Goal: Task Accomplishment & Management: Manage account settings

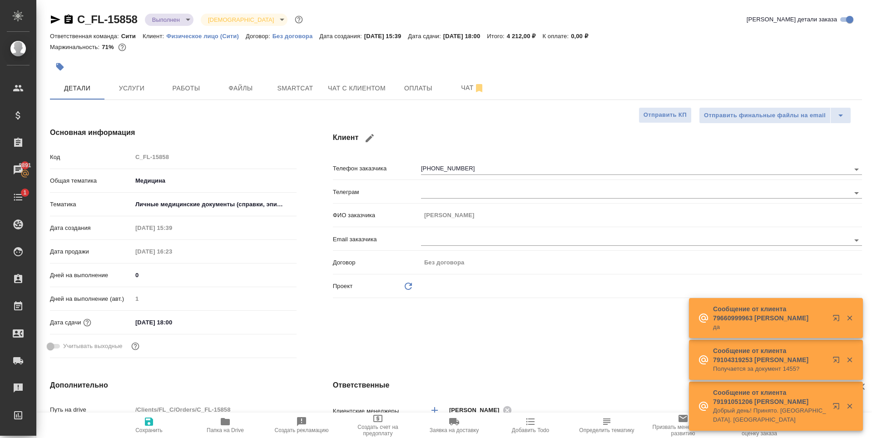
select select "RU"
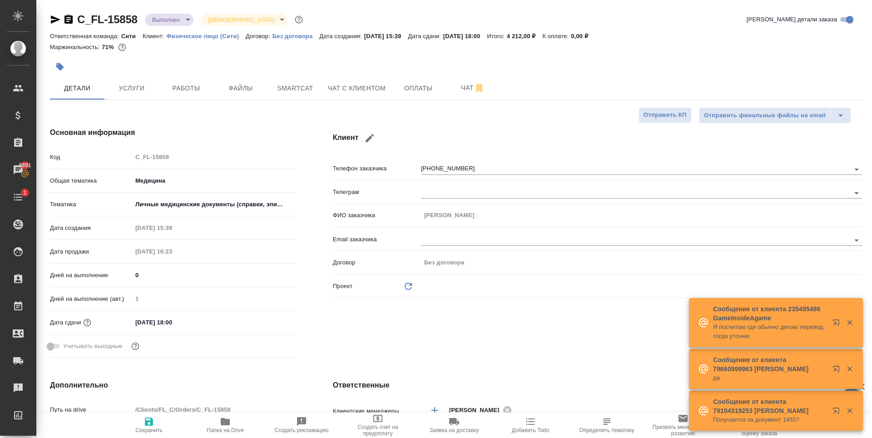
click at [552, 324] on div "Клиент Телефон заказчика +79854634393 Телеграм ФИО заказчика Михаил Email заказ…" at bounding box center [597, 244] width 565 height 271
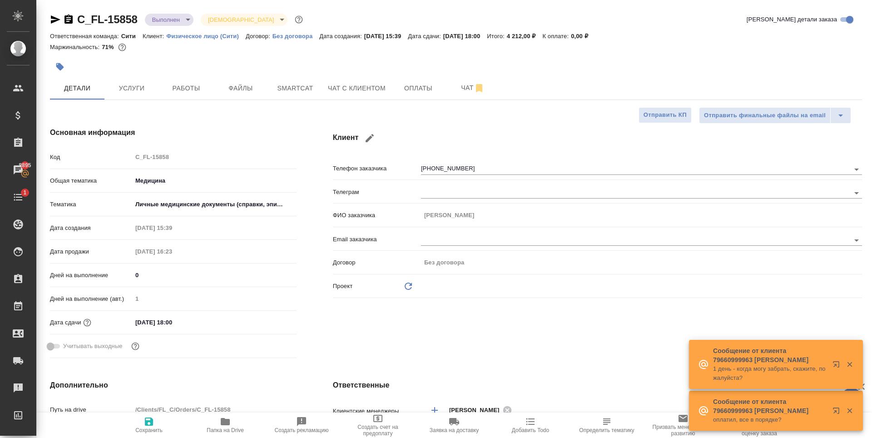
click at [193, 69] on div at bounding box center [320, 67] width 541 height 20
click at [135, 84] on span "Услуги" at bounding box center [132, 88] width 44 height 11
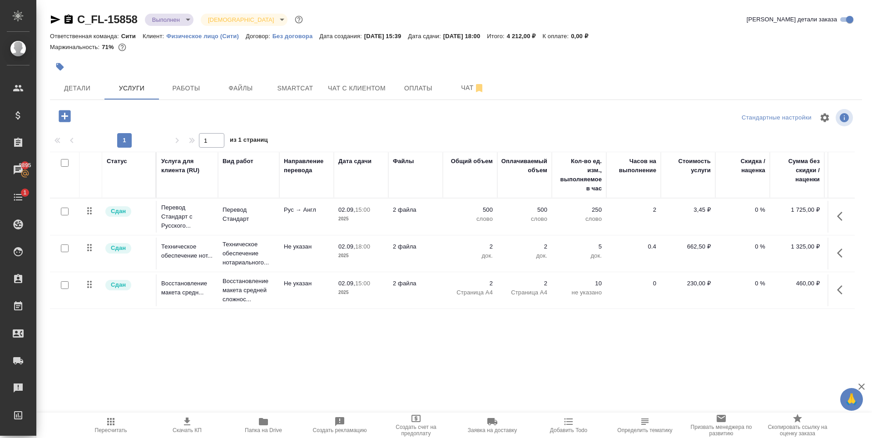
click at [80, 102] on div "C_FL-15858 Выполнен completed Святая троица holyTrinity Кратко детали заказа От…" at bounding box center [456, 185] width 822 height 370
click at [76, 91] on span "Детали" at bounding box center [77, 88] width 44 height 11
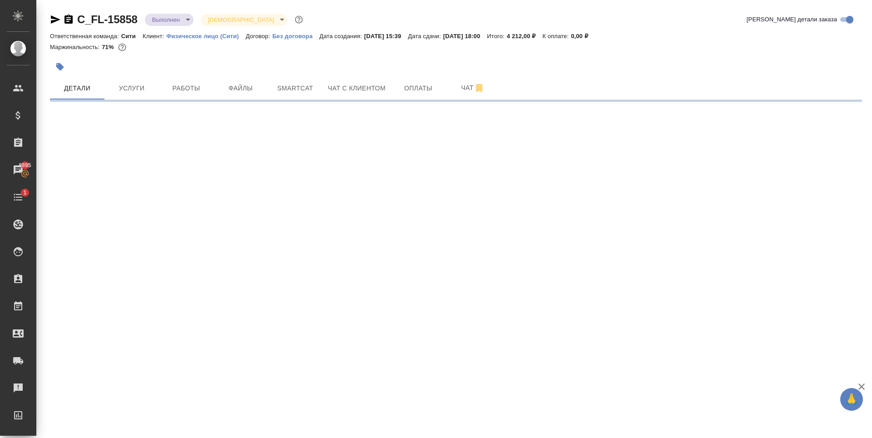
select select "RU"
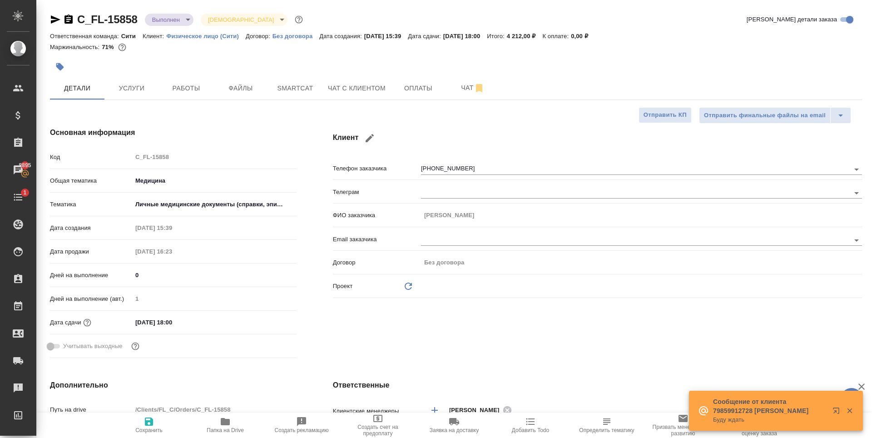
type textarea "x"
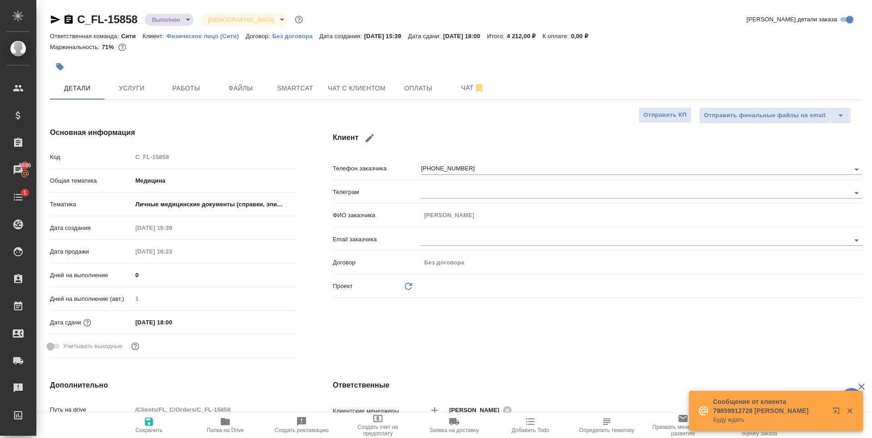
type textarea "x"
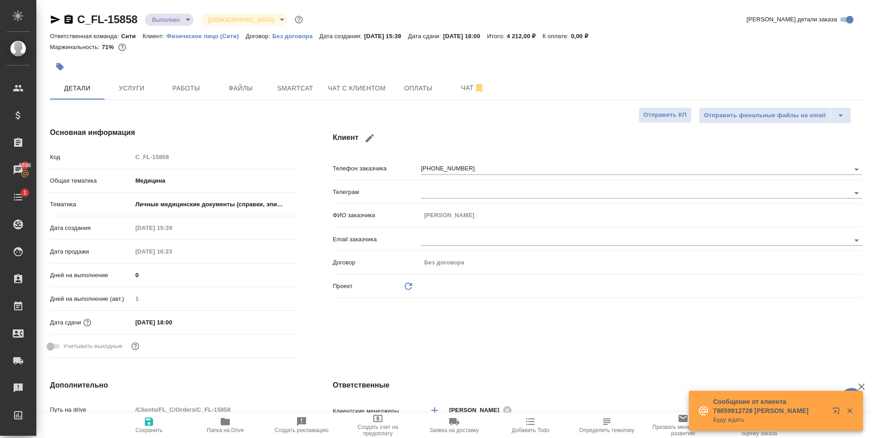
type textarea "x"
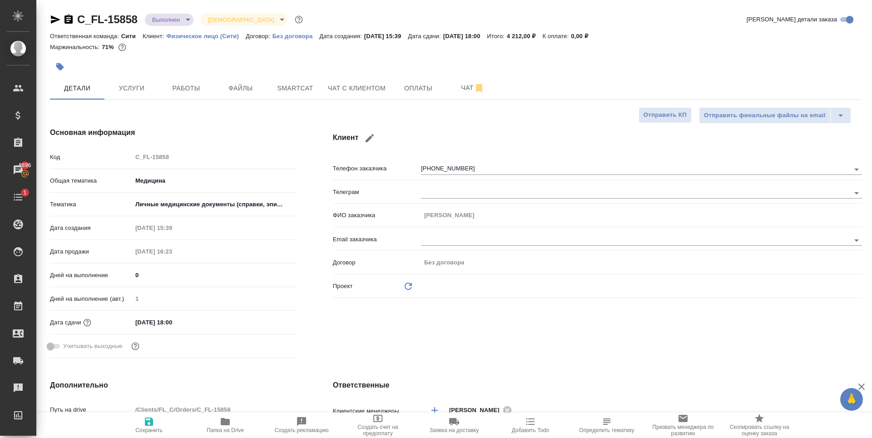
type textarea "x"
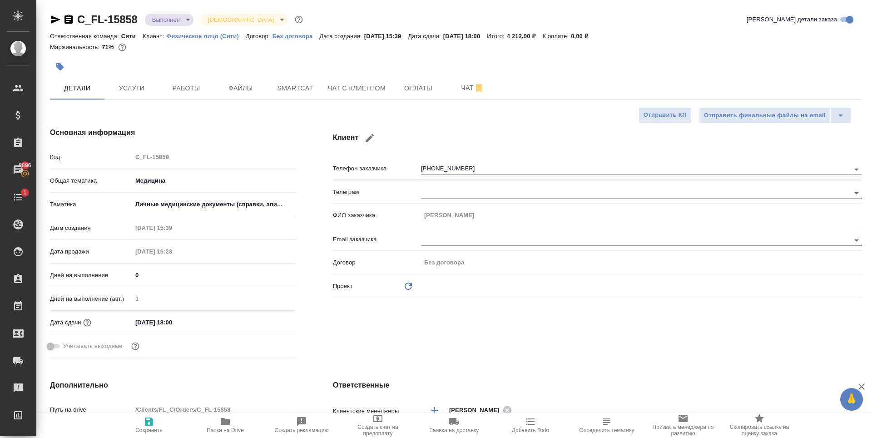
type textarea "x"
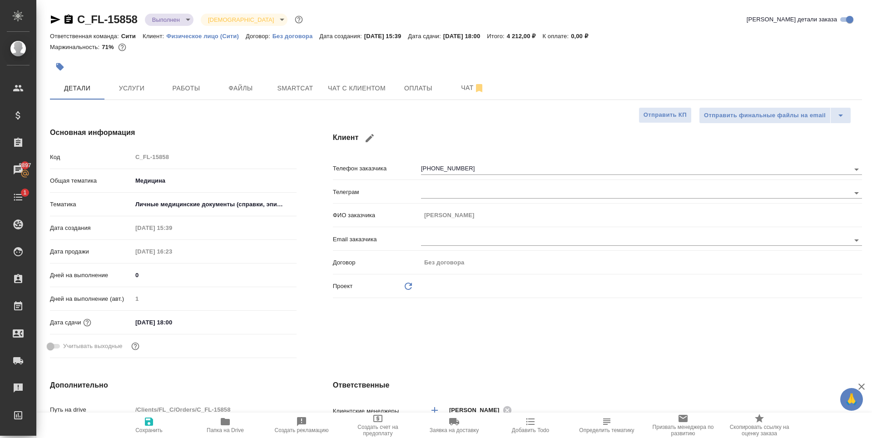
type textarea "x"
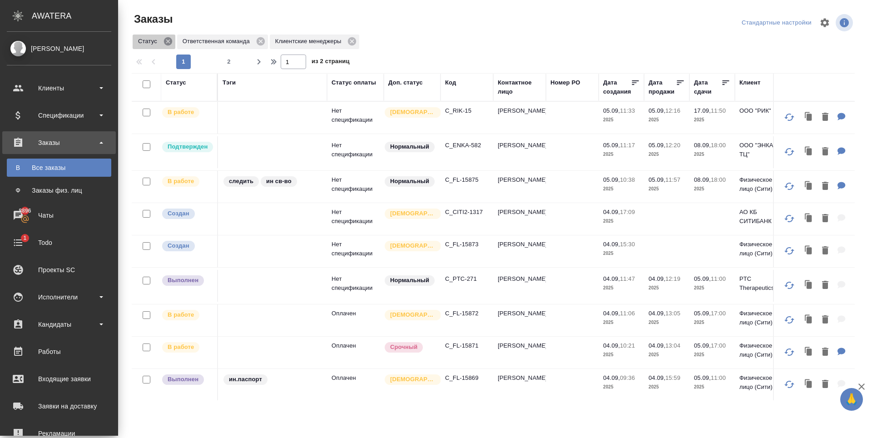
click at [164, 43] on icon at bounding box center [168, 41] width 8 height 8
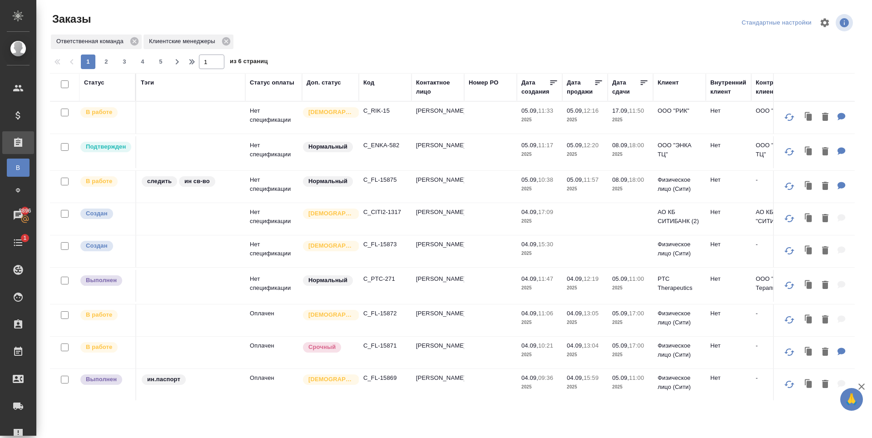
click at [371, 85] on div "Код" at bounding box center [368, 82] width 11 height 9
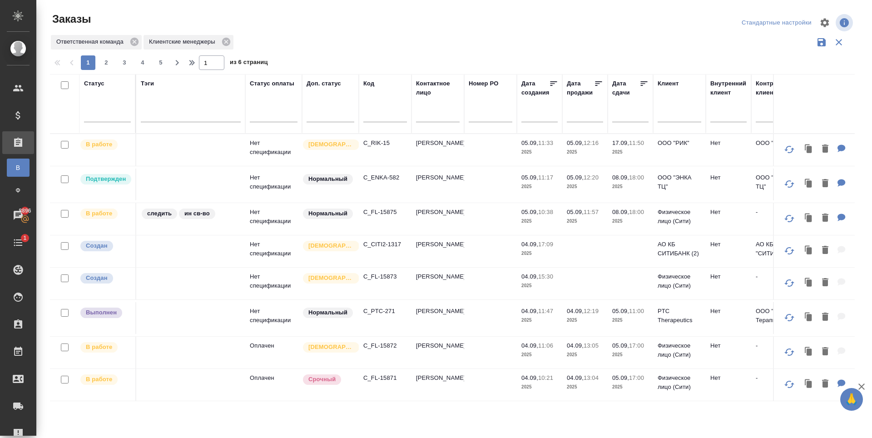
click at [378, 117] on input "text" at bounding box center [385, 115] width 44 height 11
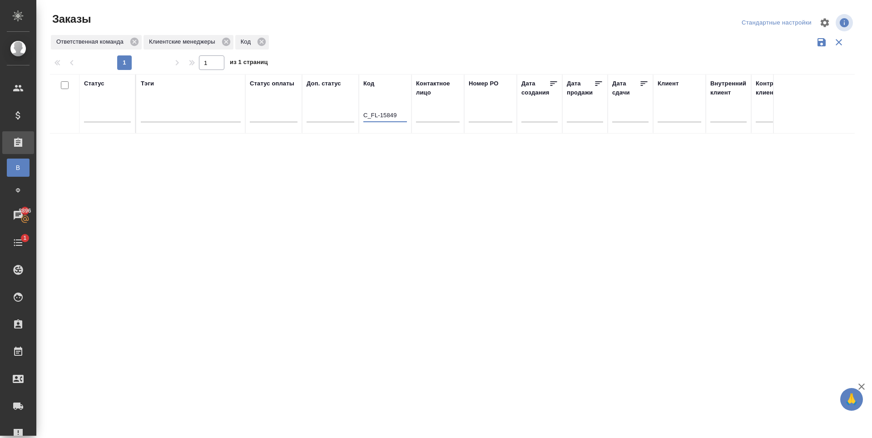
click at [379, 115] on input "C_FL-15849" at bounding box center [385, 115] width 44 height 11
click at [389, 117] on input "C_FL-15849" at bounding box center [385, 115] width 44 height 11
click at [170, 235] on div "Статус Тэги Статус оплаты Доп. статус Код C_FL-15849 Контактное лицо Номер PO Д…" at bounding box center [452, 237] width 804 height 327
click at [398, 114] on input "C_FL-15849" at bounding box center [385, 115] width 44 height 11
click at [402, 111] on input "C_FL-15849" at bounding box center [385, 115] width 44 height 11
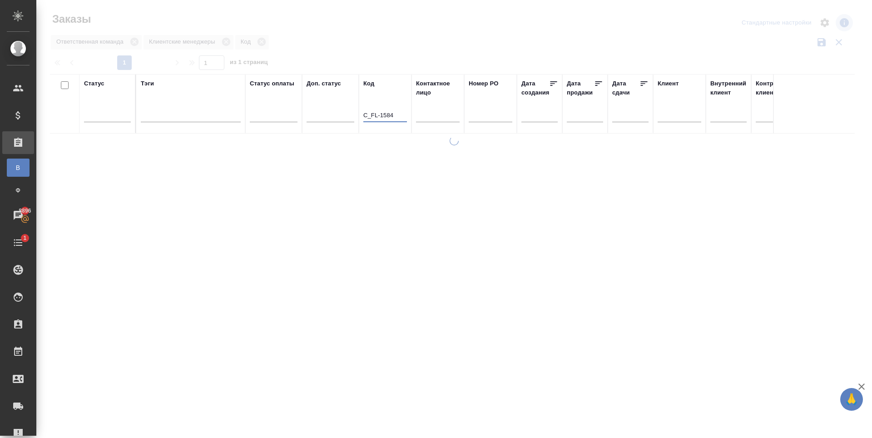
type input "C_FL-15849"
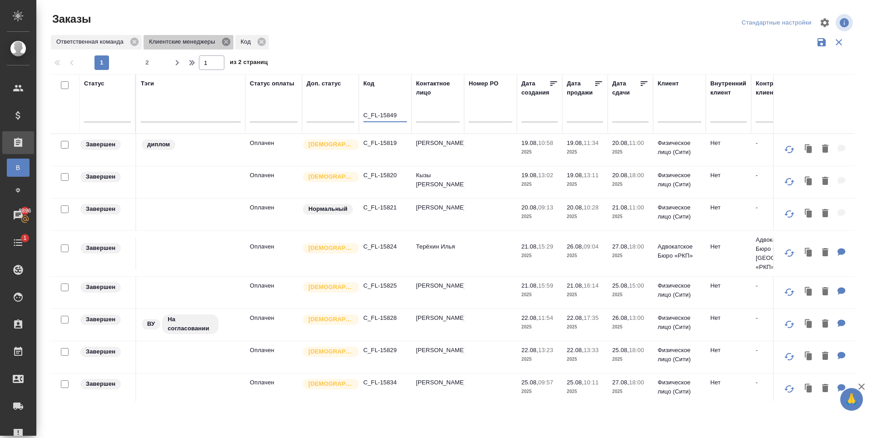
click at [224, 39] on icon at bounding box center [226, 42] width 8 height 8
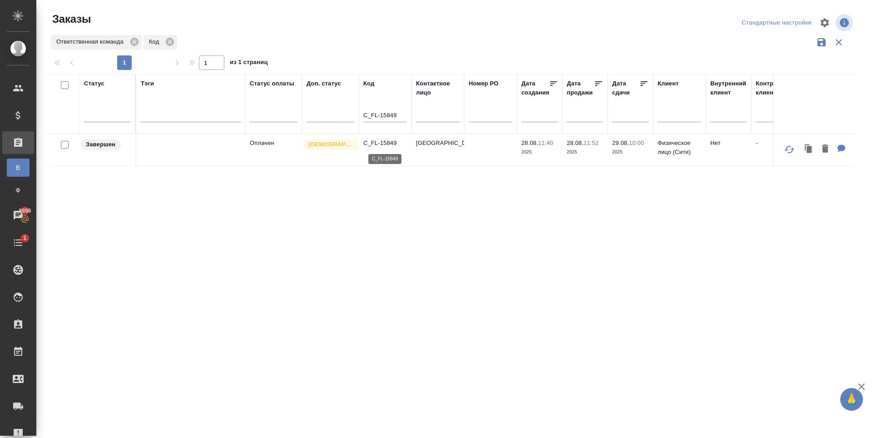
click at [382, 143] on p "C_FL-15849" at bounding box center [385, 142] width 44 height 9
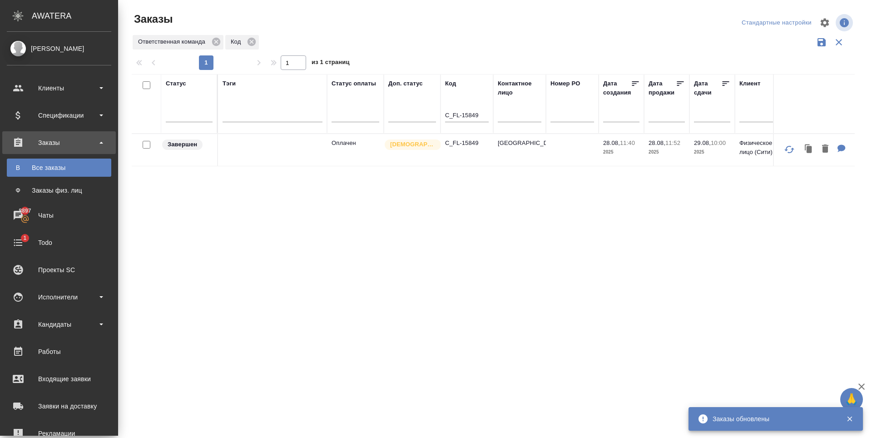
click at [50, 171] on div "Все заказы" at bounding box center [58, 167] width 95 height 9
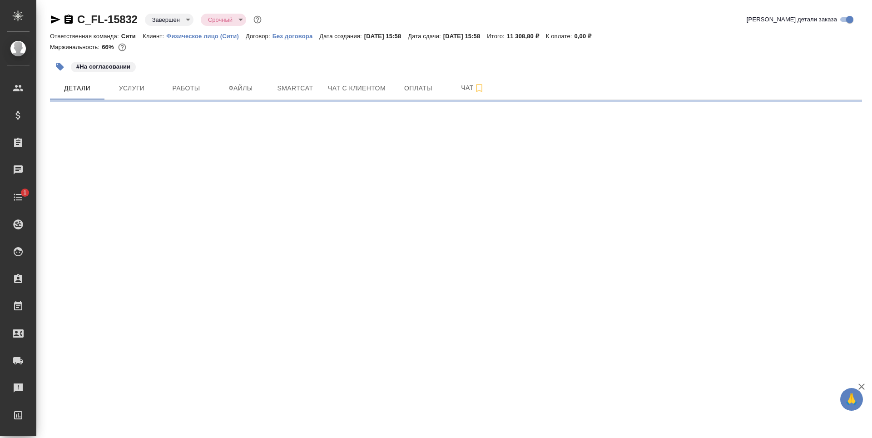
select select "RU"
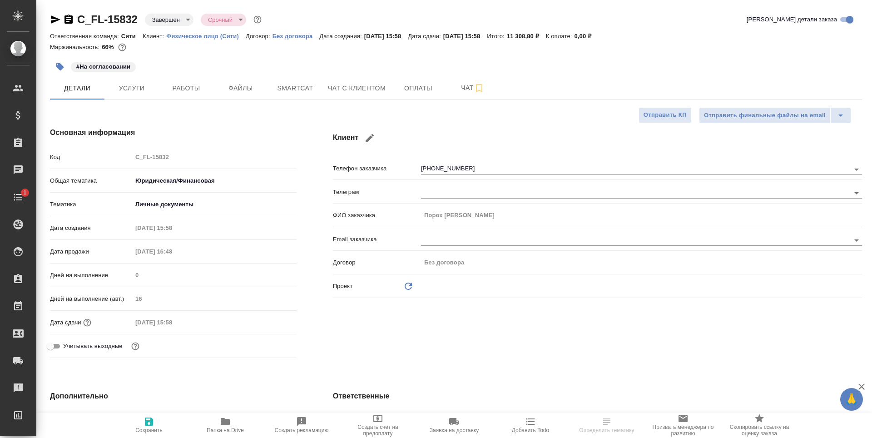
type textarea "x"
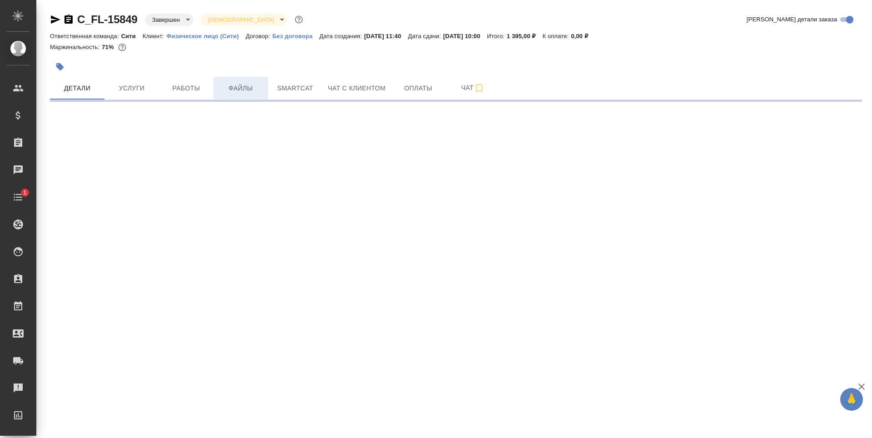
select select "RU"
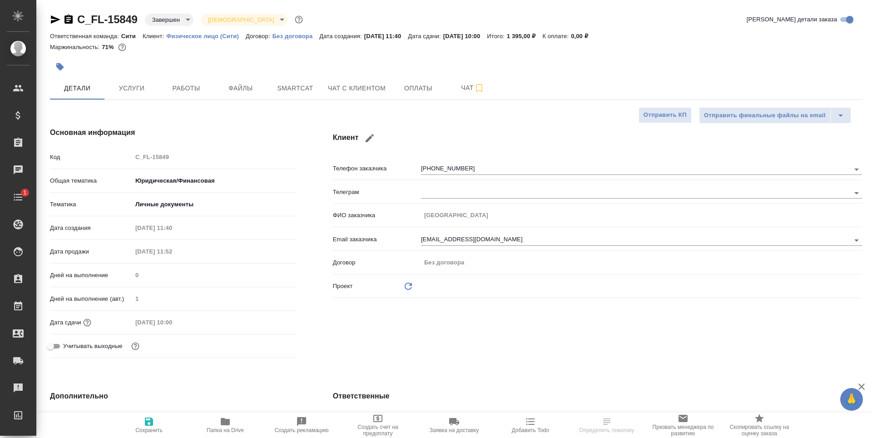
type textarea "x"
click at [238, 91] on span "Файлы" at bounding box center [241, 88] width 44 height 11
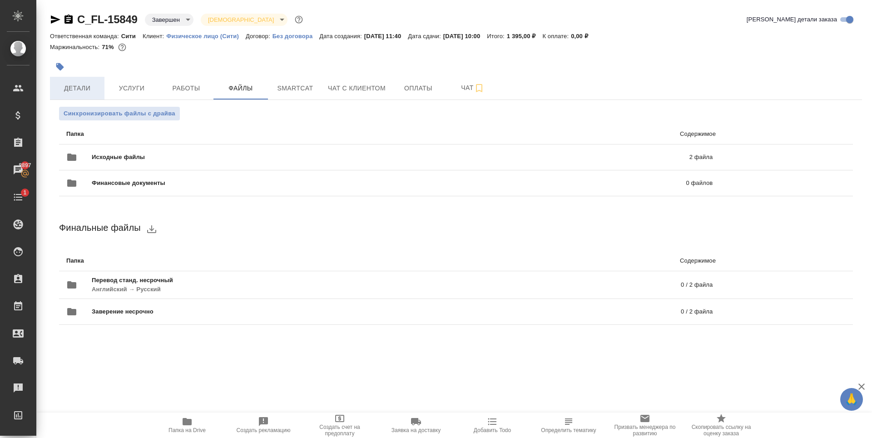
click at [76, 89] on span "Детали" at bounding box center [77, 88] width 44 height 11
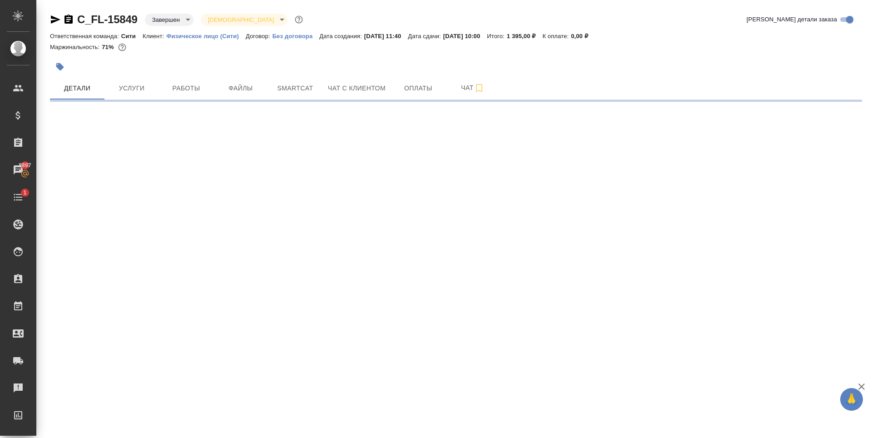
select select "RU"
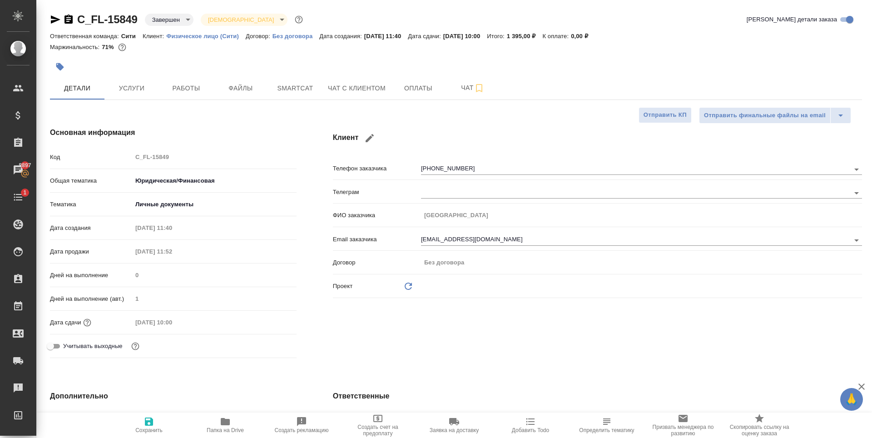
type textarea "x"
click at [246, 95] on button "Файлы" at bounding box center [240, 88] width 54 height 23
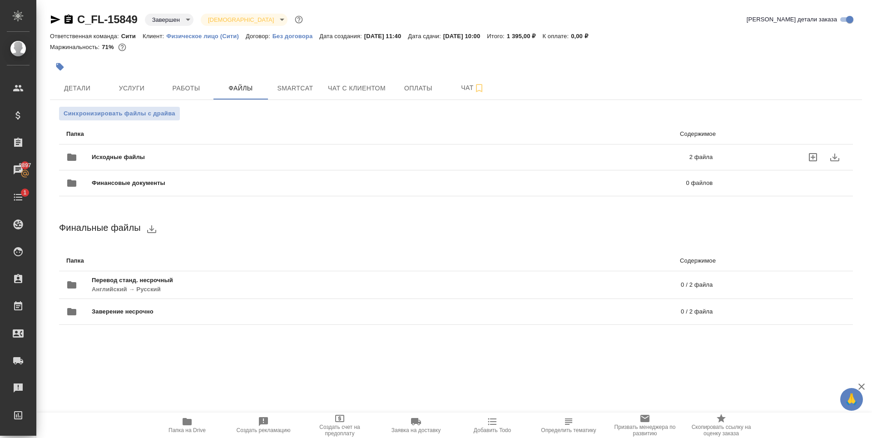
click at [228, 158] on span "Исходные файлы" at bounding box center [254, 157] width 325 height 9
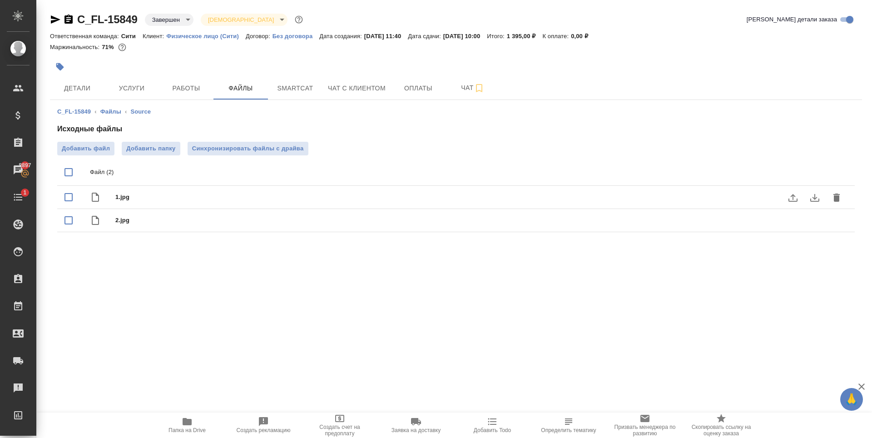
click at [153, 200] on span "1.jpg" at bounding box center [473, 196] width 717 height 9
checkbox input "true"
click at [809, 197] on icon "download" at bounding box center [814, 197] width 11 height 11
click at [56, 20] on icon "button" at bounding box center [55, 19] width 11 height 11
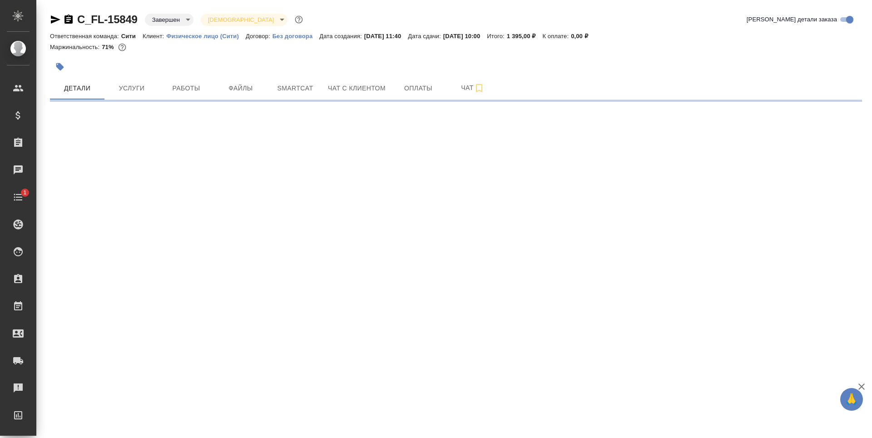
select select "RU"
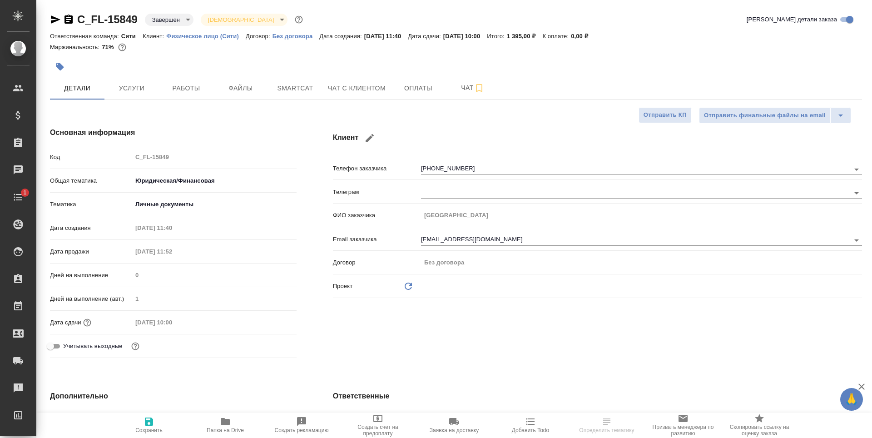
type textarea "x"
click at [330, 86] on span "Чат с клиентом" at bounding box center [357, 88] width 58 height 11
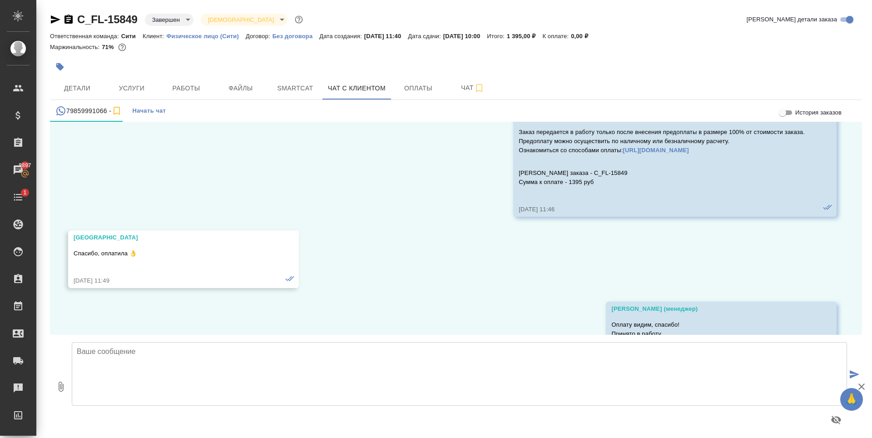
scroll to position [3937, 0]
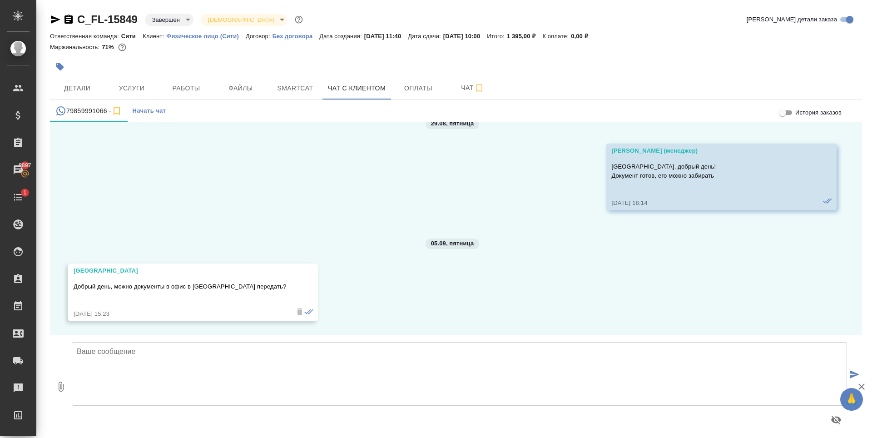
click at [202, 371] on textarea at bounding box center [459, 374] width 775 height 64
drag, startPoint x: 606, startPoint y: 166, endPoint x: 671, endPoint y: 164, distance: 65.4
click at [671, 164] on div "Лямина Надежда (менеджер) София, добрый день! Документ готов, его можно забират…" at bounding box center [721, 176] width 231 height 67
copy p "София, добрый день!"
click at [237, 385] on textarea at bounding box center [459, 374] width 775 height 64
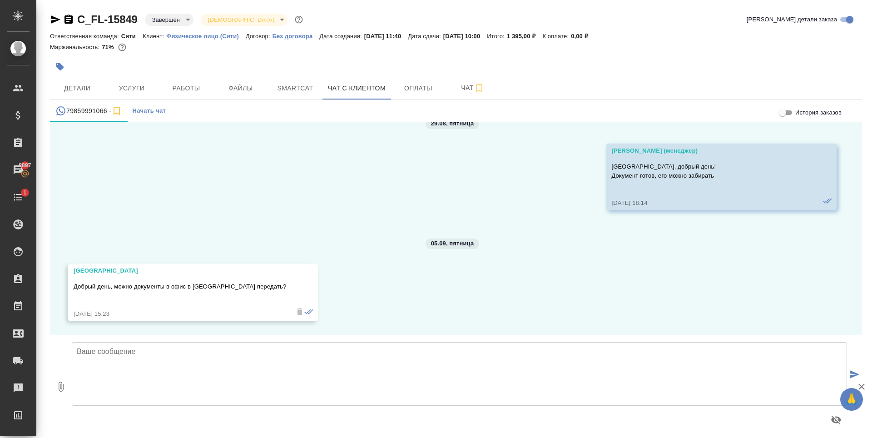
paste textarea "София, добрый день!"
click at [161, 348] on textarea "София, добрый день! В понедельник передадим документы в офис на Крылатское." at bounding box center [459, 374] width 775 height 64
type textarea "София, добрый день! В понедельник передадим документы в офис на Крылатское."
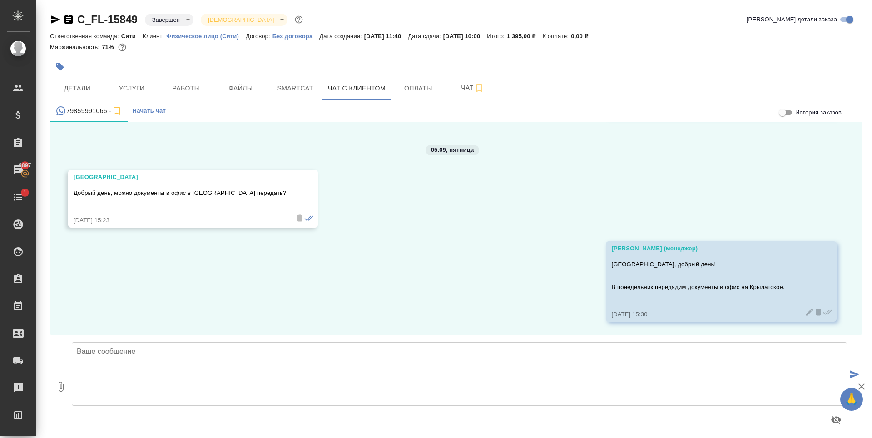
scroll to position [4031, 0]
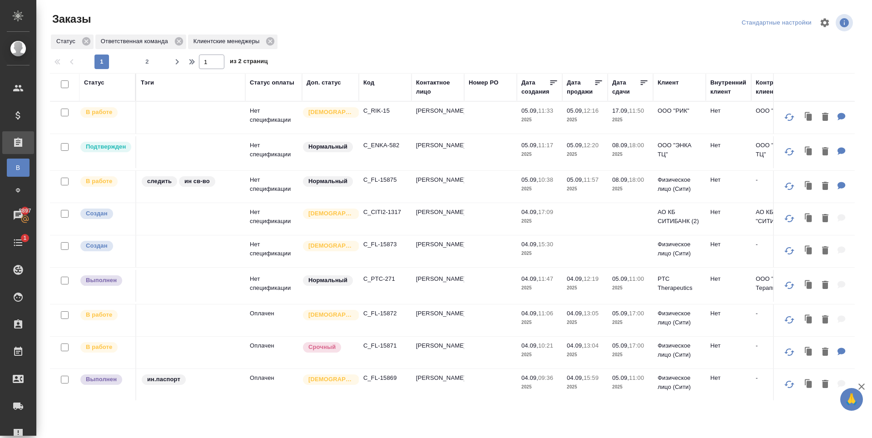
click at [378, 146] on p "C_ENKA-582" at bounding box center [385, 145] width 44 height 9
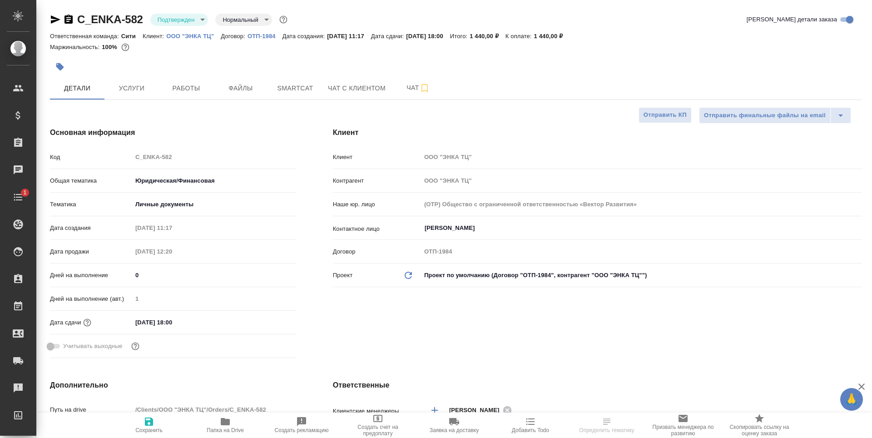
select select "RU"
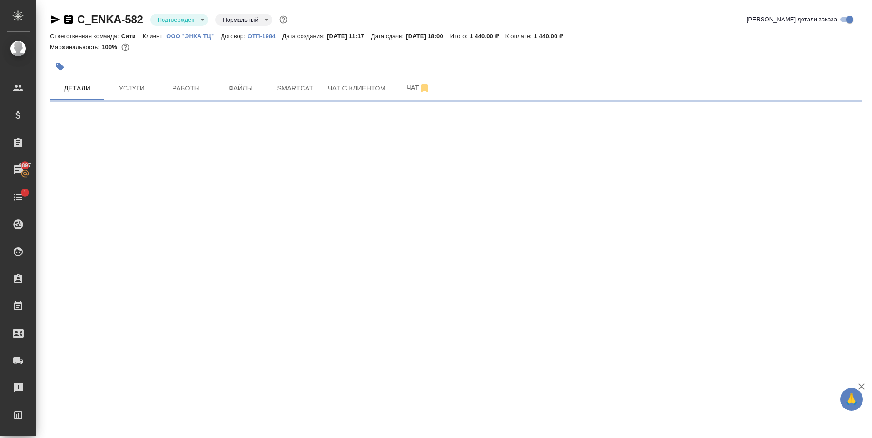
select select "RU"
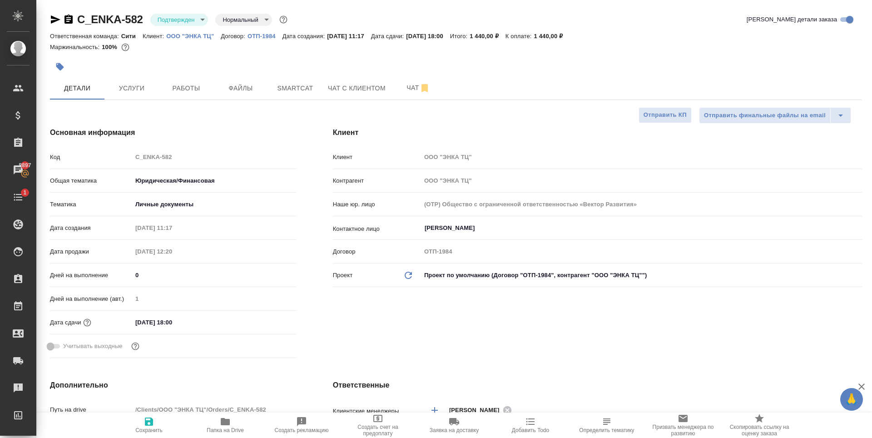
type textarea "x"
click at [180, 88] on span "Работы" at bounding box center [186, 88] width 44 height 11
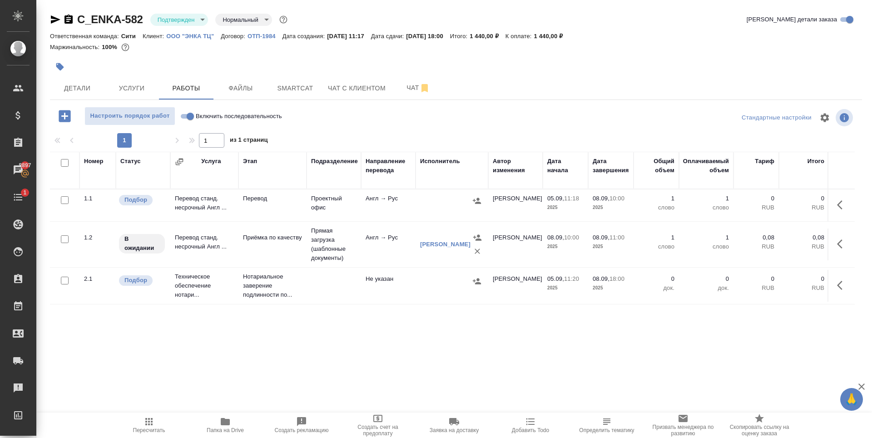
click at [233, 69] on div at bounding box center [320, 67] width 541 height 20
click at [840, 209] on icon "button" at bounding box center [842, 204] width 11 height 11
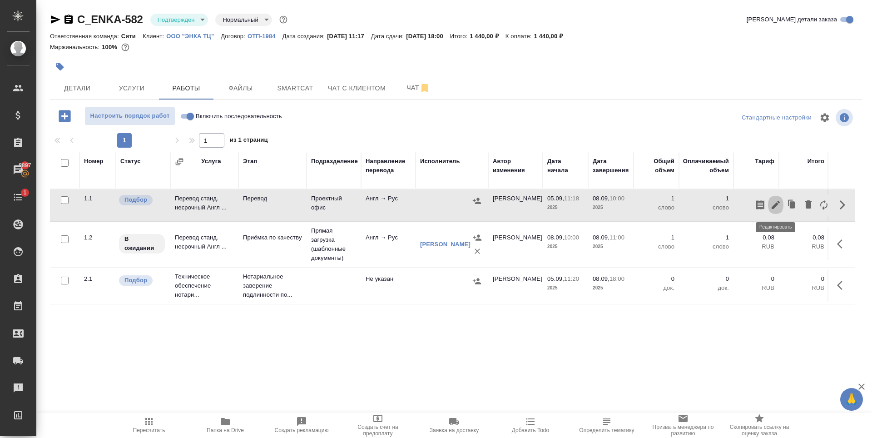
click at [775, 207] on icon "button" at bounding box center [775, 204] width 11 height 11
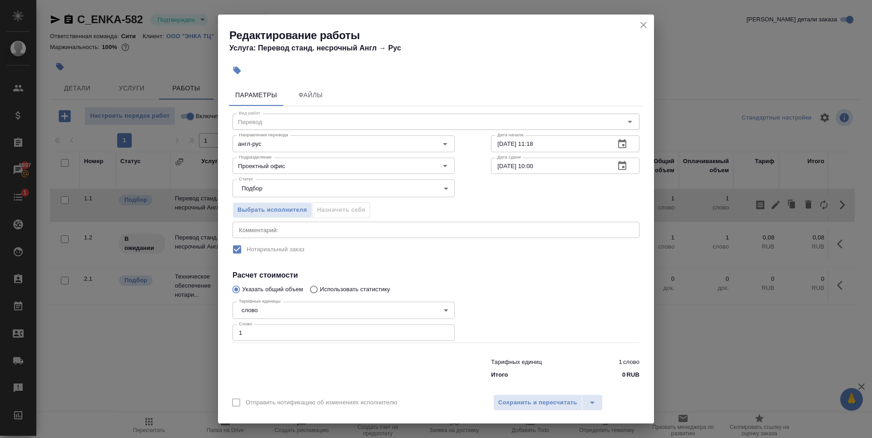
click at [647, 22] on icon "close" at bounding box center [643, 25] width 11 height 11
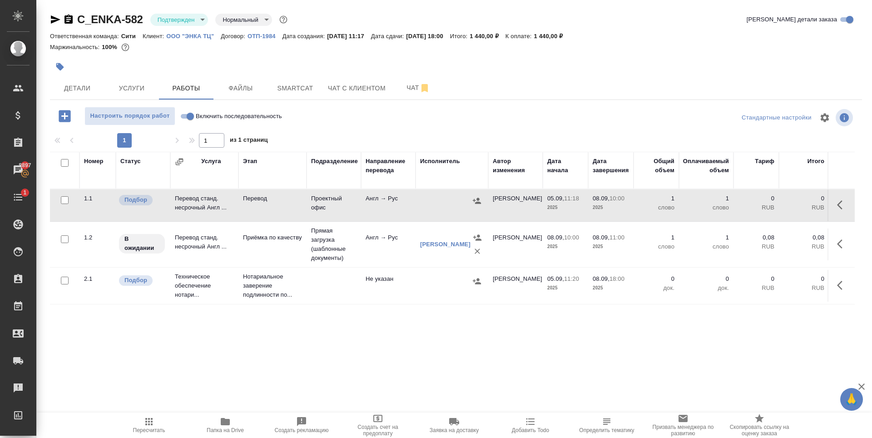
click at [838, 208] on icon "button" at bounding box center [842, 204] width 11 height 11
click at [774, 202] on icon "button" at bounding box center [775, 204] width 11 height 11
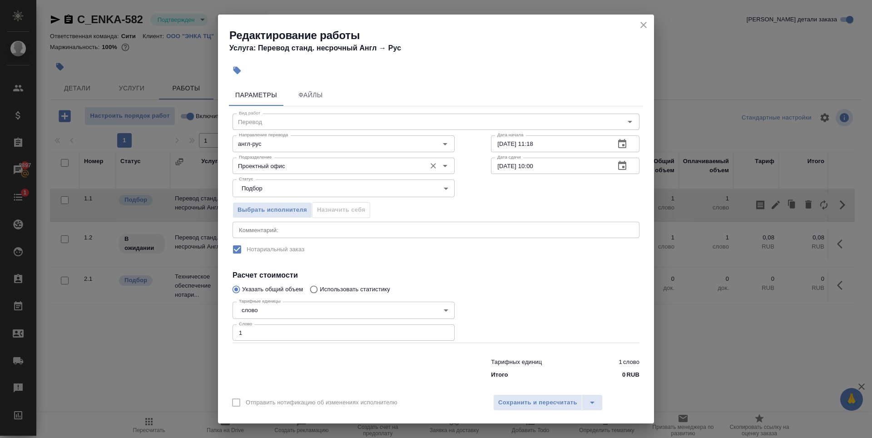
click at [297, 162] on input "Проектный офис" at bounding box center [328, 165] width 186 height 11
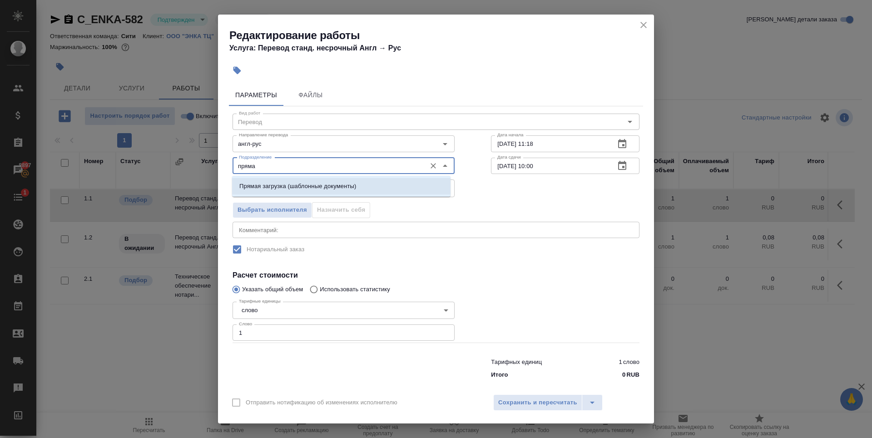
click at [309, 180] on li "Прямая загрузка (шаблонные документы)" at bounding box center [341, 186] width 218 height 16
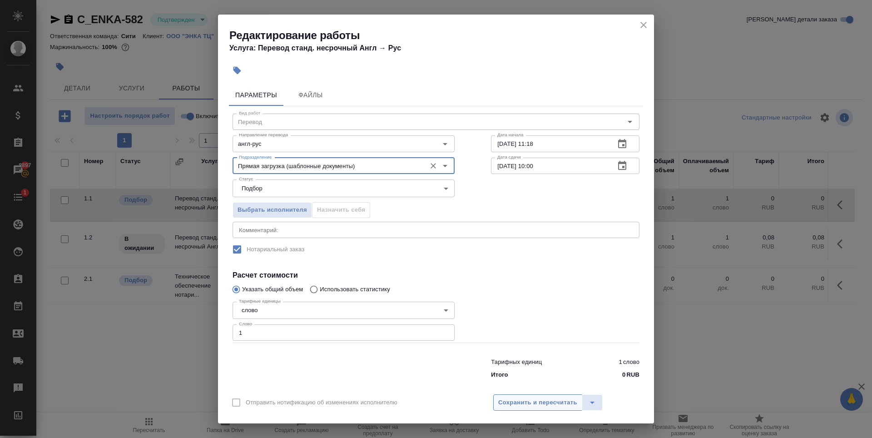
type input "Прямая загрузка (шаблонные документы)"
click at [507, 395] on button "Сохранить и пересчитать" at bounding box center [537, 402] width 89 height 16
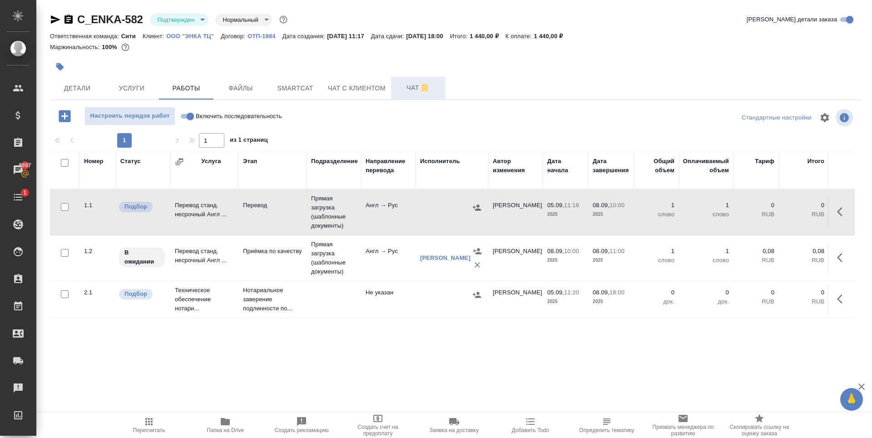
click at [411, 84] on span "Чат" at bounding box center [418, 87] width 44 height 11
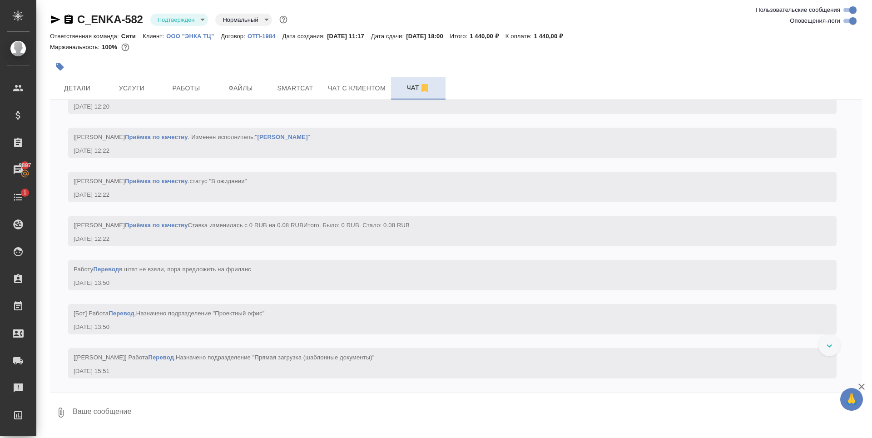
scroll to position [1096, 0]
click at [78, 86] on span "Детали" at bounding box center [77, 88] width 44 height 11
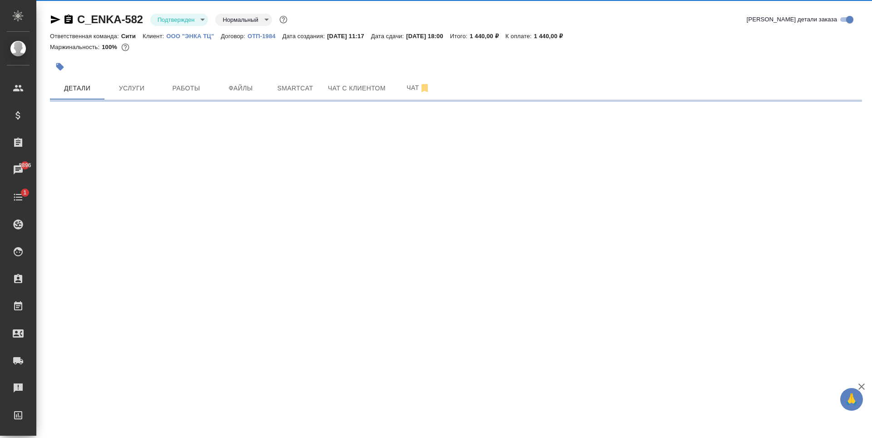
select select "RU"
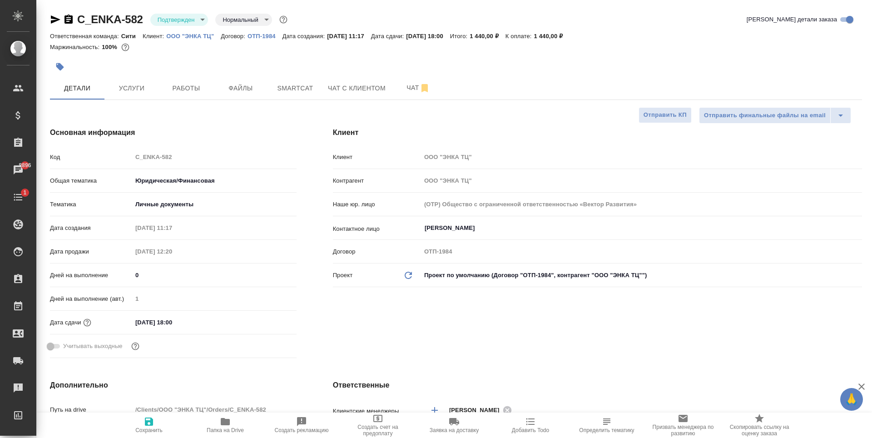
type textarea "x"
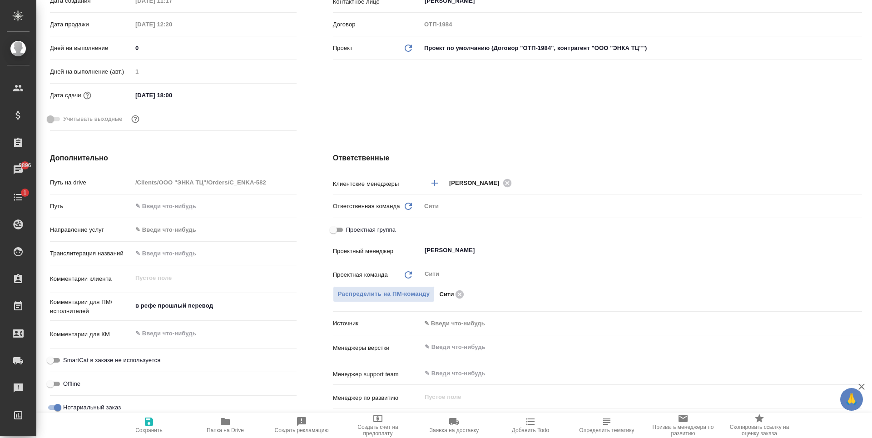
click at [472, 241] on div "Проектная группа" at bounding box center [597, 232] width 529 height 20
click at [847, 252] on icon "Очистить" at bounding box center [851, 250] width 9 height 9
type textarea "x"
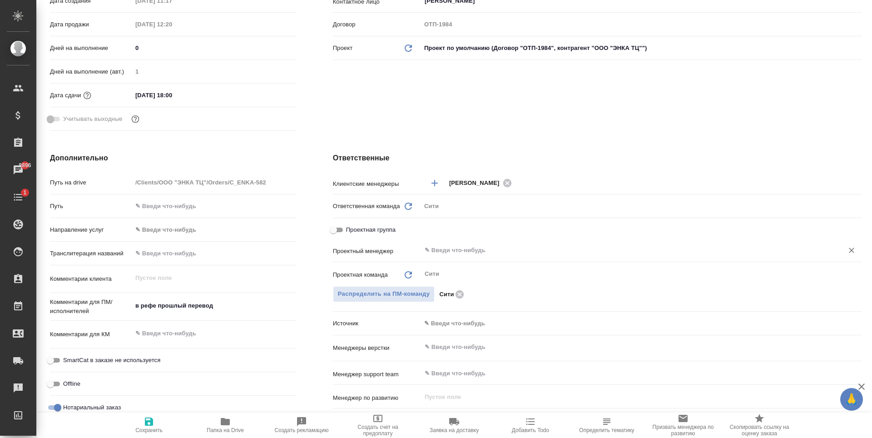
click at [142, 426] on span "Сохранить" at bounding box center [148, 424] width 65 height 17
type textarea "x"
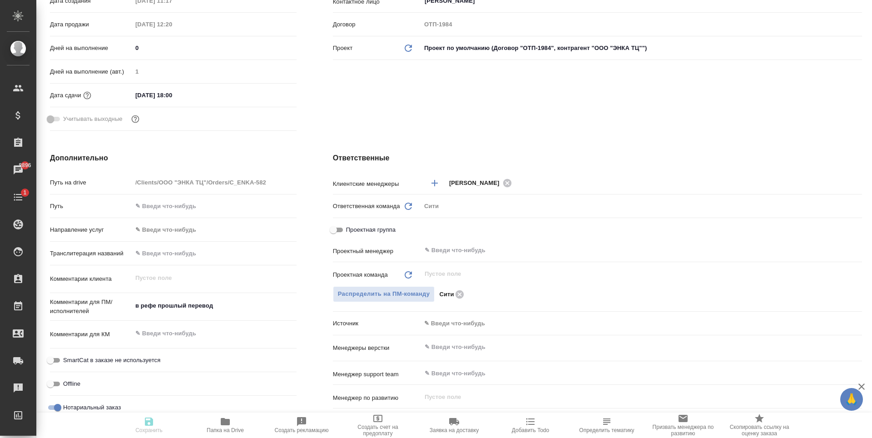
type textarea "x"
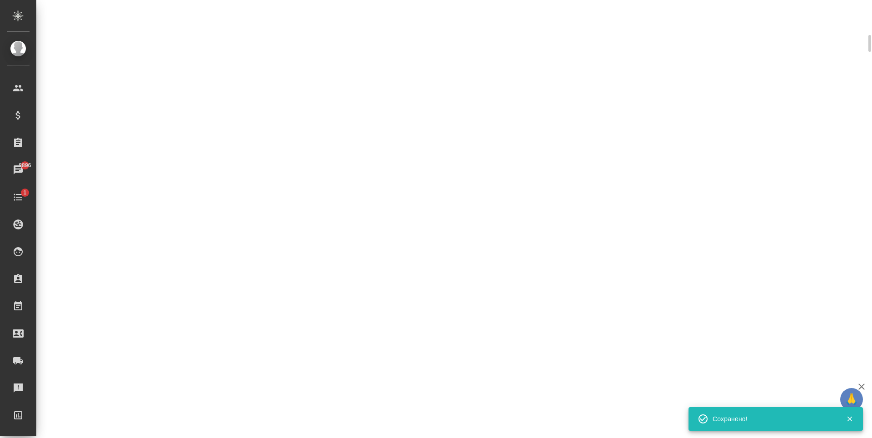
select select "RU"
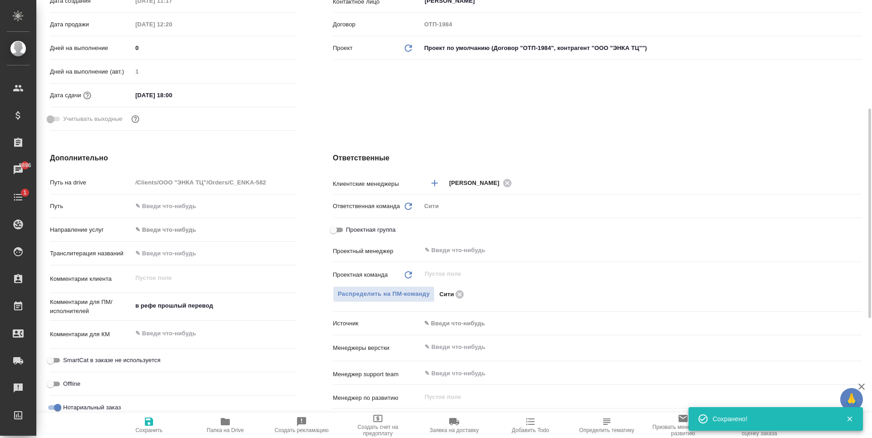
type textarea "x"
click at [456, 295] on icon at bounding box center [459, 294] width 11 height 10
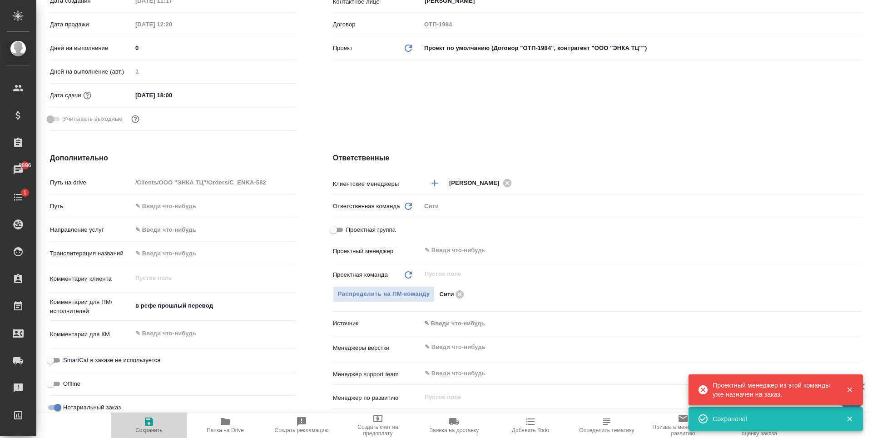
click at [143, 425] on span "Сохранить" at bounding box center [148, 424] width 65 height 17
type textarea "x"
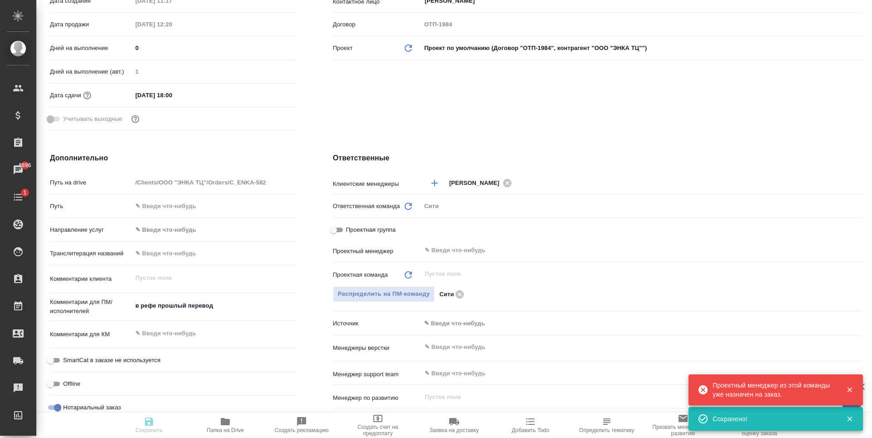
type textarea "x"
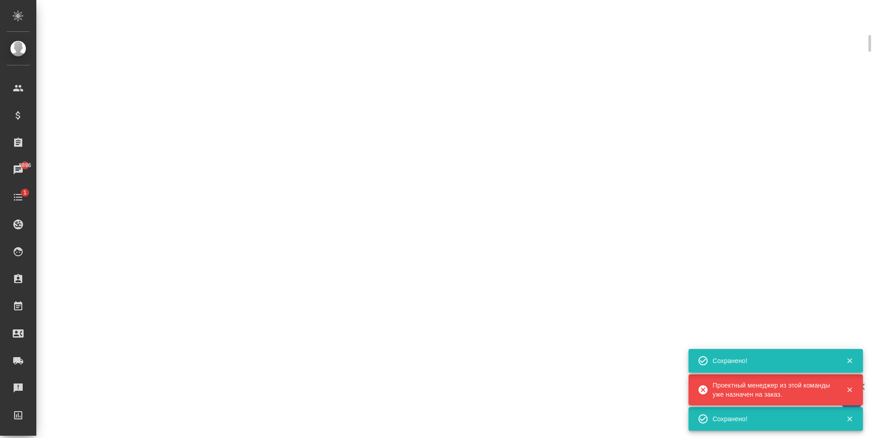
select select "RU"
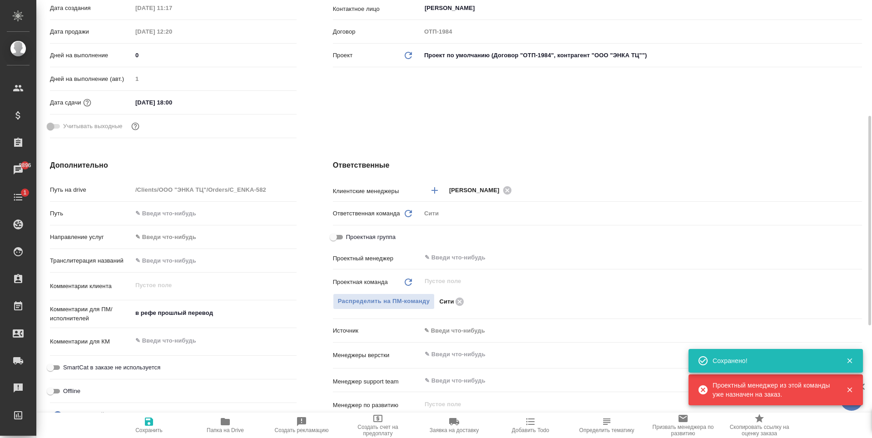
type textarea "x"
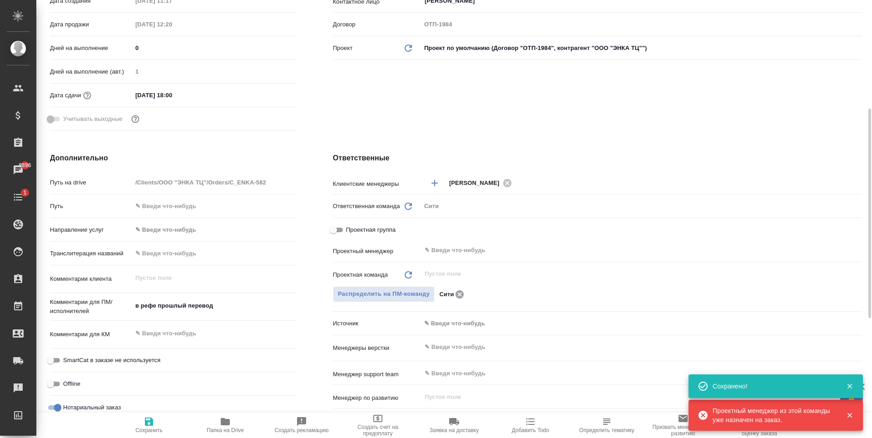
click at [461, 295] on icon at bounding box center [459, 294] width 8 height 8
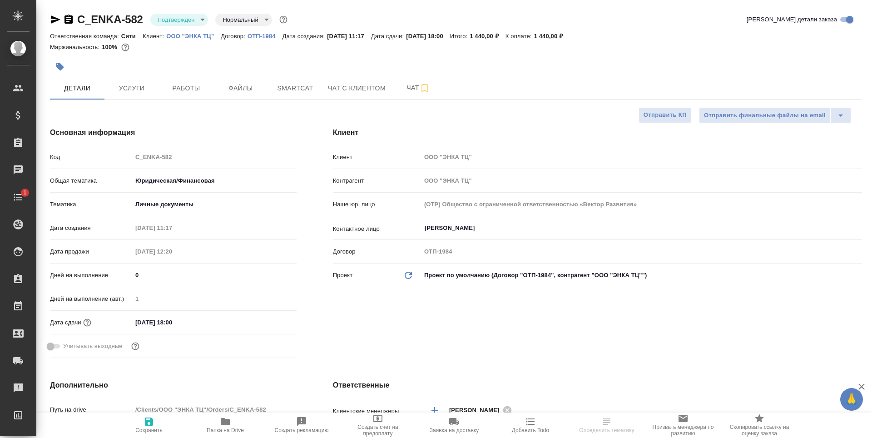
select select "RU"
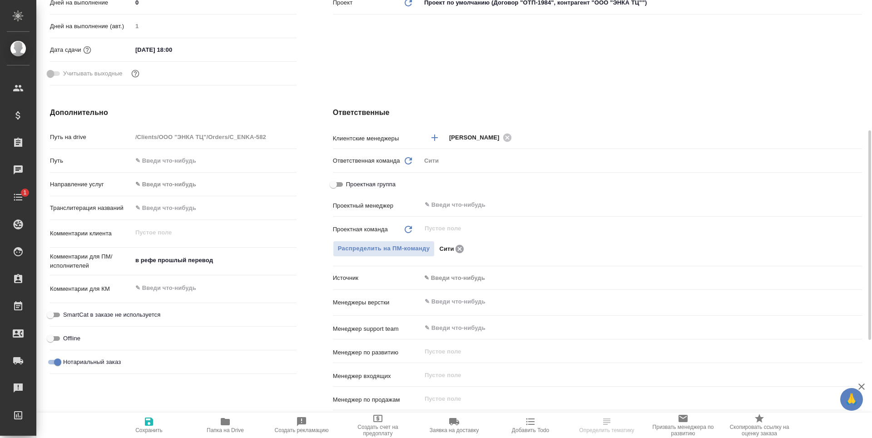
click at [458, 250] on icon at bounding box center [459, 249] width 11 height 10
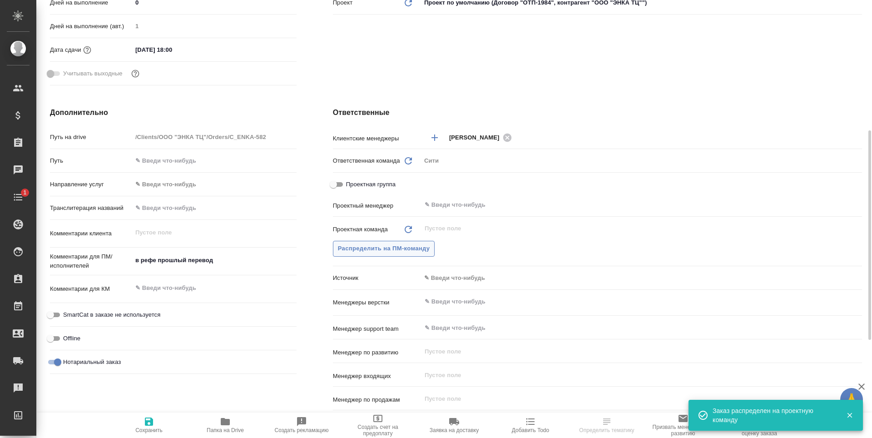
click at [400, 246] on span "Распределить на ПМ-команду" at bounding box center [384, 248] width 92 height 10
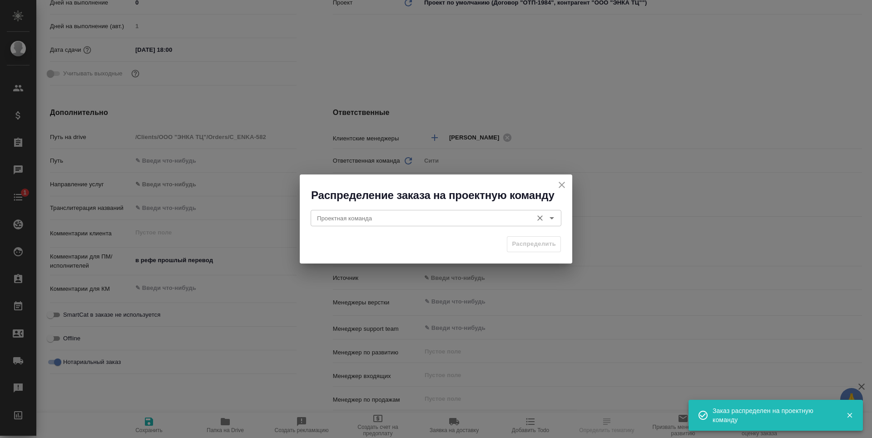
click at [408, 222] on input "Проектная команда" at bounding box center [420, 217] width 215 height 11
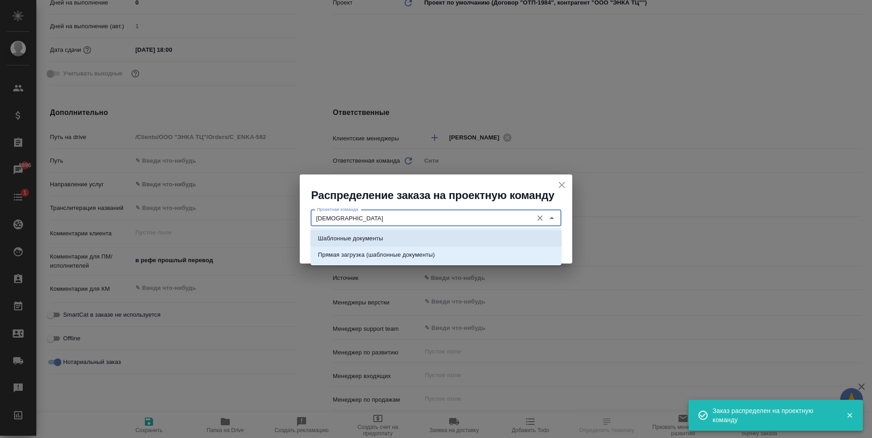
click at [425, 232] on li "Шаблонные документы" at bounding box center [435, 238] width 251 height 16
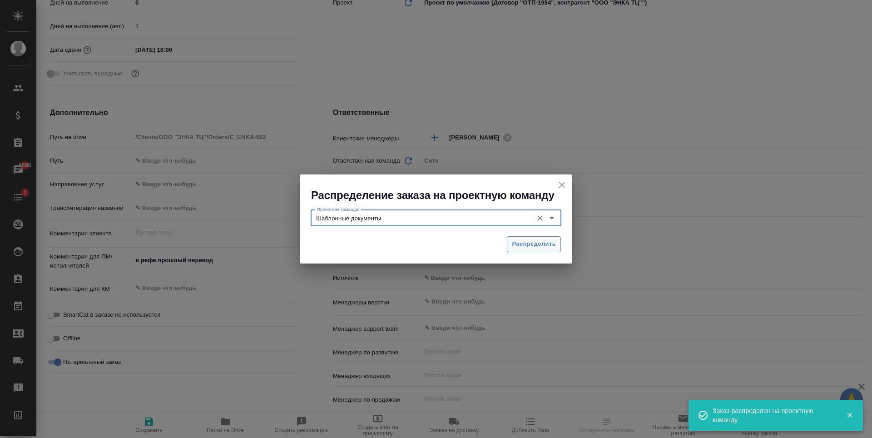
type input "Шаблонные документы"
click at [532, 247] on span "Распределить" at bounding box center [534, 244] width 44 height 10
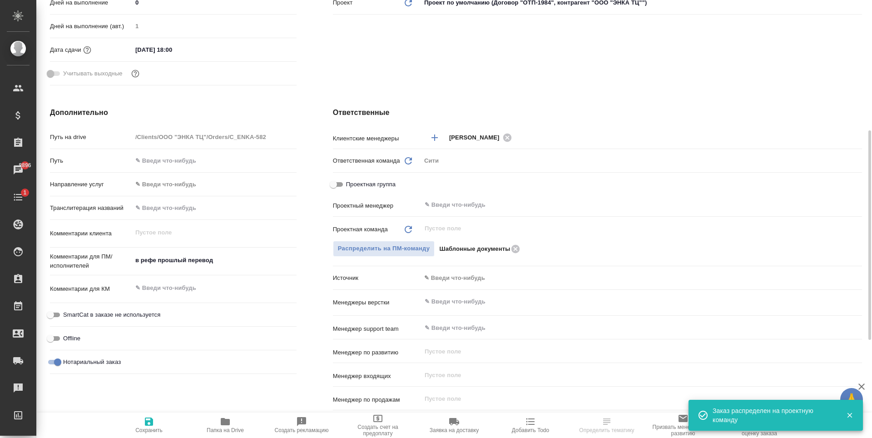
click at [145, 420] on icon "button" at bounding box center [149, 421] width 8 height 8
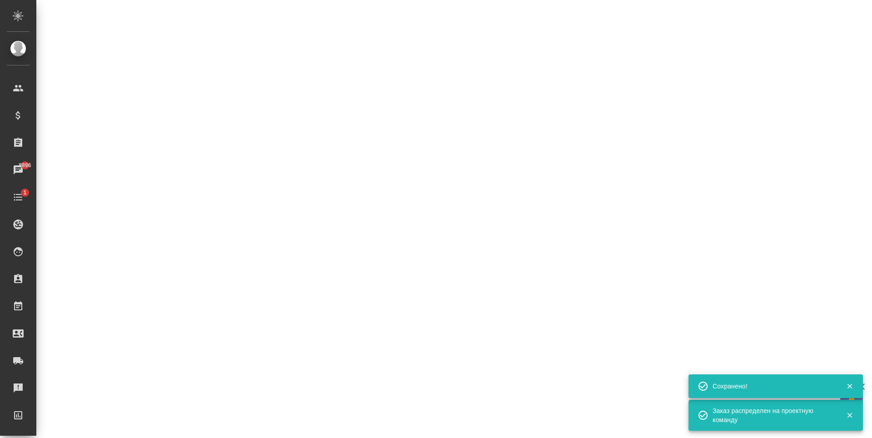
select select "RU"
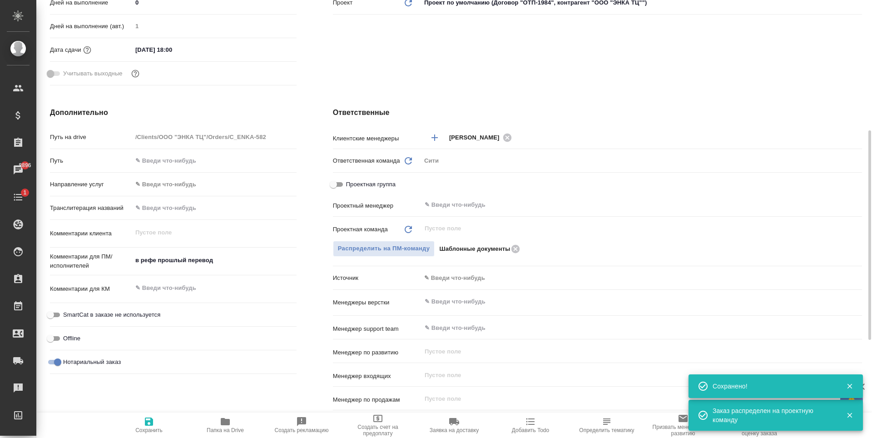
type textarea "x"
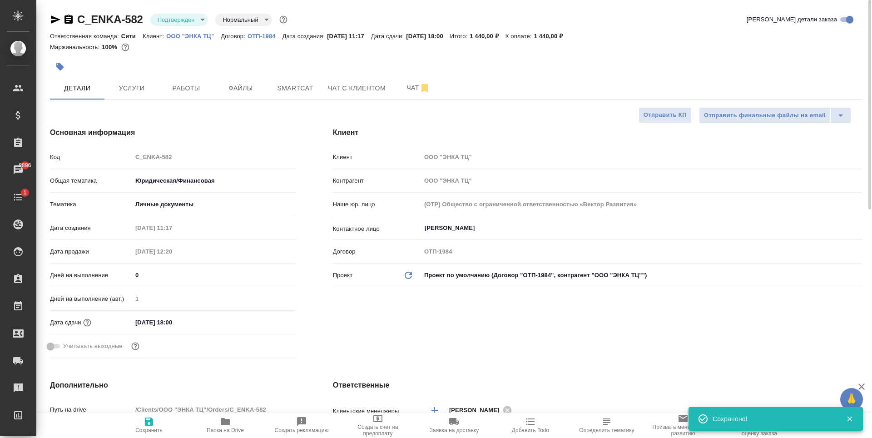
type textarea "x"
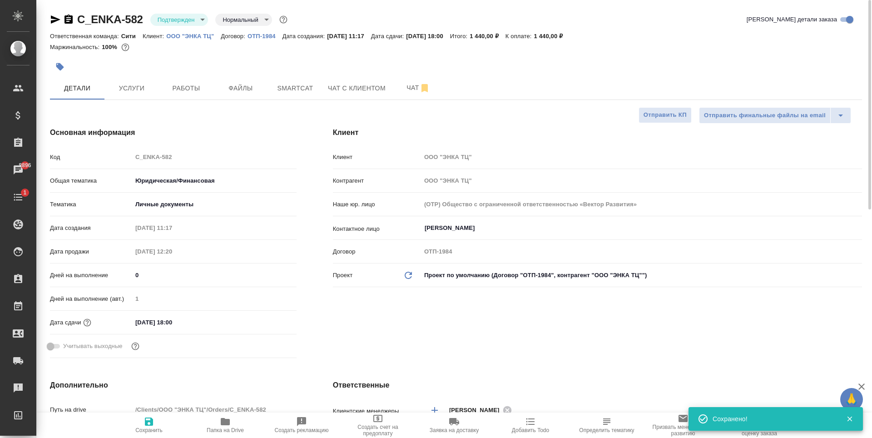
type textarea "x"
click at [402, 84] on span "Чат" at bounding box center [418, 87] width 44 height 11
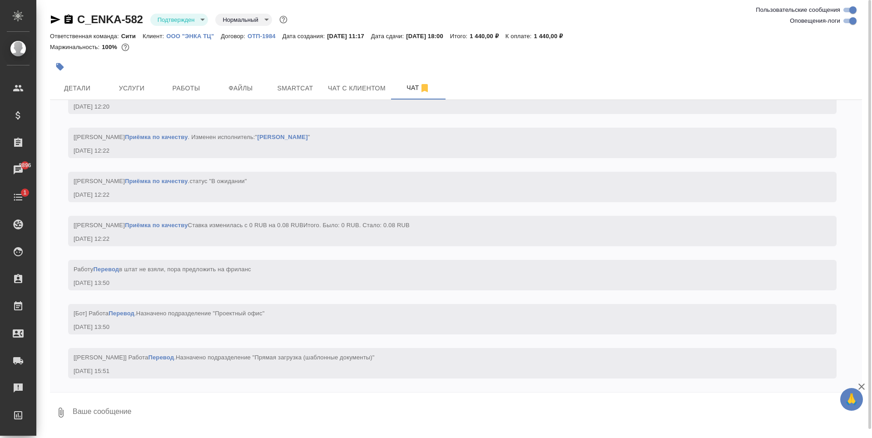
scroll to position [1096, 0]
click at [78, 84] on span "Детали" at bounding box center [77, 88] width 44 height 11
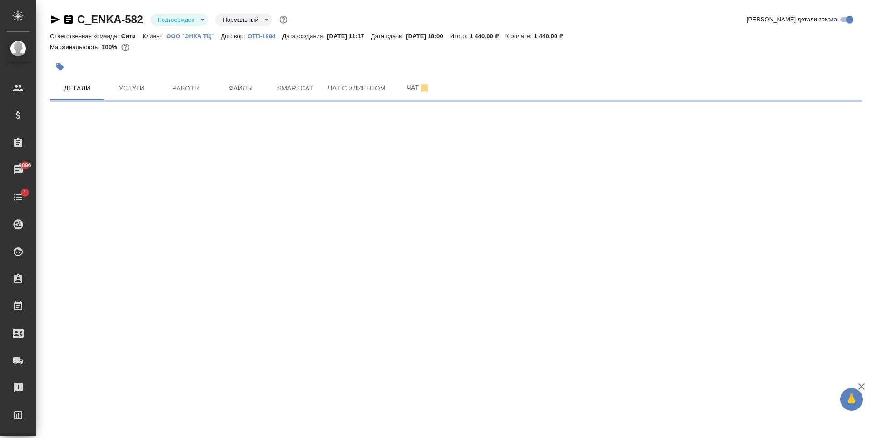
select select "RU"
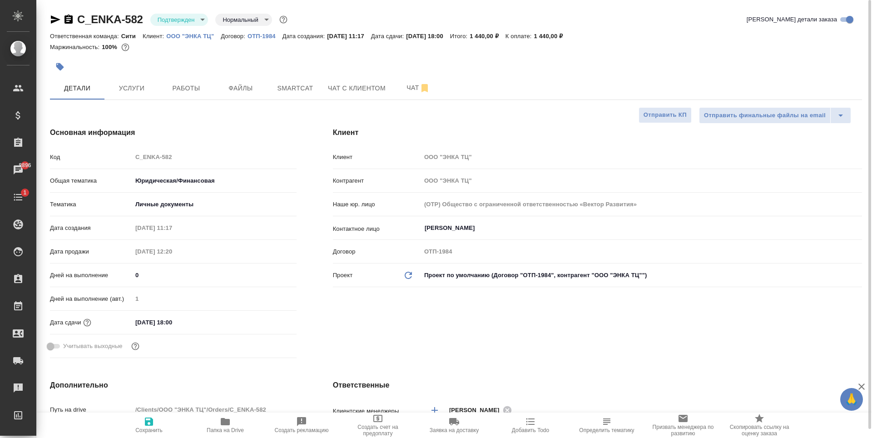
type textarea "x"
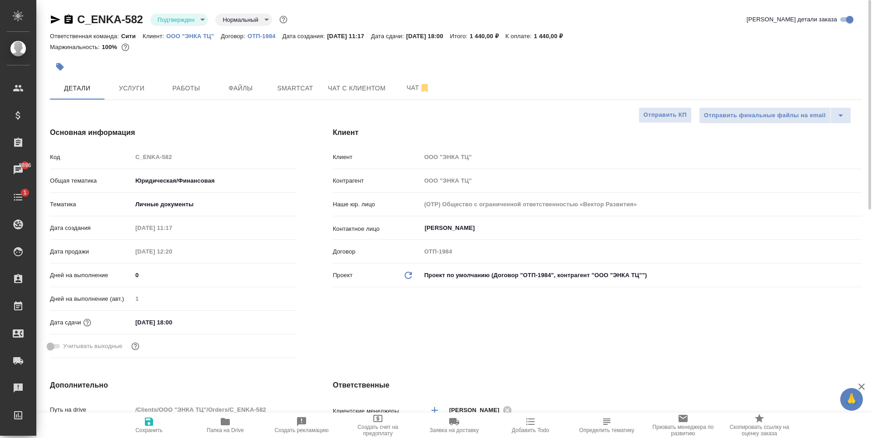
type textarea "x"
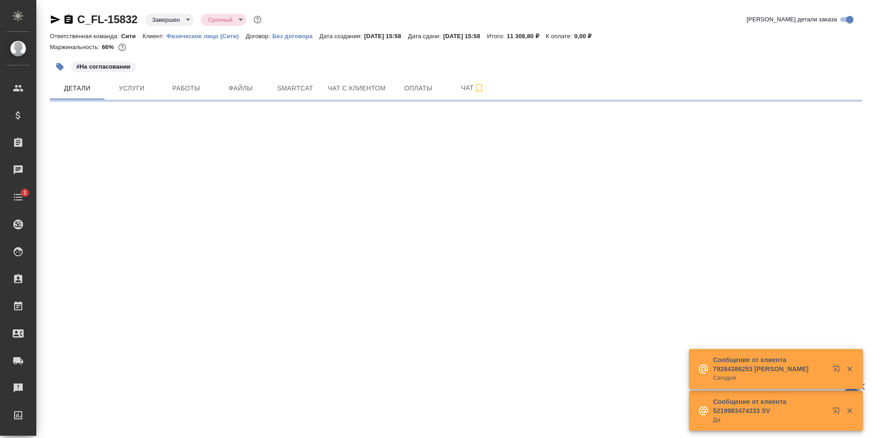
select select "RU"
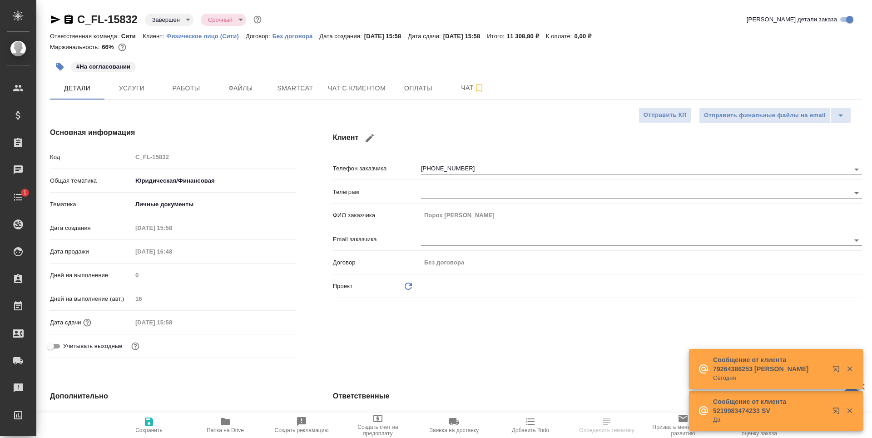
type textarea "x"
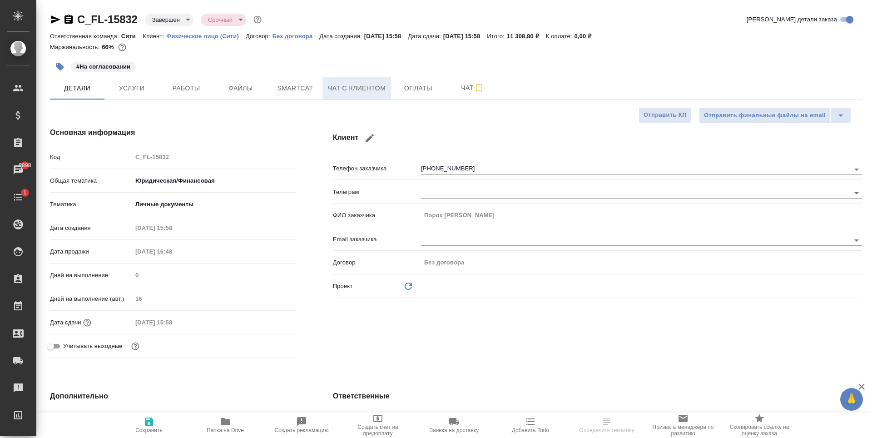
click at [353, 89] on span "Чат с клиентом" at bounding box center [357, 88] width 58 height 11
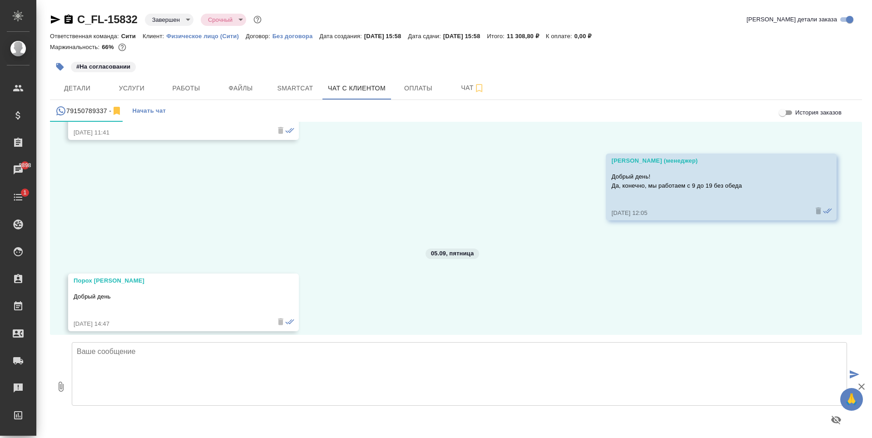
scroll to position [2834, 0]
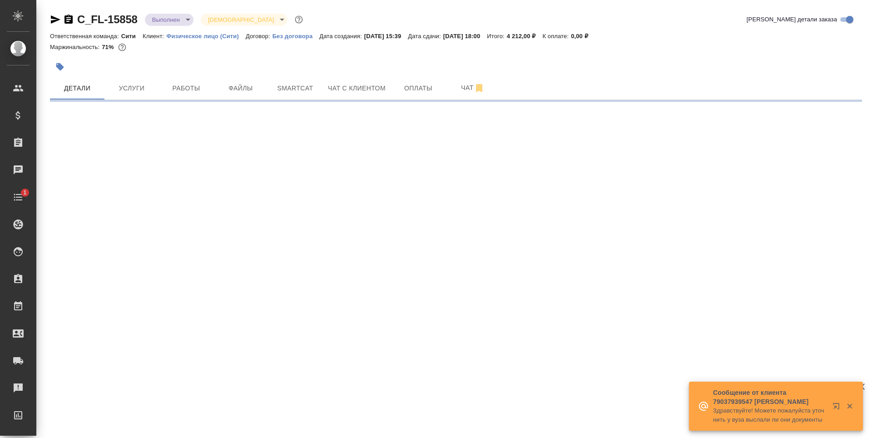
select select "RU"
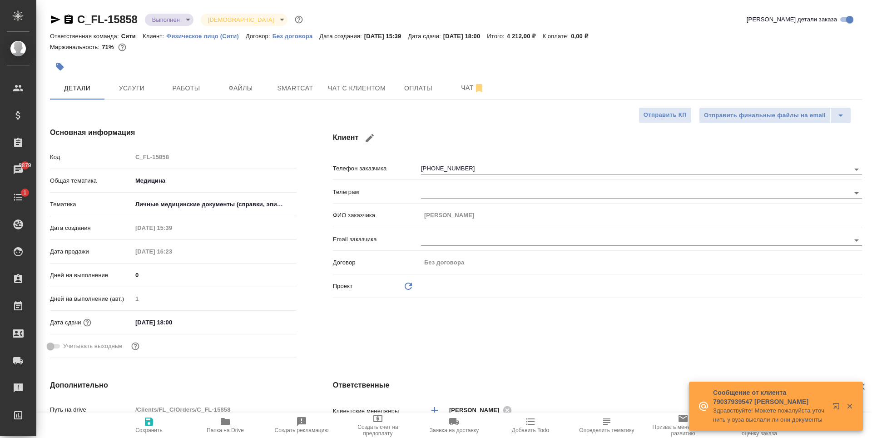
type textarea "x"
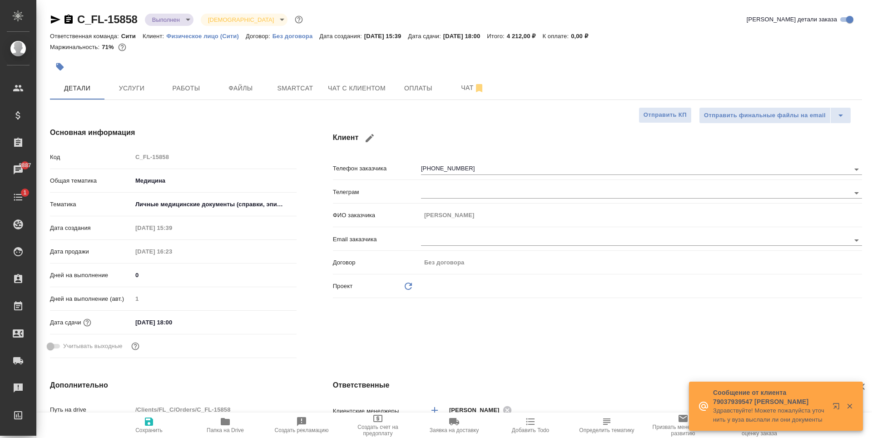
type textarea "x"
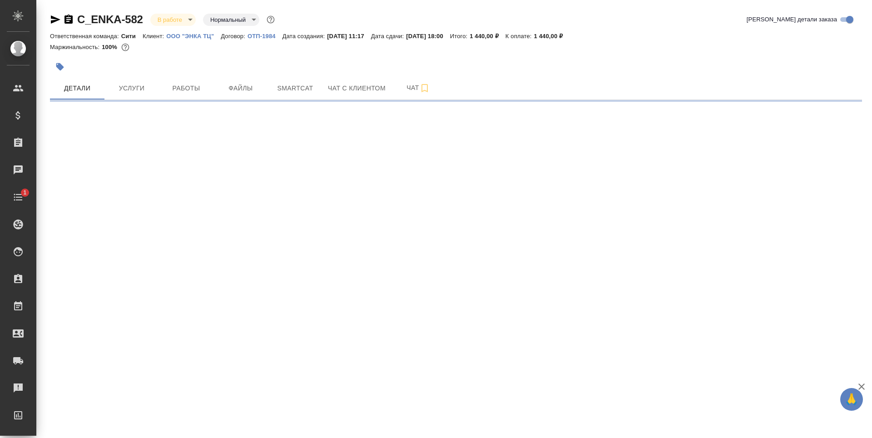
select select "RU"
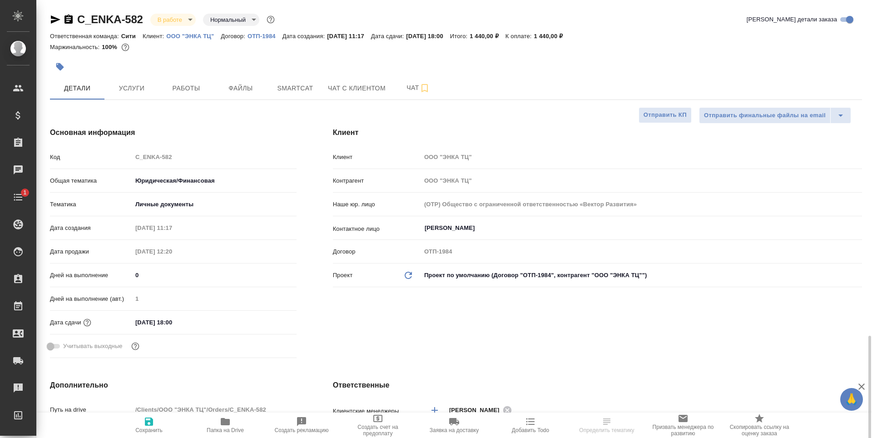
type textarea "x"
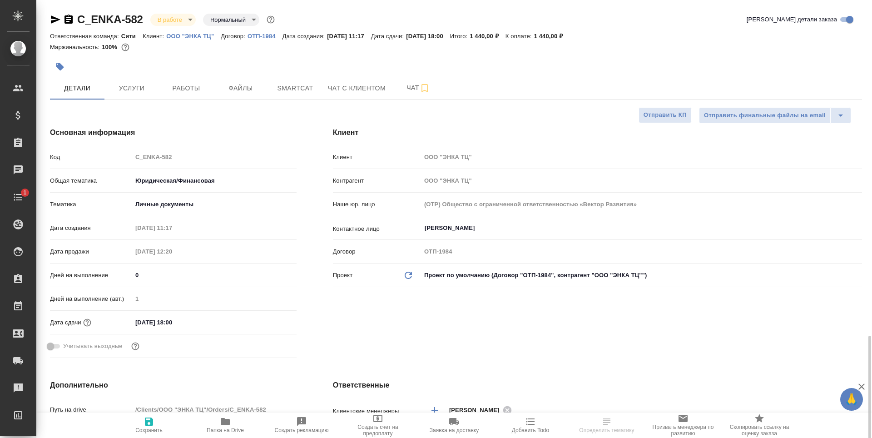
type textarea "x"
click at [182, 87] on span "Работы" at bounding box center [186, 88] width 44 height 11
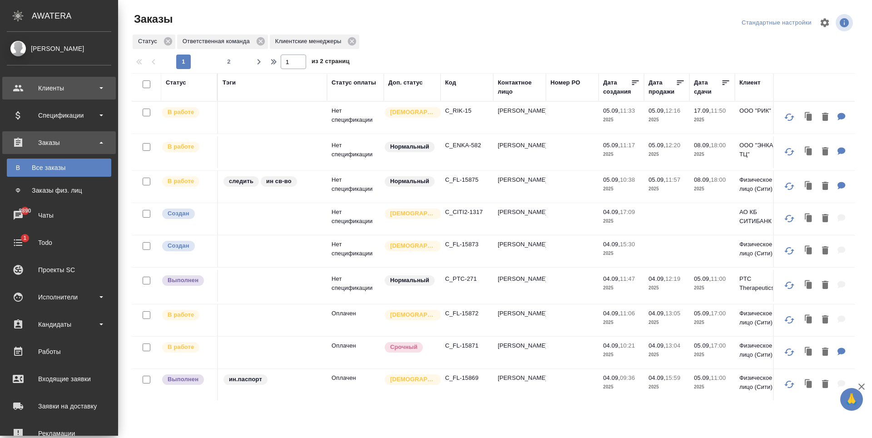
click at [88, 86] on div "Клиенты" at bounding box center [59, 88] width 104 height 14
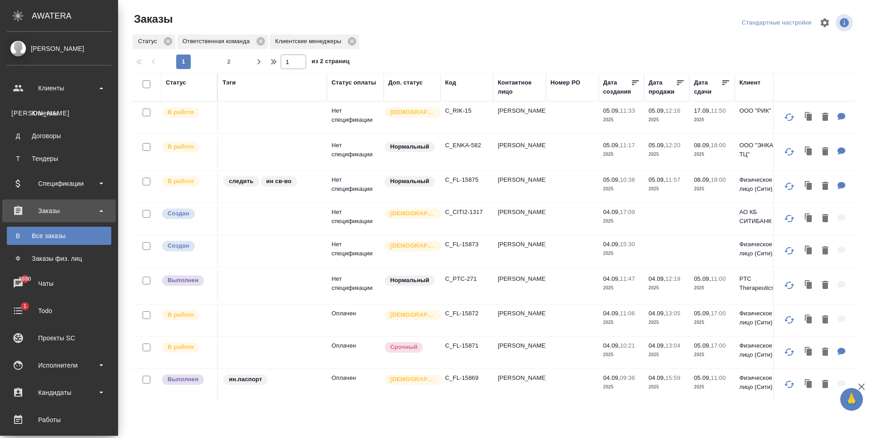
click at [71, 110] on div "Клиенты" at bounding box center [58, 112] width 95 height 9
select select "RU"
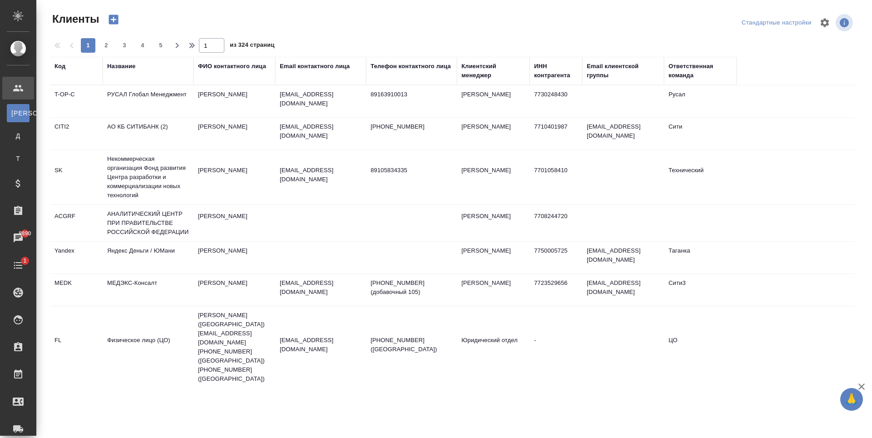
click at [309, 66] on div "Email контактного лица" at bounding box center [315, 66] width 70 height 9
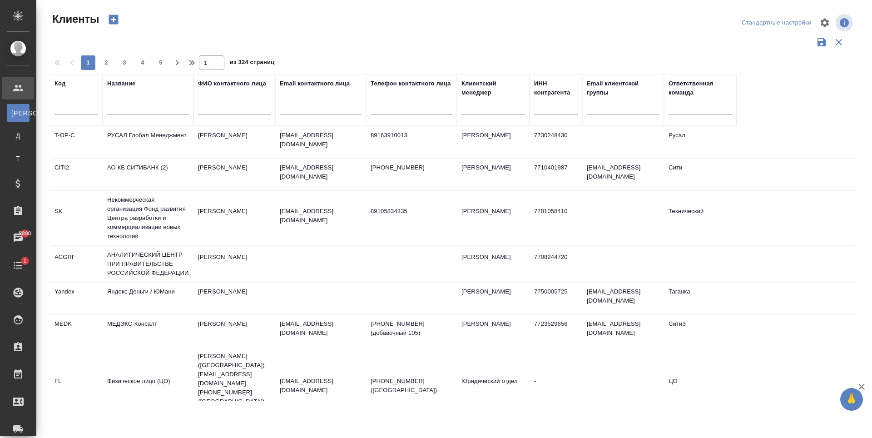
click at [299, 105] on input "text" at bounding box center [321, 108] width 82 height 11
paste input "Oleg.Karatun@jti.com"
type input "Oleg.Karatun@jti.com"
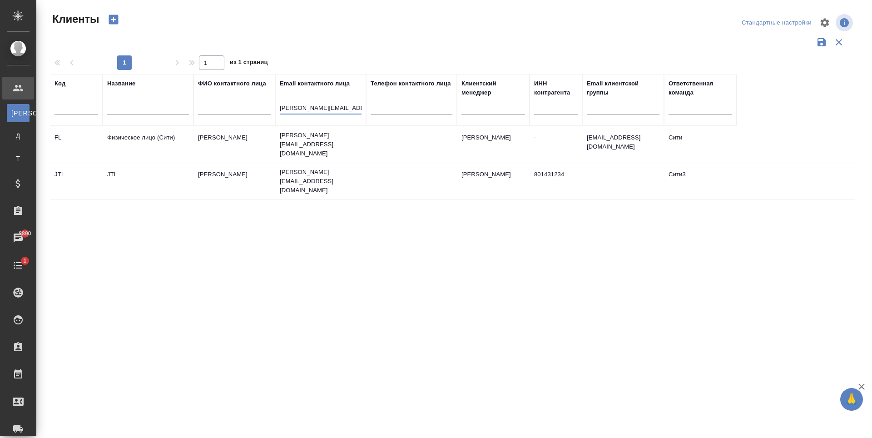
click at [294, 174] on td "oleg.karatun@jti.com" at bounding box center [320, 181] width 91 height 36
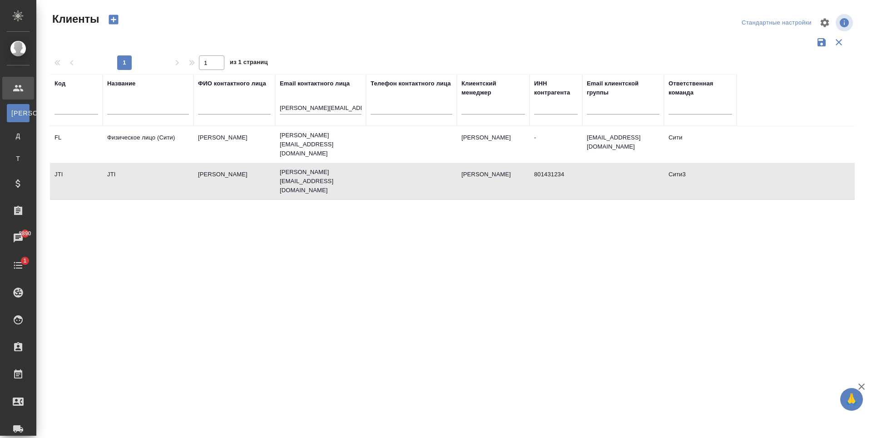
click at [294, 174] on td "oleg.karatun@jti.com" at bounding box center [320, 181] width 91 height 36
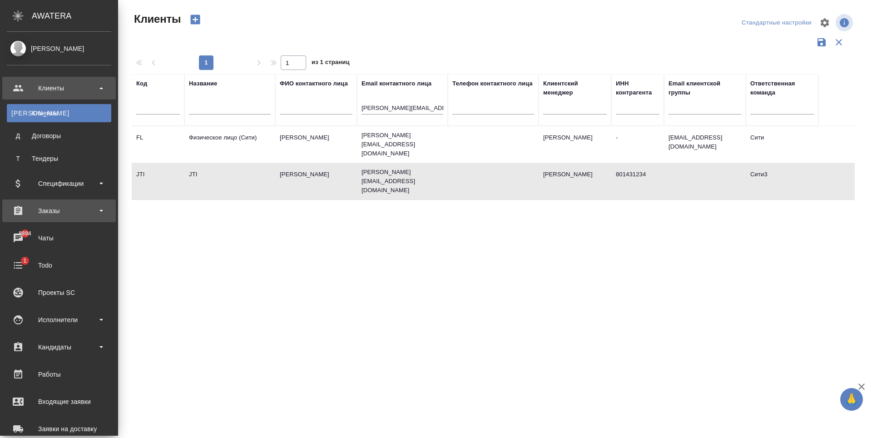
click at [69, 210] on div "Заказы" at bounding box center [59, 211] width 104 height 14
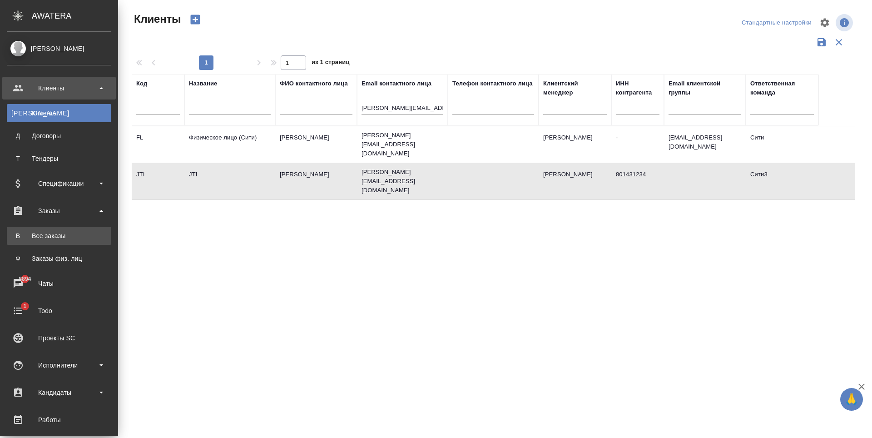
click at [85, 237] on div "Все заказы" at bounding box center [58, 235] width 95 height 9
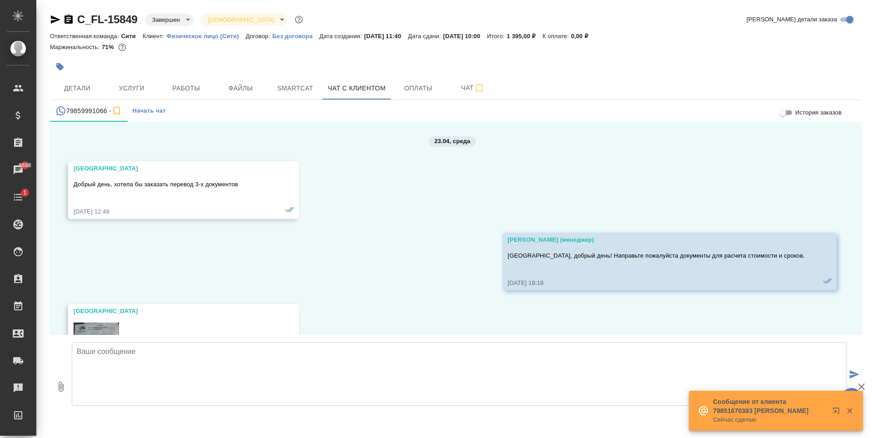
scroll to position [4103, 0]
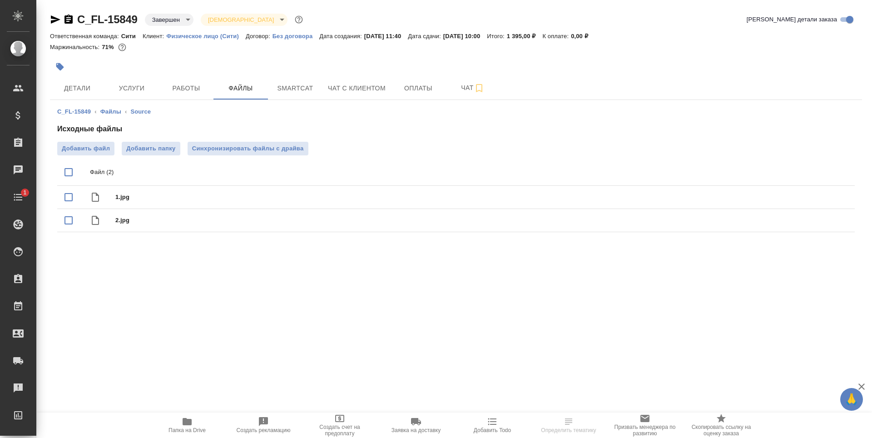
click at [311, 297] on div ".cls-1 fill:#fff; AWATERA [PERSON_NAME] Спецификации Заказы Чаты 1 Todo Проекты…" at bounding box center [436, 219] width 872 height 438
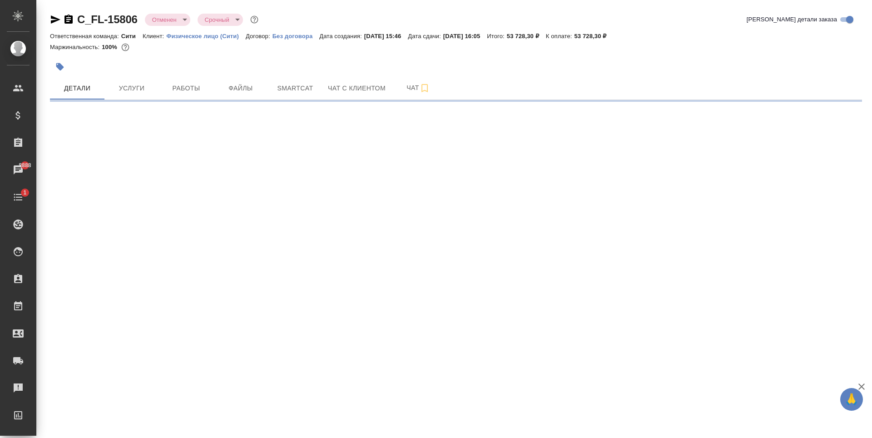
select select "RU"
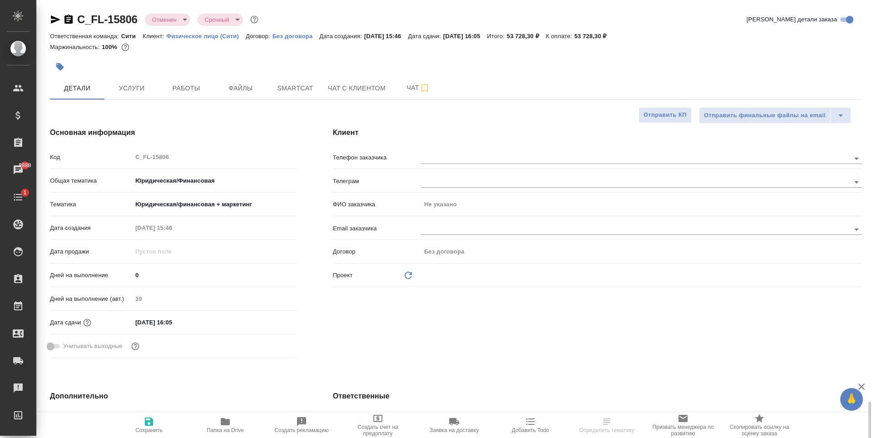
type textarea "x"
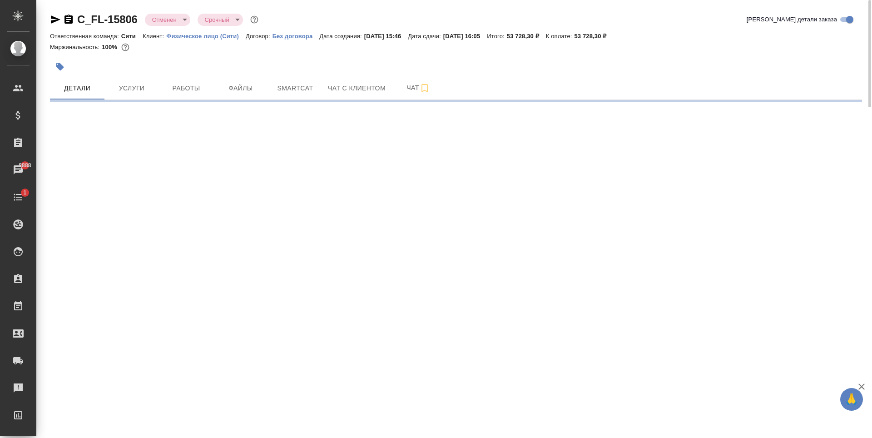
select select "RU"
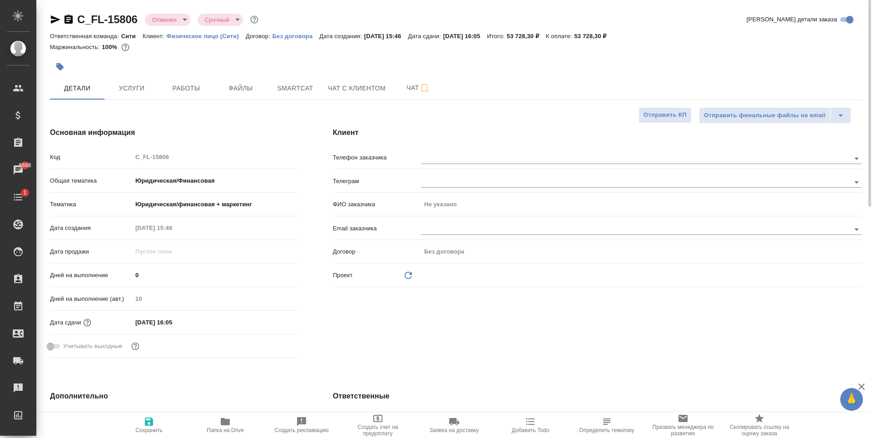
type textarea "x"
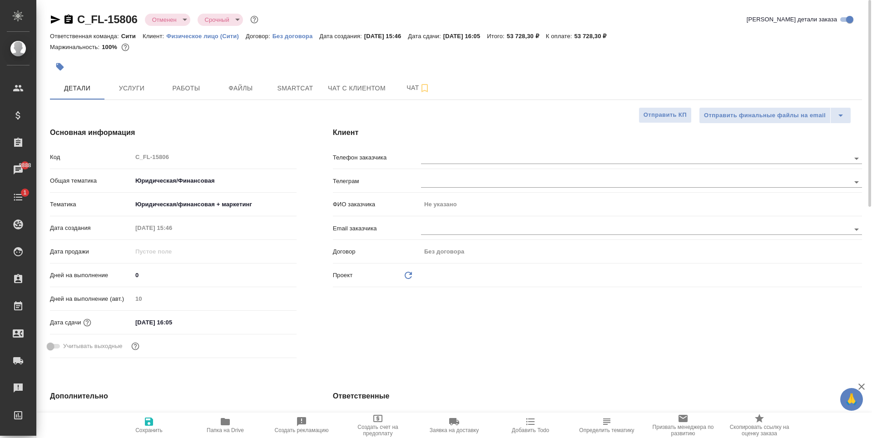
type textarea "x"
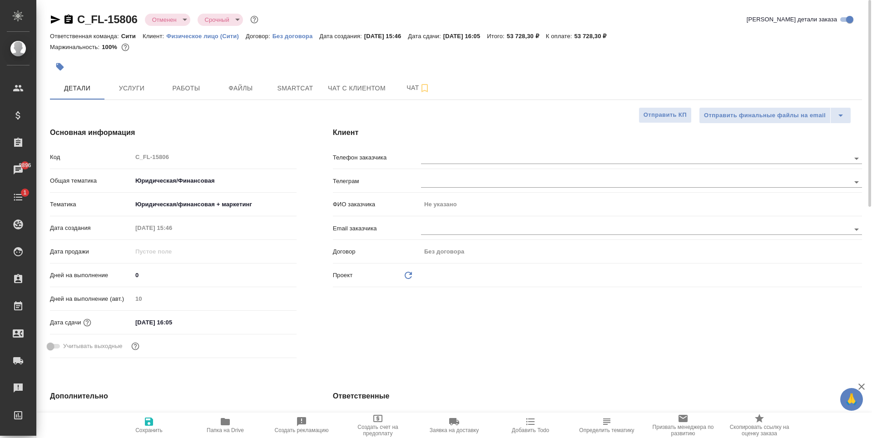
type textarea "x"
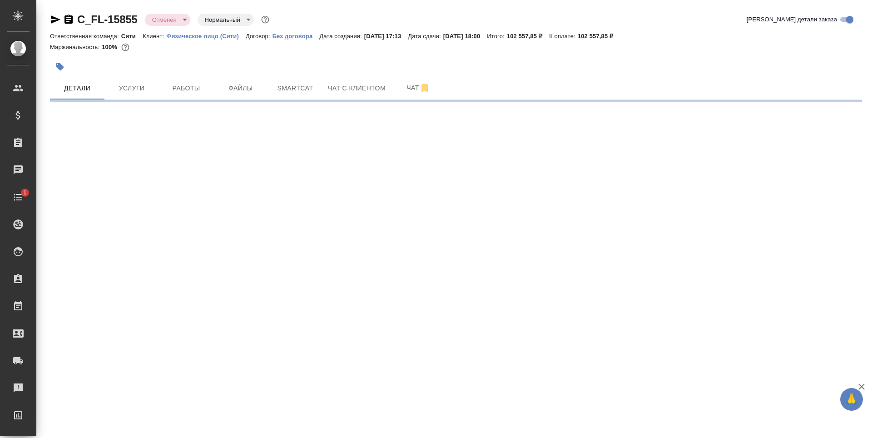
select select "RU"
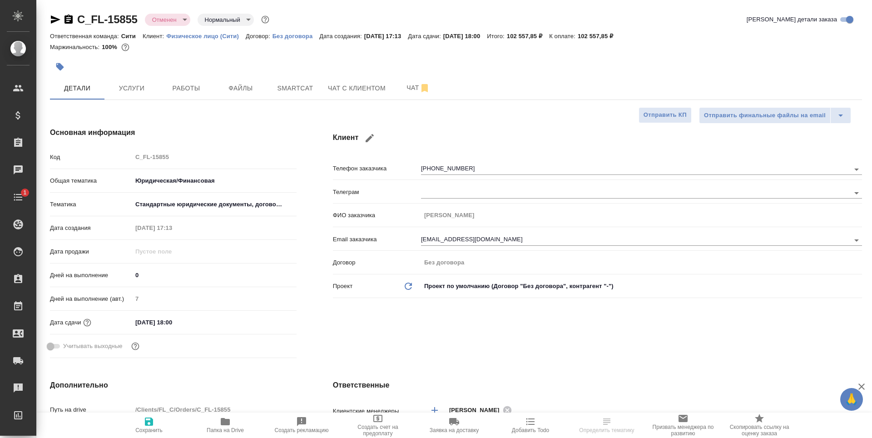
type textarea "x"
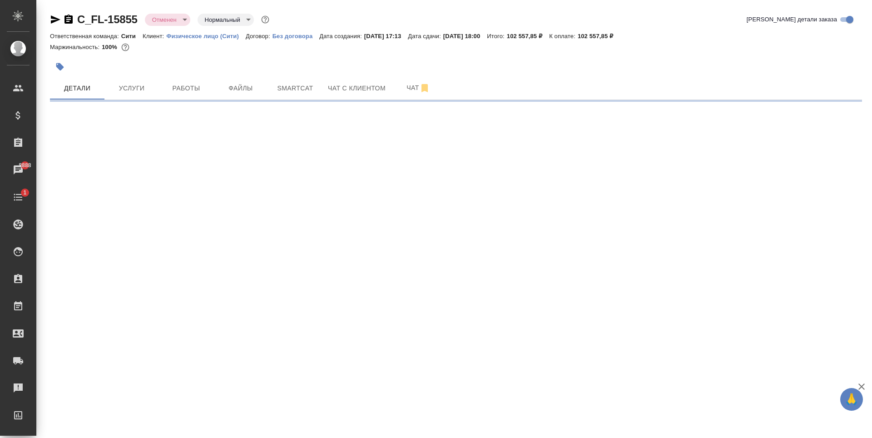
select select "RU"
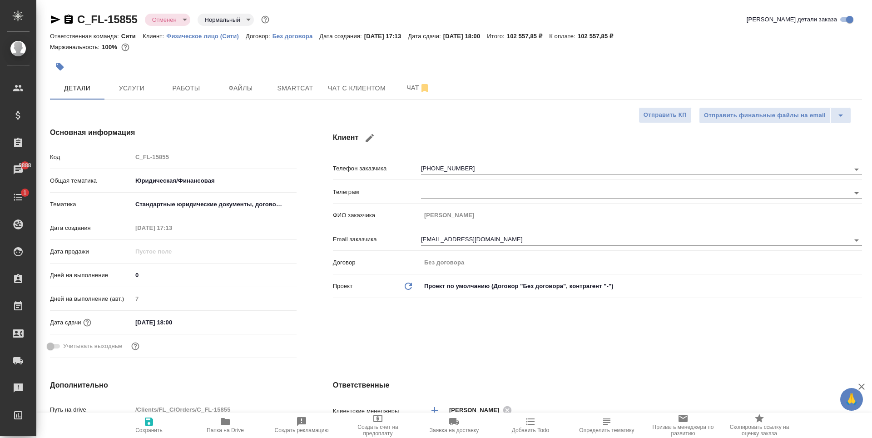
type textarea "x"
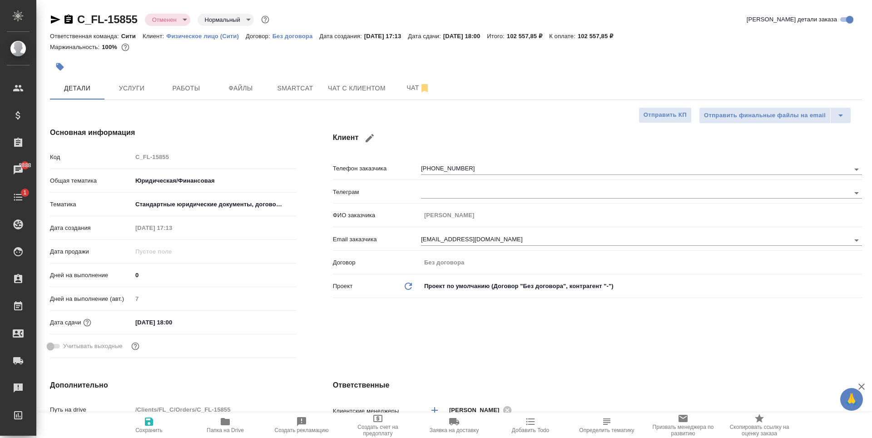
type textarea "x"
click at [591, 386] on h4 "Ответственные" at bounding box center [597, 384] width 529 height 11
type textarea "x"
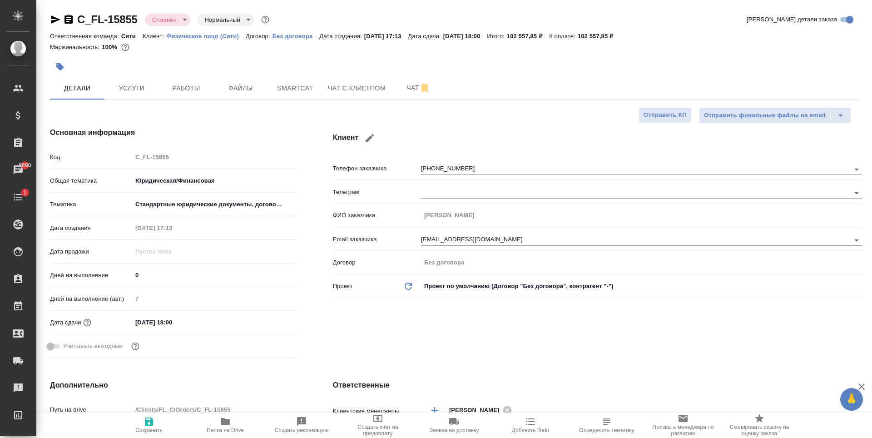
type textarea "x"
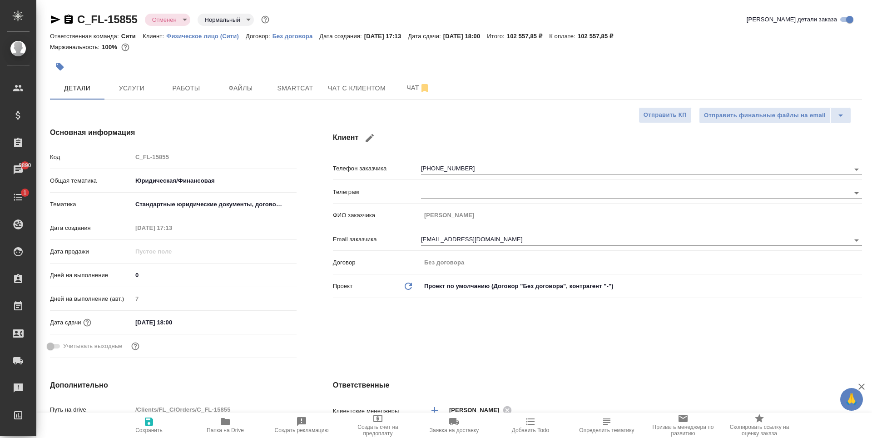
type textarea "x"
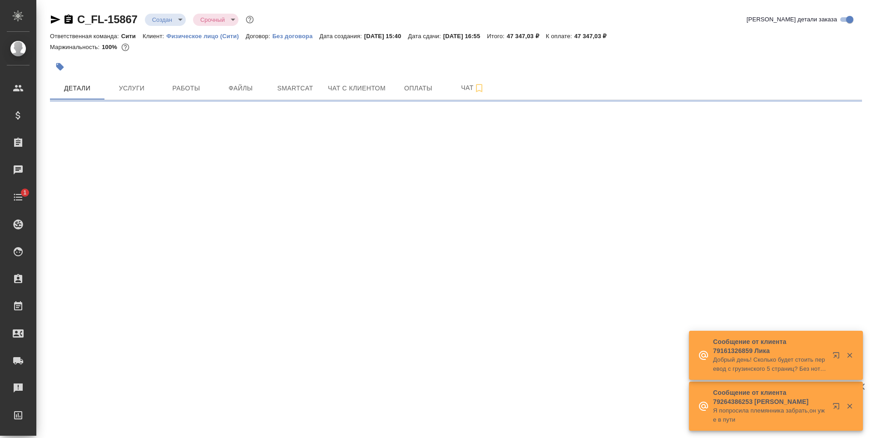
select select "RU"
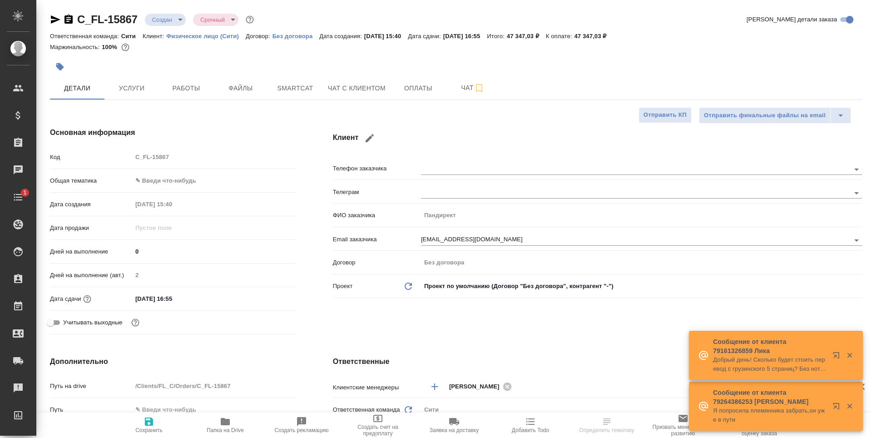
type textarea "x"
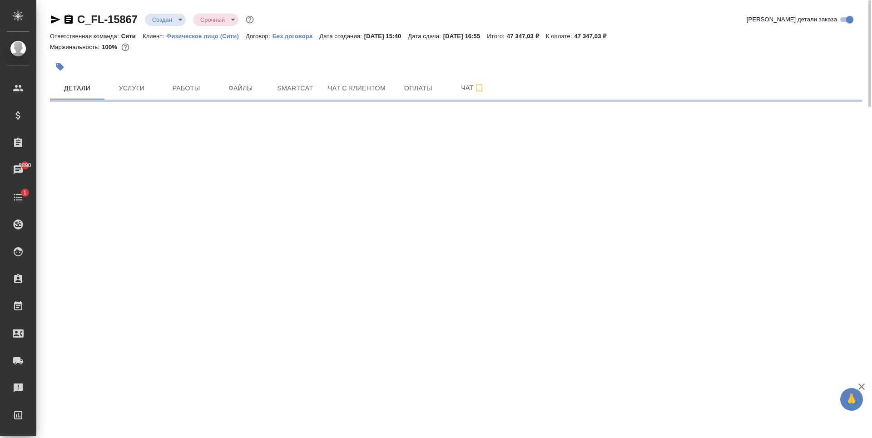
select select "RU"
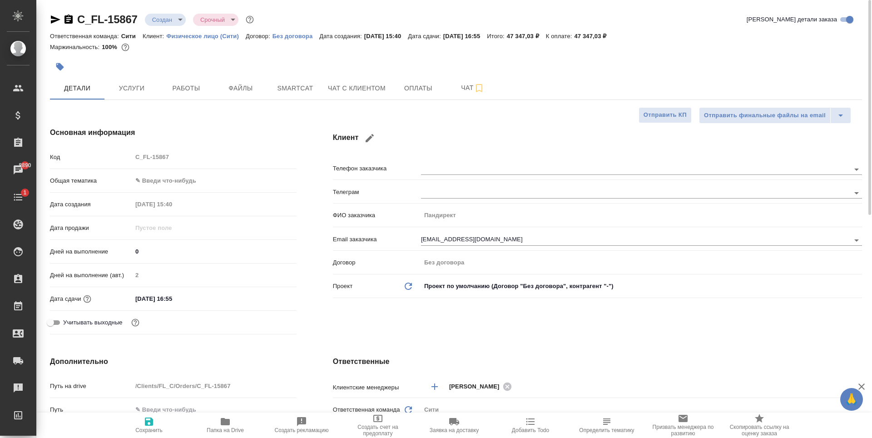
type textarea "x"
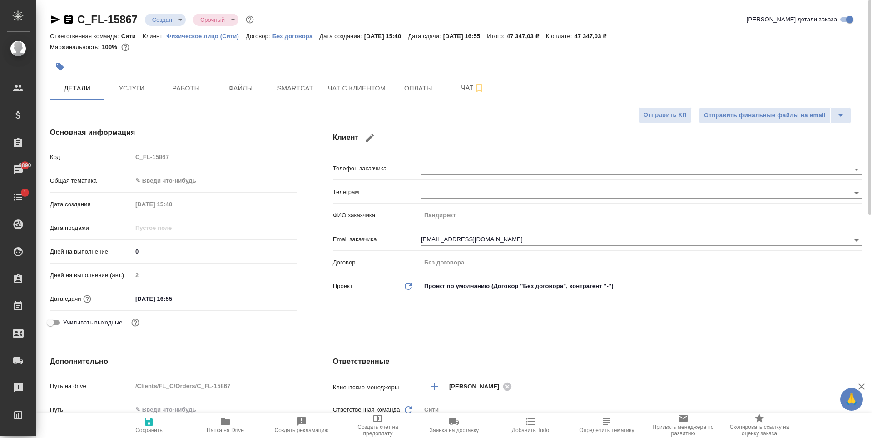
type textarea "x"
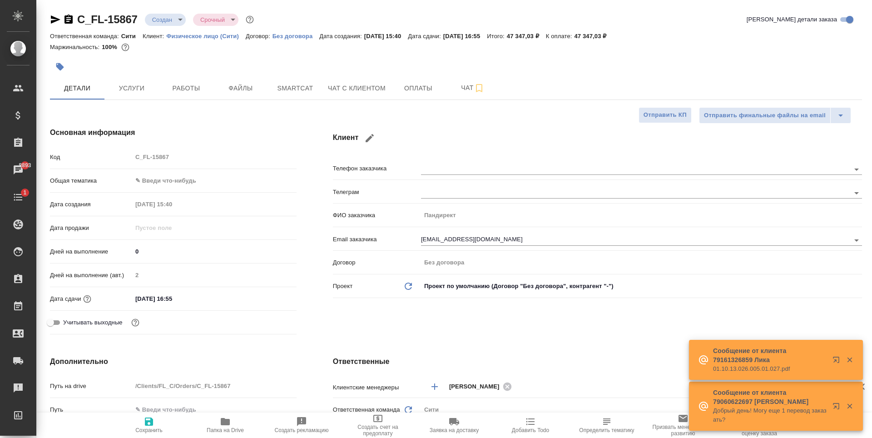
type textarea "x"
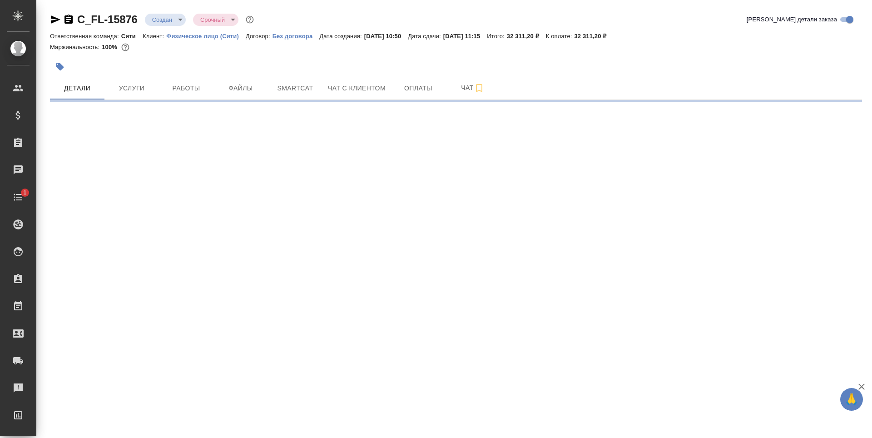
select select "RU"
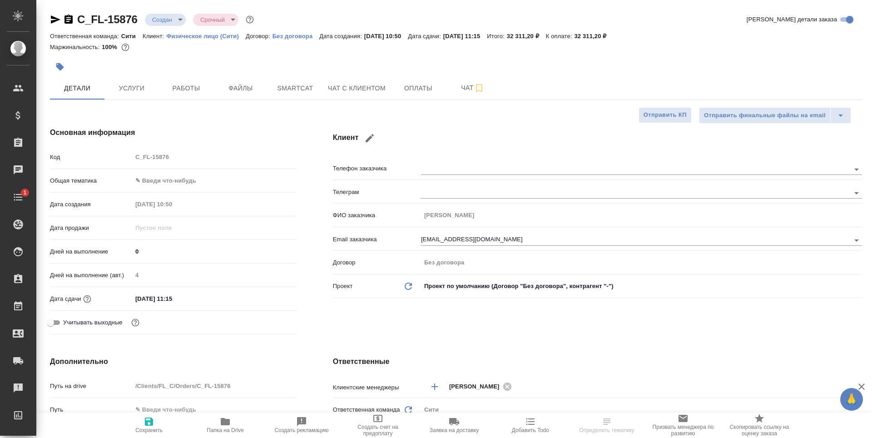
type textarea "x"
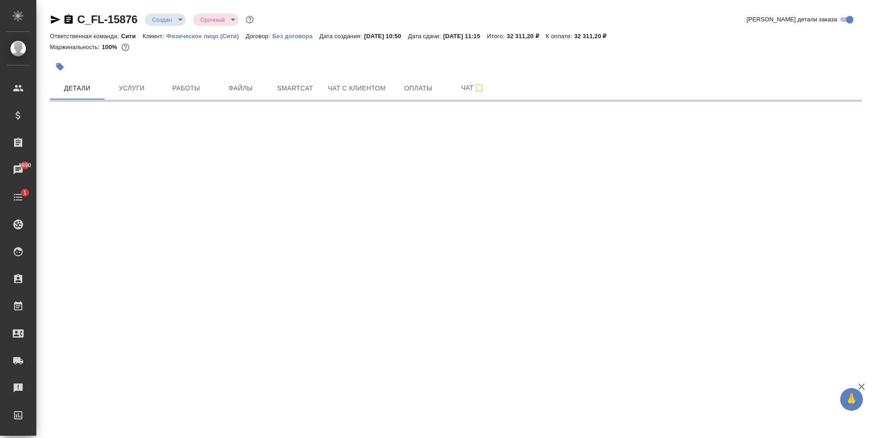
select select "RU"
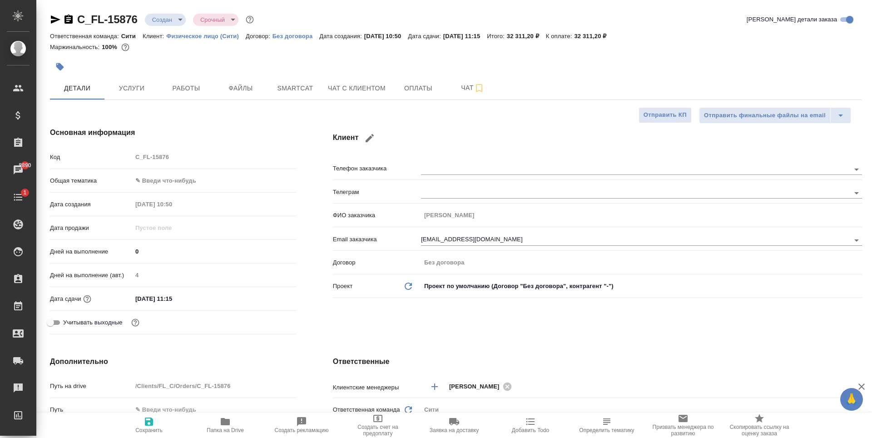
type textarea "x"
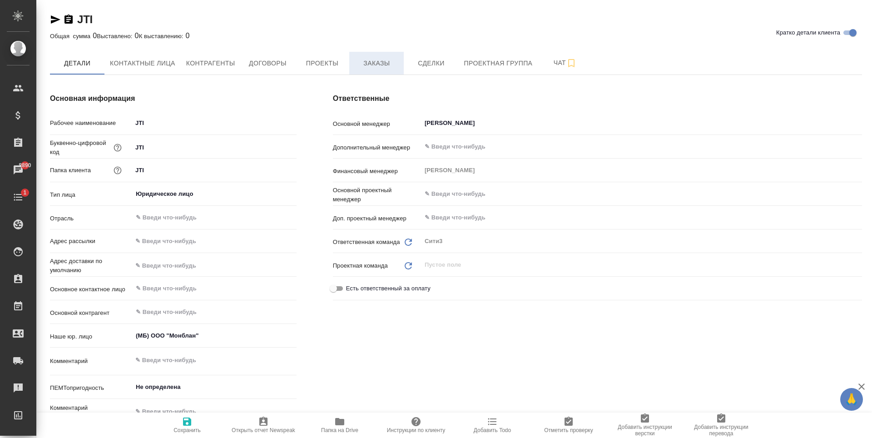
click at [365, 65] on span "Заказы" at bounding box center [377, 63] width 44 height 11
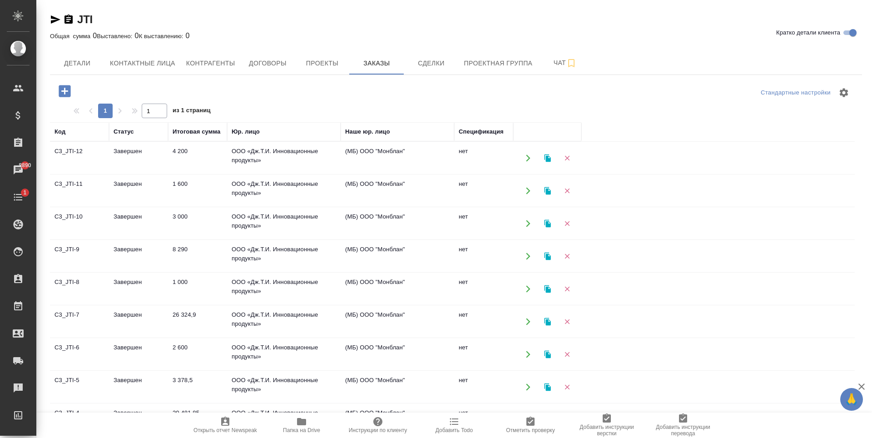
click at [121, 83] on div at bounding box center [185, 91] width 271 height 19
click at [56, 23] on icon "button" at bounding box center [55, 19] width 11 height 11
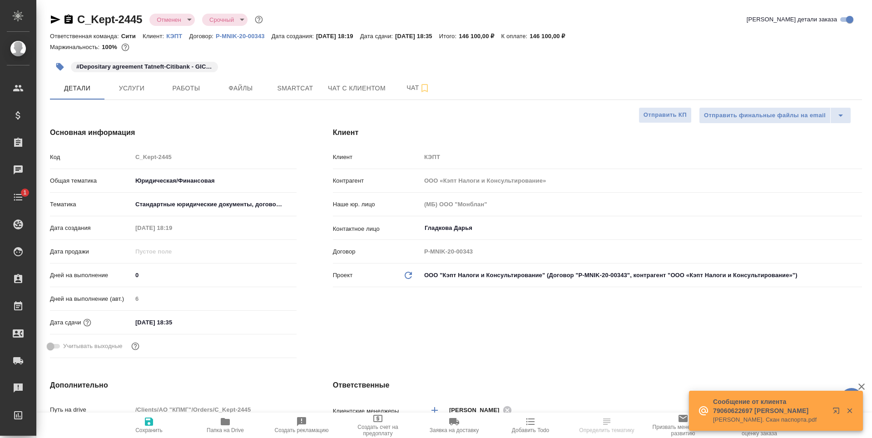
select select "RU"
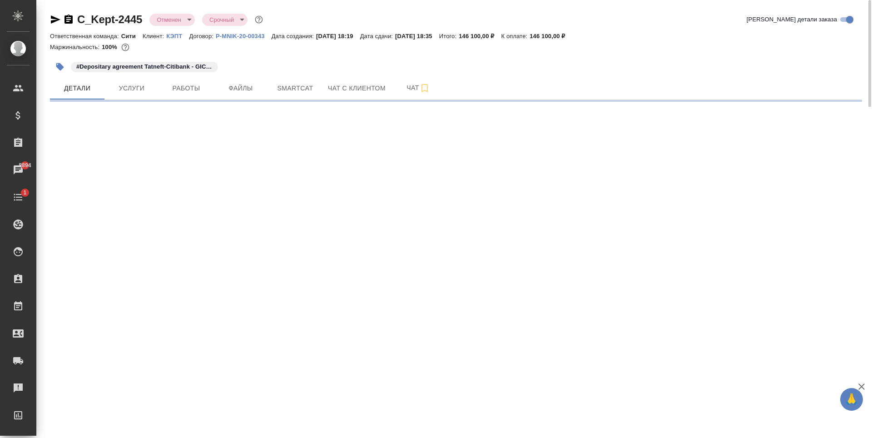
select select "RU"
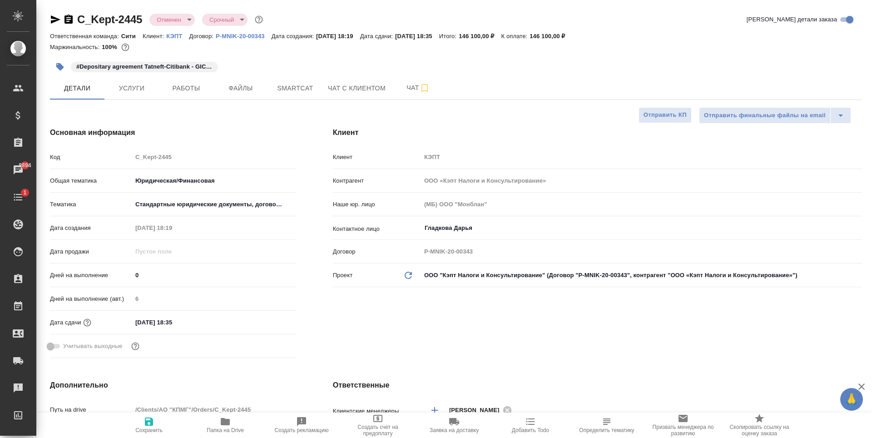
type textarea "x"
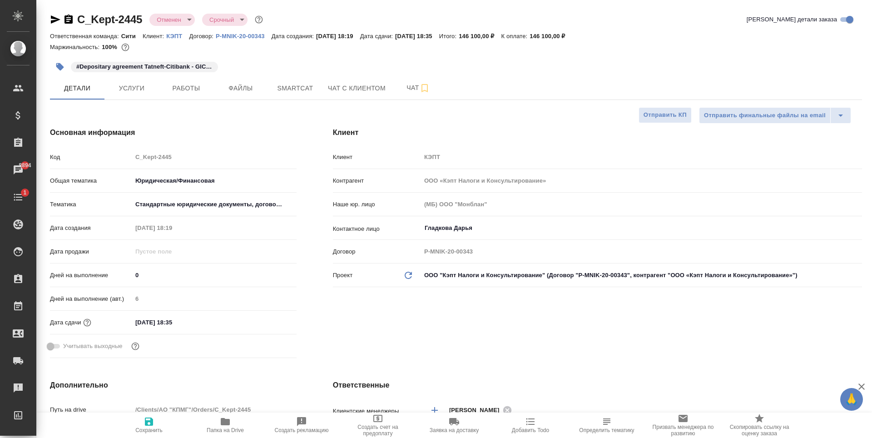
type textarea "x"
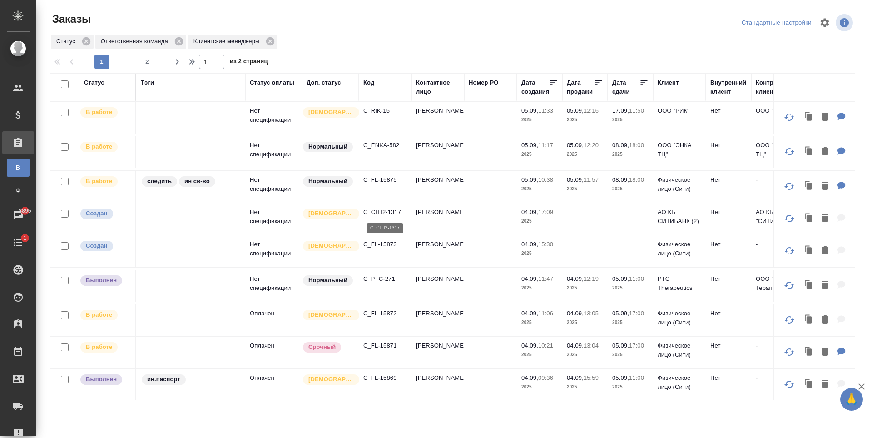
click at [385, 212] on p "C_CITI2-1317" at bounding box center [385, 211] width 44 height 9
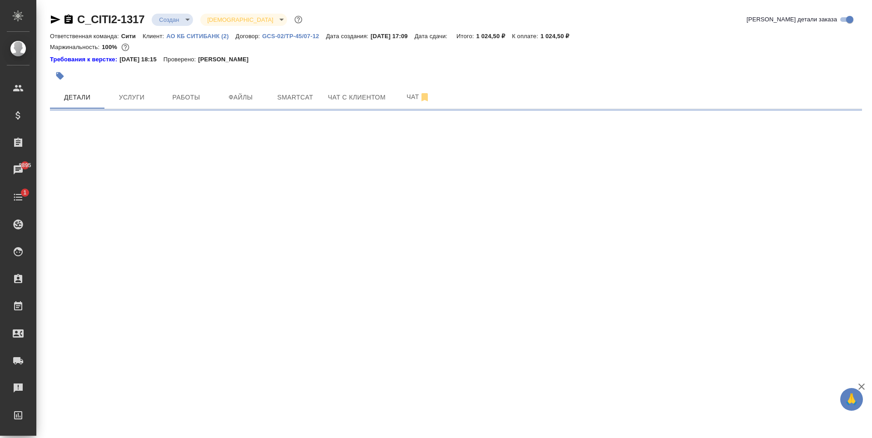
select select "RU"
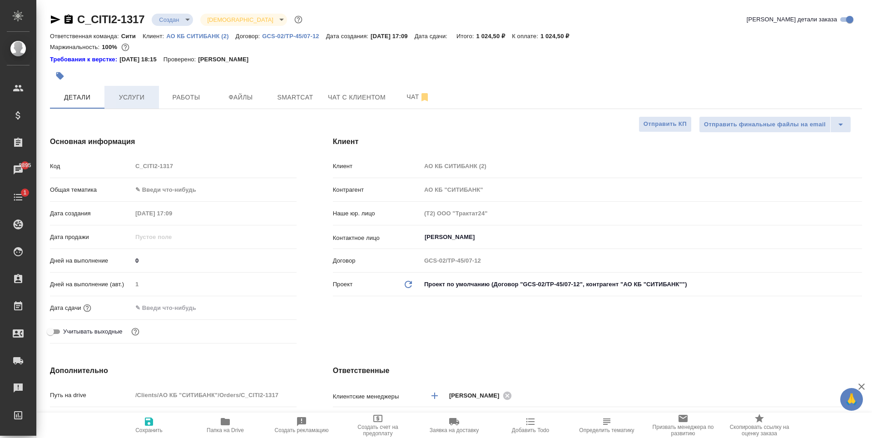
type textarea "x"
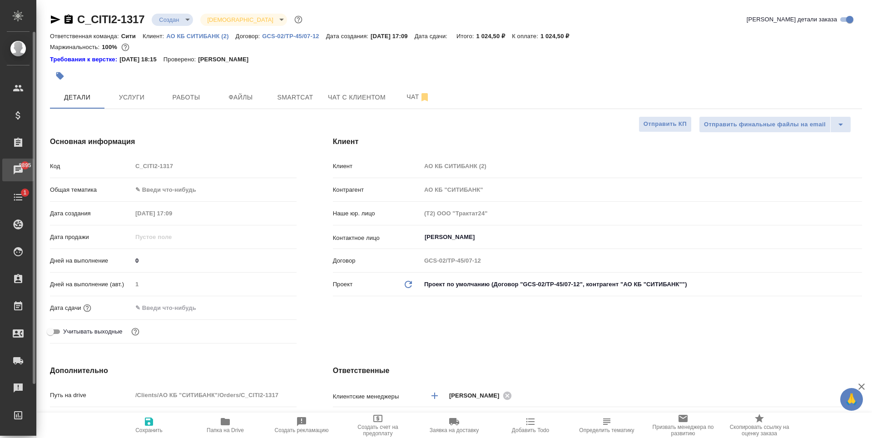
type textarea "x"
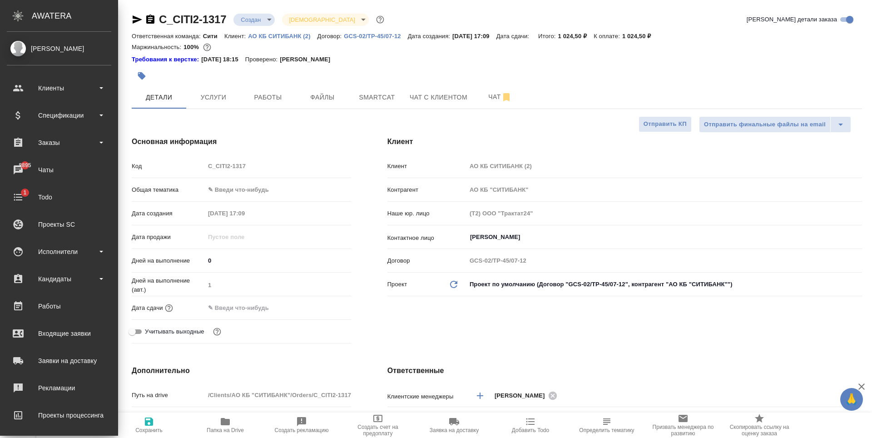
type textarea "x"
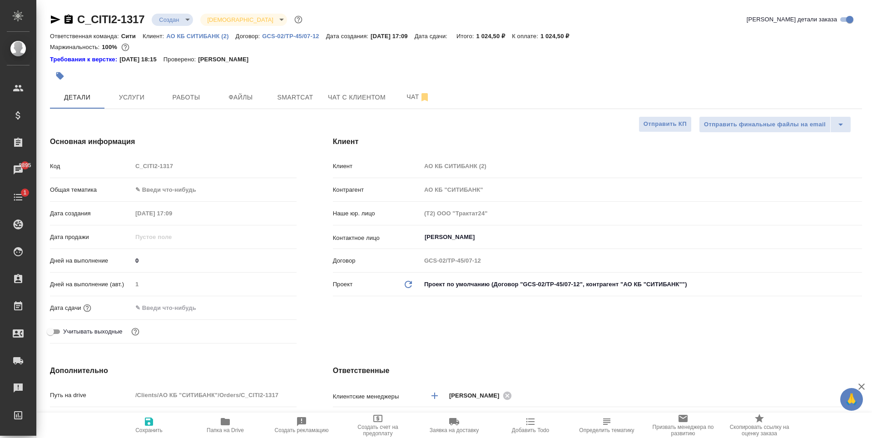
click at [159, 186] on body "🙏 .cls-1 fill:#fff; AWATERA Zaytseva Svetlana Клиенты Спецификации Заказы 8895 …" at bounding box center [436, 219] width 872 height 438
click at [241, 102] on div at bounding box center [436, 219] width 872 height 438
click at [241, 102] on span "Файлы" at bounding box center [241, 97] width 44 height 11
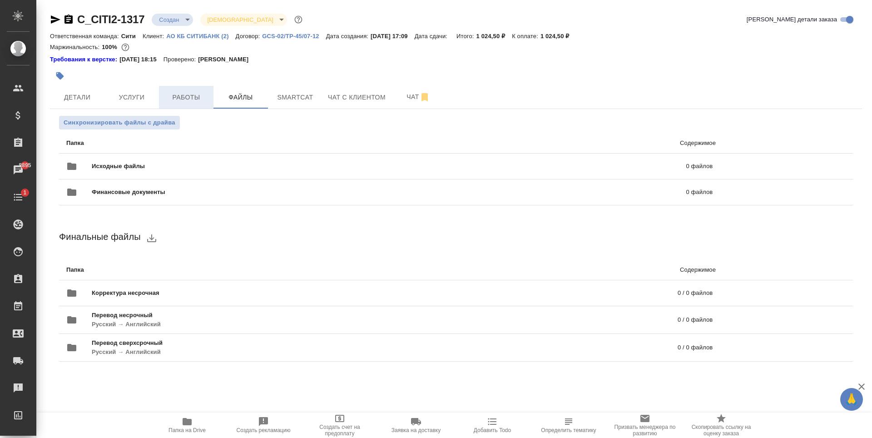
click at [167, 101] on span "Работы" at bounding box center [186, 97] width 44 height 11
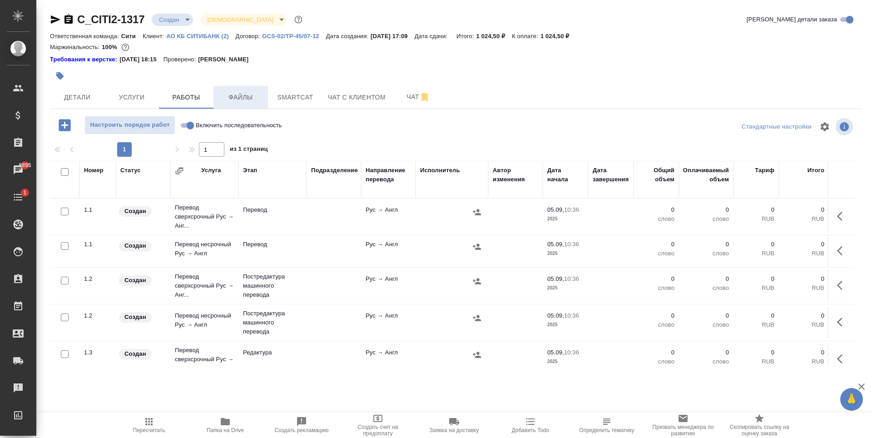
click at [235, 94] on span "Файлы" at bounding box center [241, 97] width 44 height 11
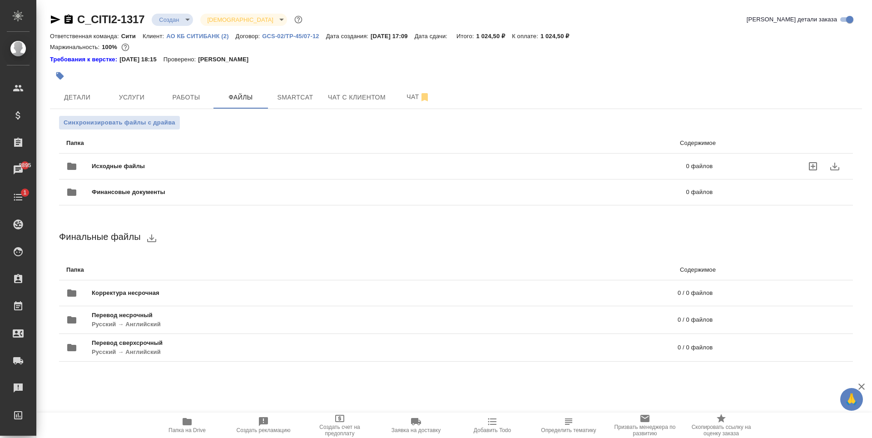
click at [310, 155] on div "Исходные файлы 0 файлов" at bounding box center [389, 166] width 646 height 22
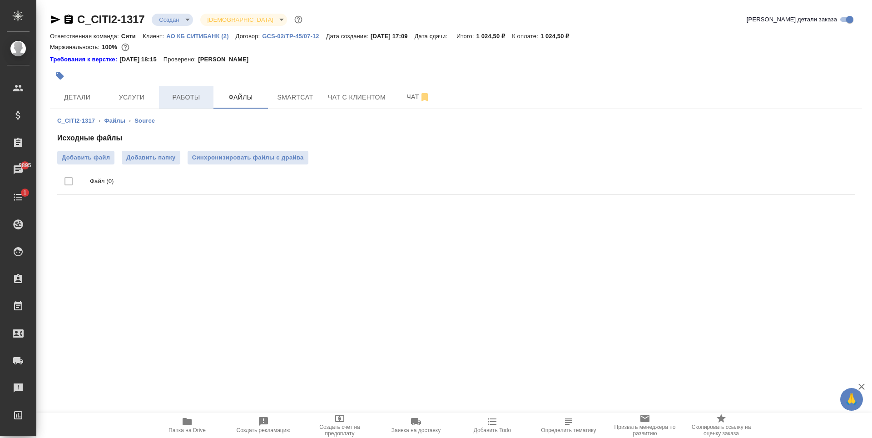
click at [184, 96] on span "Работы" at bounding box center [186, 97] width 44 height 11
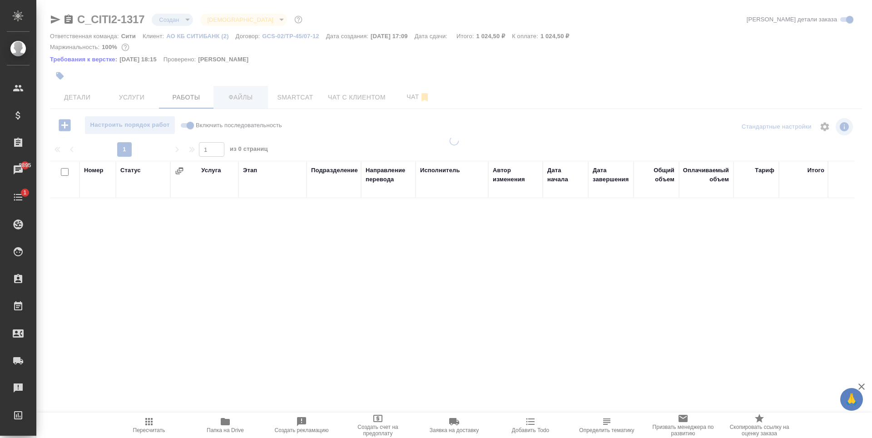
click at [239, 104] on button "Файлы" at bounding box center [240, 97] width 54 height 23
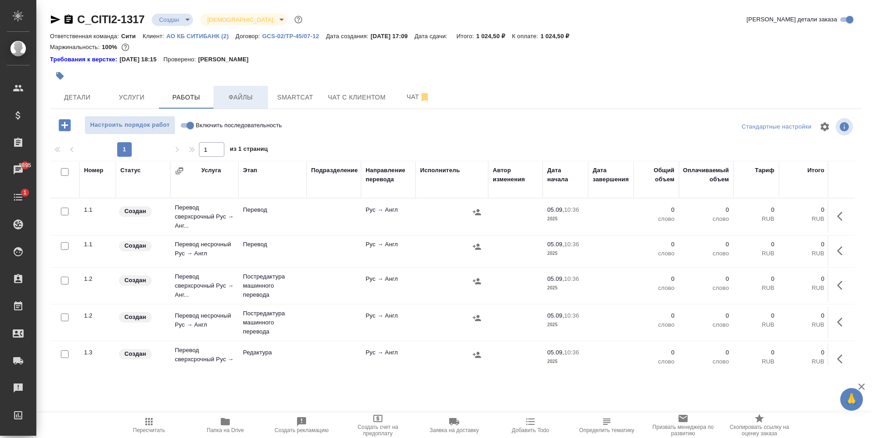
click at [239, 102] on span "Файлы" at bounding box center [241, 97] width 44 height 11
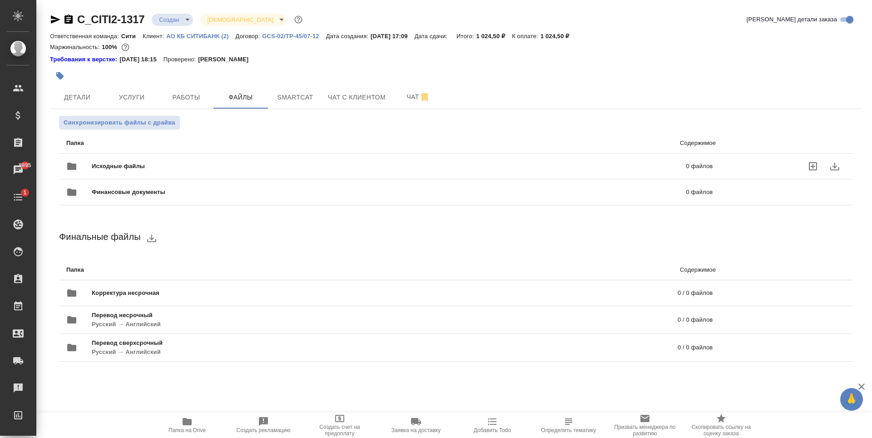
click at [817, 163] on icon "uploadFiles" at bounding box center [812, 166] width 11 height 11
click at [0, 0] on input "uploadFiles" at bounding box center [0, 0] width 0 height 0
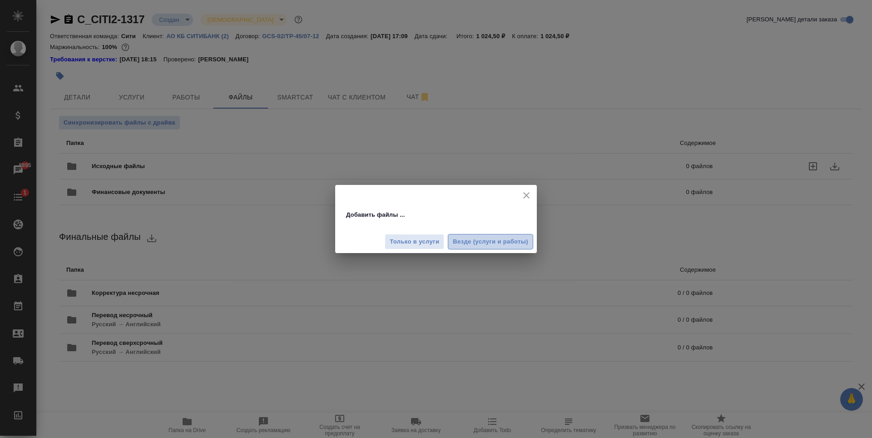
click at [500, 237] on span "Везде (услуги и работы)" at bounding box center [490, 242] width 75 height 10
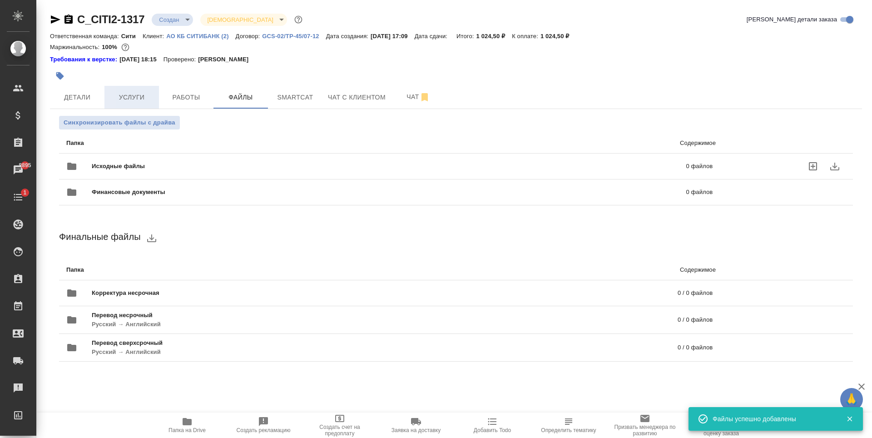
click at [143, 95] on span "Услуги" at bounding box center [132, 97] width 44 height 11
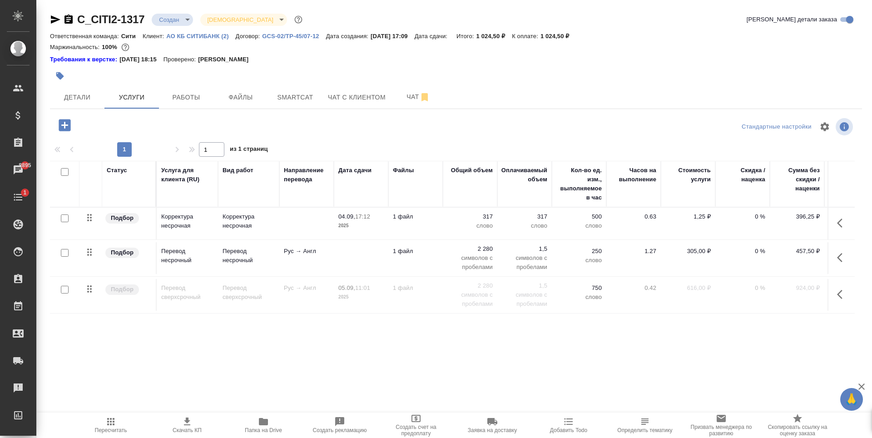
click at [62, 291] on input "checkbox" at bounding box center [65, 290] width 8 height 8
checkbox input "true"
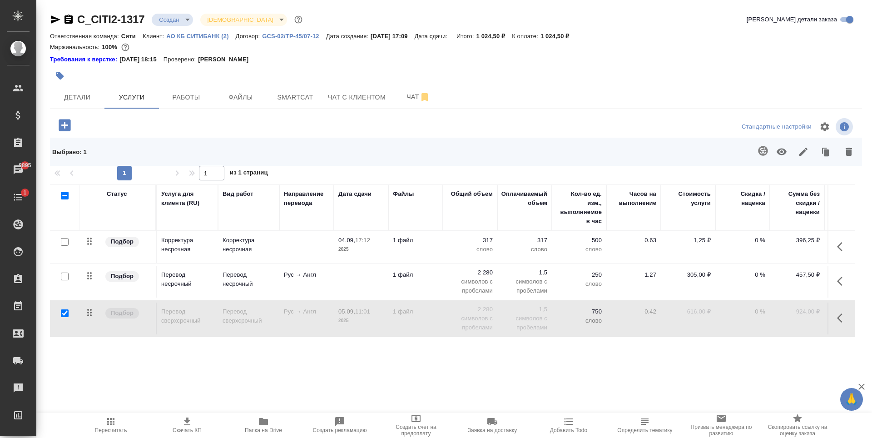
click at [852, 149] on icon "button" at bounding box center [848, 151] width 11 height 11
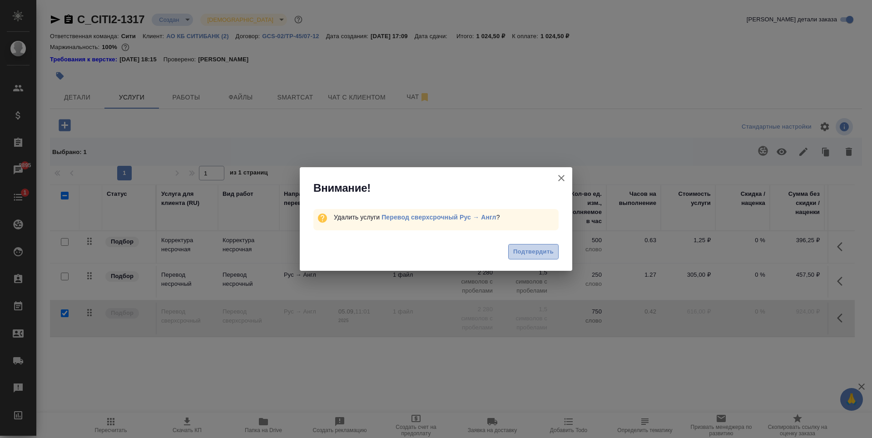
click at [548, 247] on span "Подтвердить" at bounding box center [533, 251] width 40 height 10
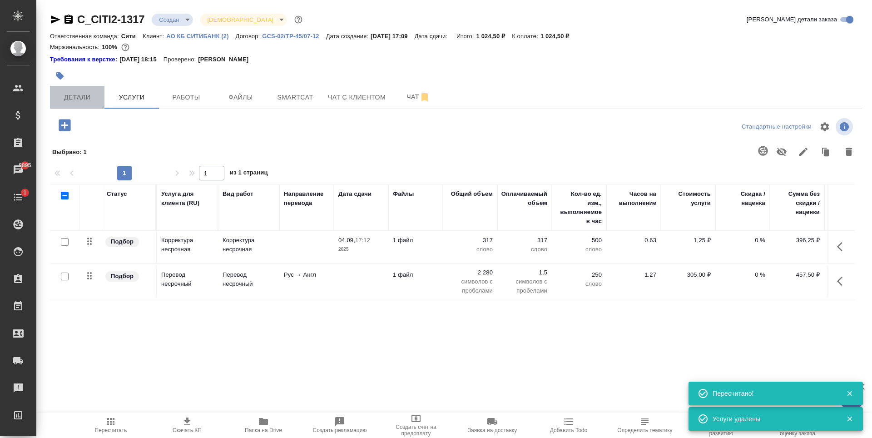
click at [81, 99] on span "Детали" at bounding box center [77, 97] width 44 height 11
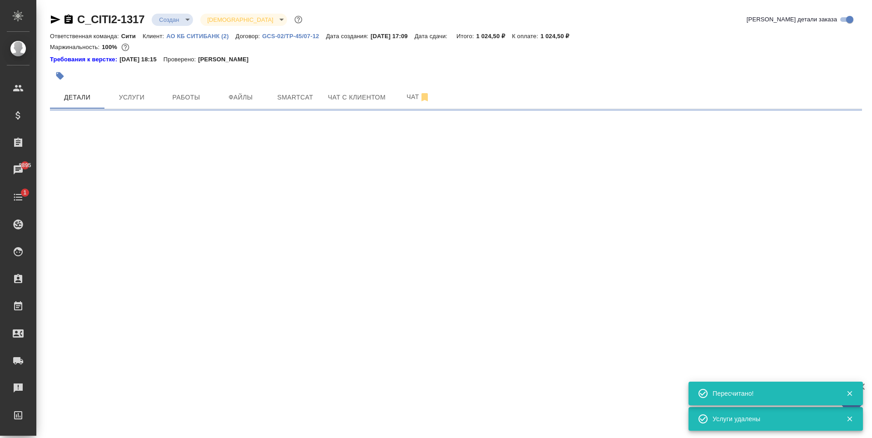
select select "RU"
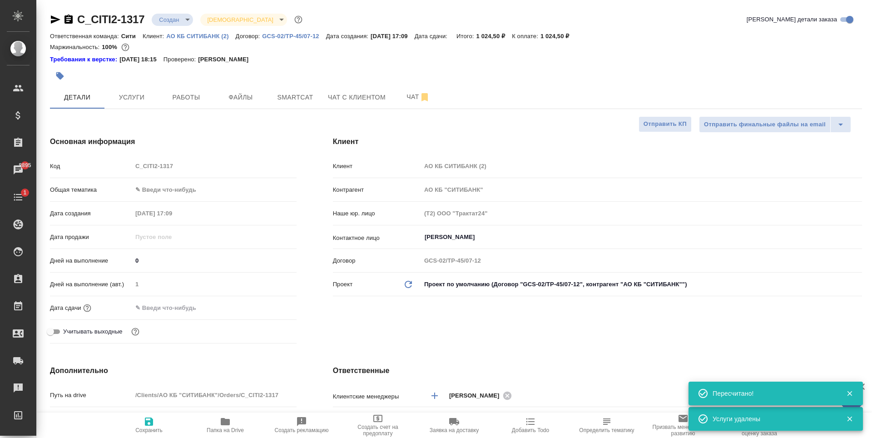
type textarea "x"
click at [180, 308] on input "text" at bounding box center [171, 307] width 79 height 13
click at [273, 306] on icon "button" at bounding box center [270, 306] width 11 height 11
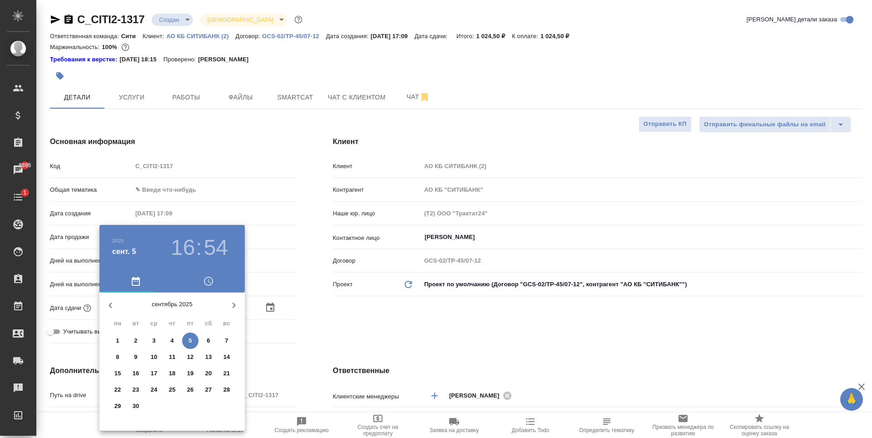
click at [118, 352] on p "8" at bounding box center [117, 356] width 3 height 9
type input "08.09.2025 16:54"
type textarea "x"
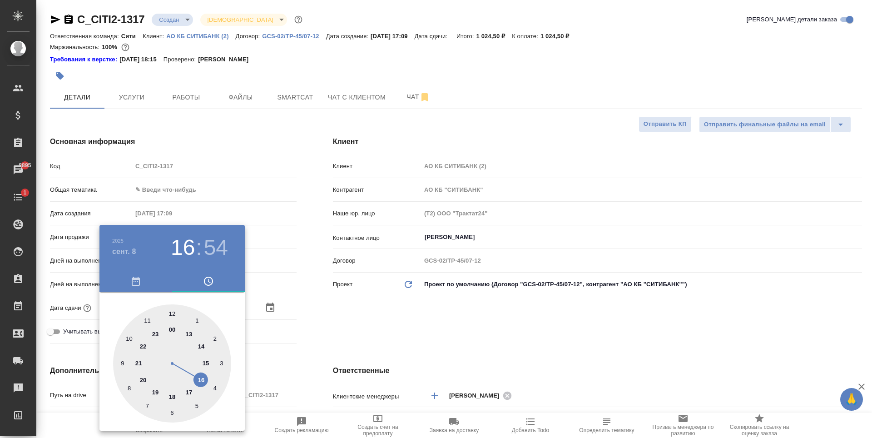
click at [204, 363] on div at bounding box center [172, 363] width 118 height 118
type input "08.09.2025 15:54"
type textarea "x"
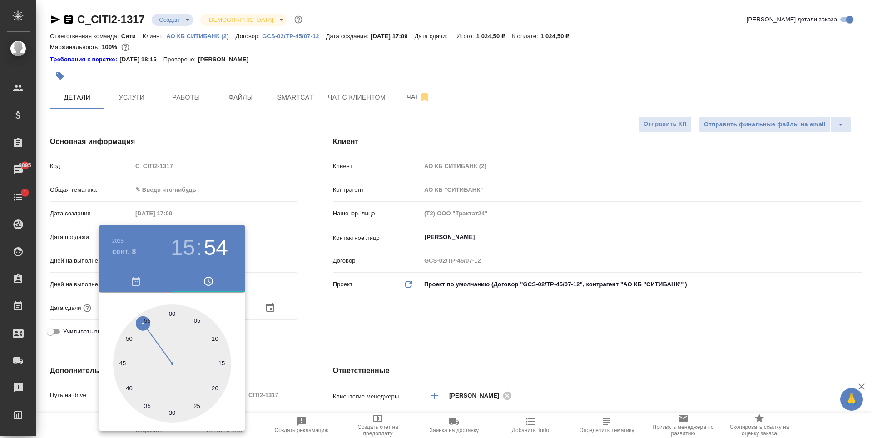
click at [169, 311] on div at bounding box center [172, 363] width 118 height 118
type input "08.09.2025 15:59"
type textarea "x"
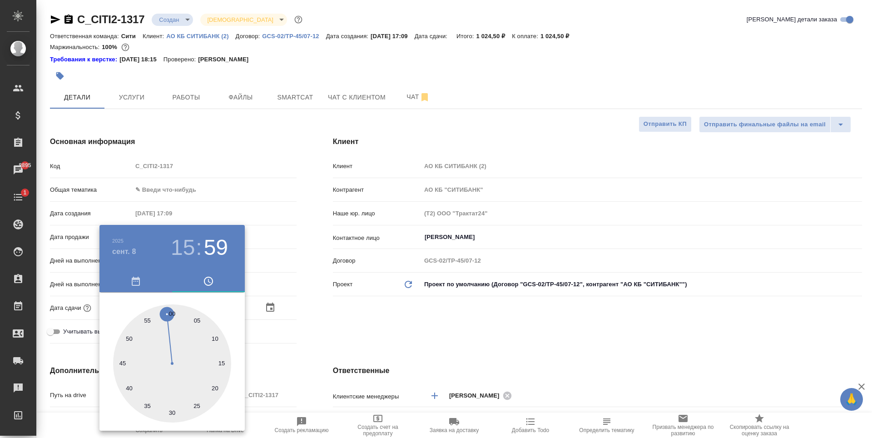
click at [172, 311] on div at bounding box center [172, 363] width 118 height 118
type input "08.09.2025 15:00"
type textarea "x"
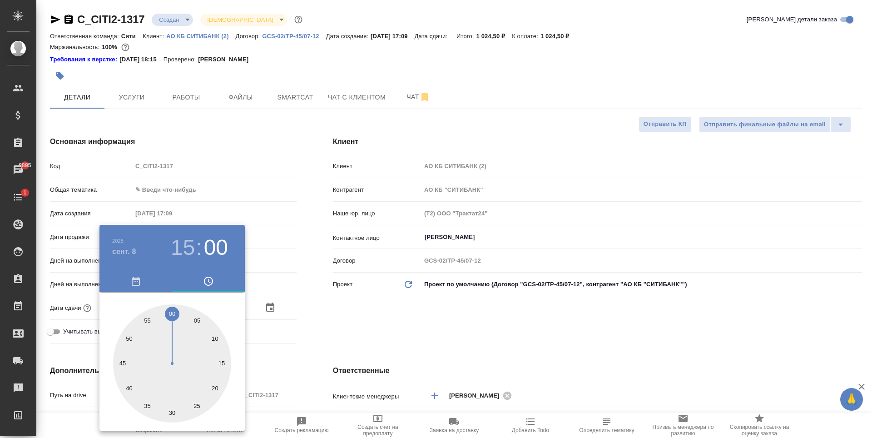
click at [463, 307] on div at bounding box center [436, 219] width 872 height 438
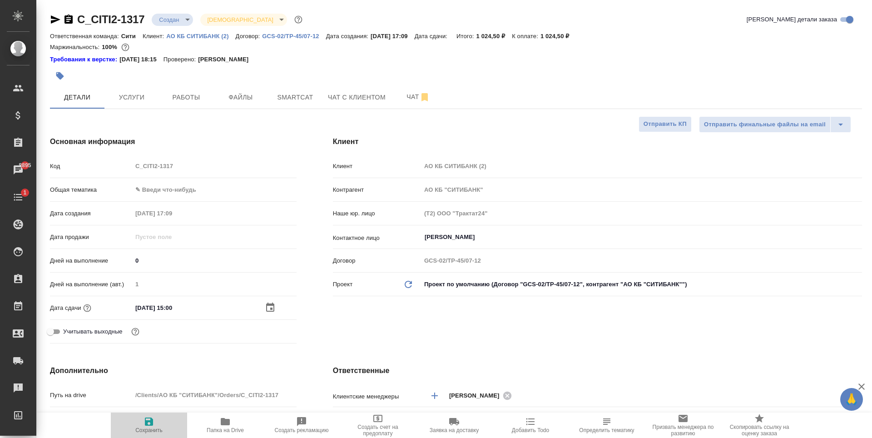
click at [158, 414] on button "Сохранить" at bounding box center [149, 424] width 76 height 25
type textarea "x"
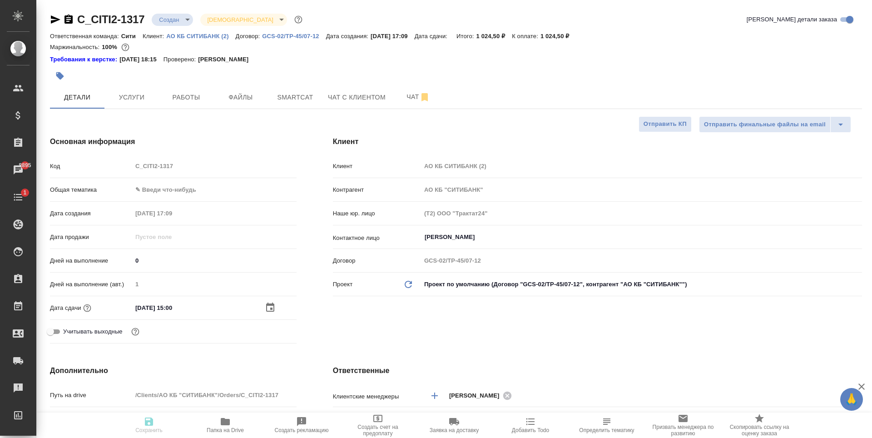
type textarea "x"
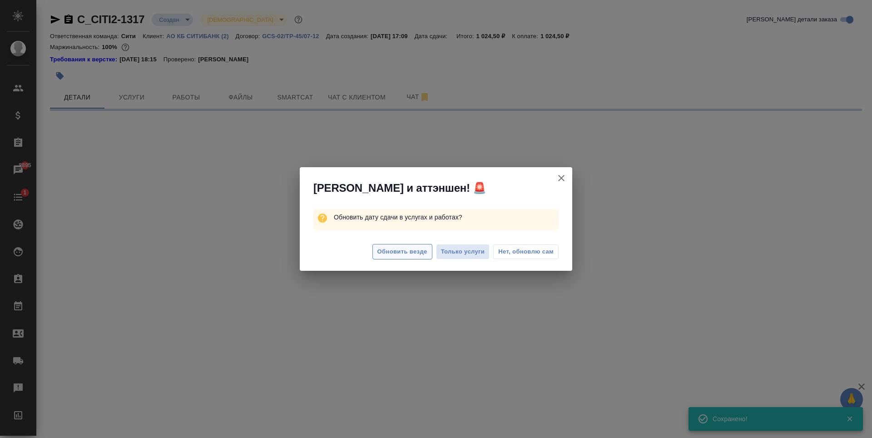
select select "RU"
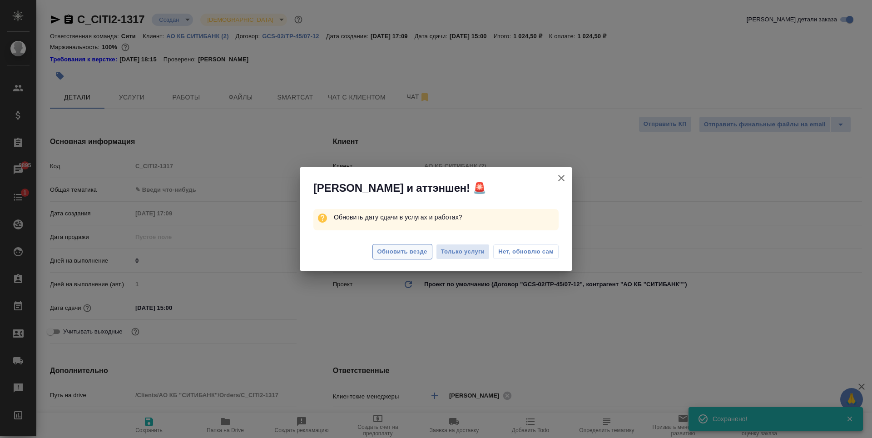
click at [408, 252] on span "Обновить везде" at bounding box center [402, 251] width 50 height 10
type textarea "x"
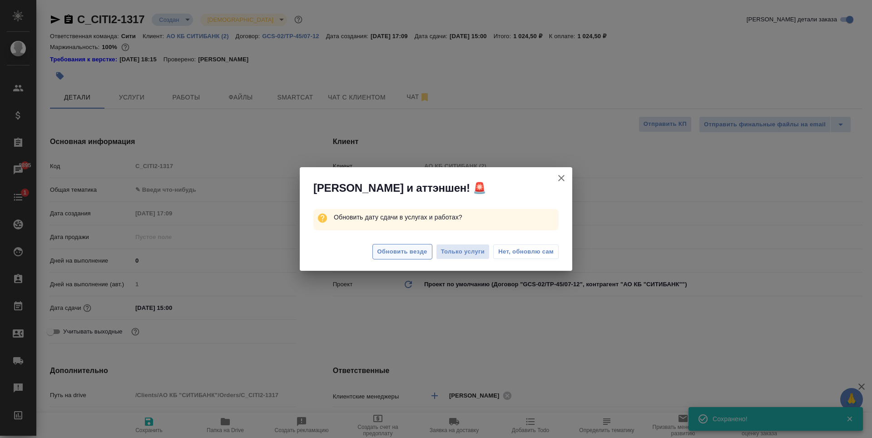
type textarea "x"
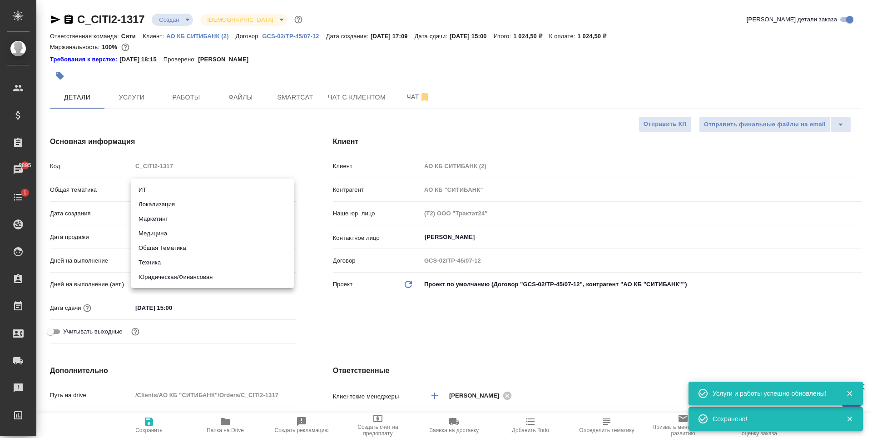
click at [184, 190] on body "🙏 .cls-1 fill:#fff; AWATERA Zaytseva Svetlana Клиенты Спецификации Заказы 8895 …" at bounding box center [436, 219] width 872 height 438
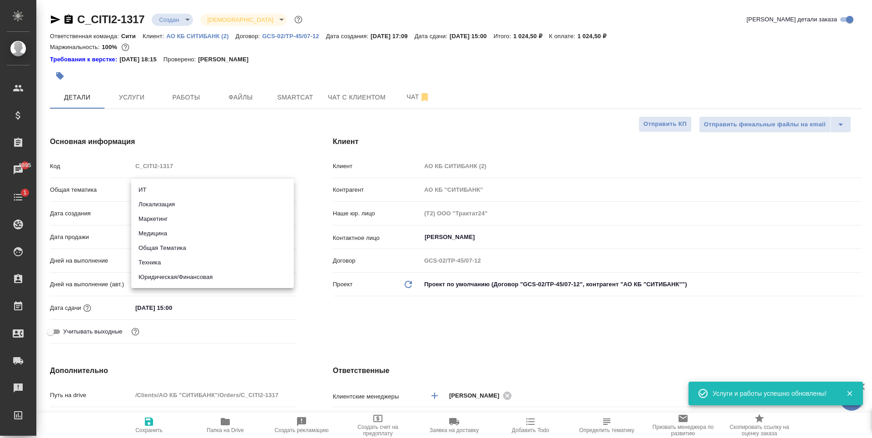
click at [176, 209] on li "Локализация" at bounding box center [212, 204] width 163 height 15
type input "local"
type textarea "x"
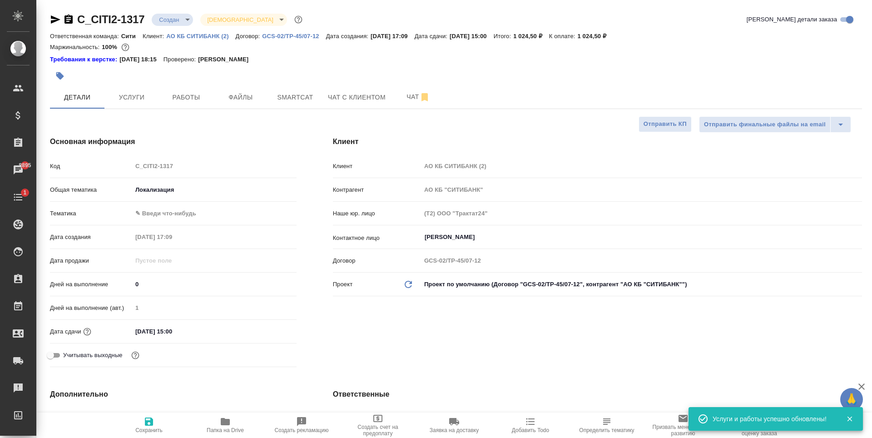
click at [176, 207] on body "🙏 .cls-1 fill:#fff; AWATERA Zaytseva Svetlana Клиенты Спецификации Заказы 8895 …" at bounding box center [436, 219] width 872 height 438
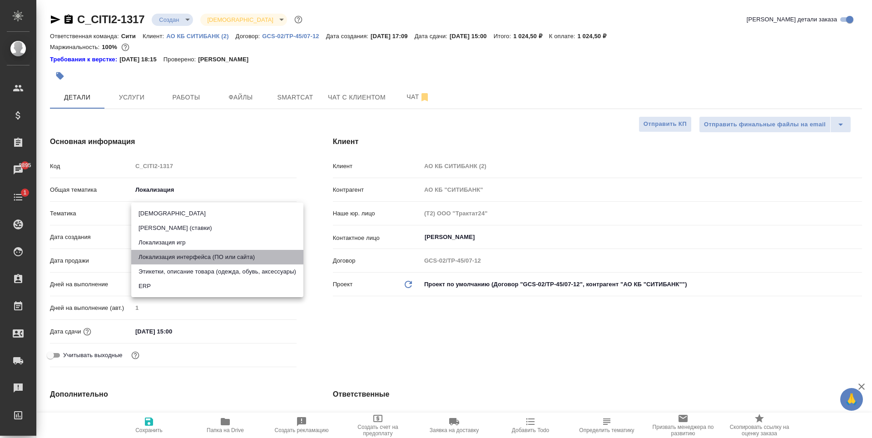
click at [189, 258] on li "Локализация интерфейса (ПО или сайта)" at bounding box center [217, 257] width 172 height 15
type textarea "x"
type input "5a8b8b956a9677013d343e0d"
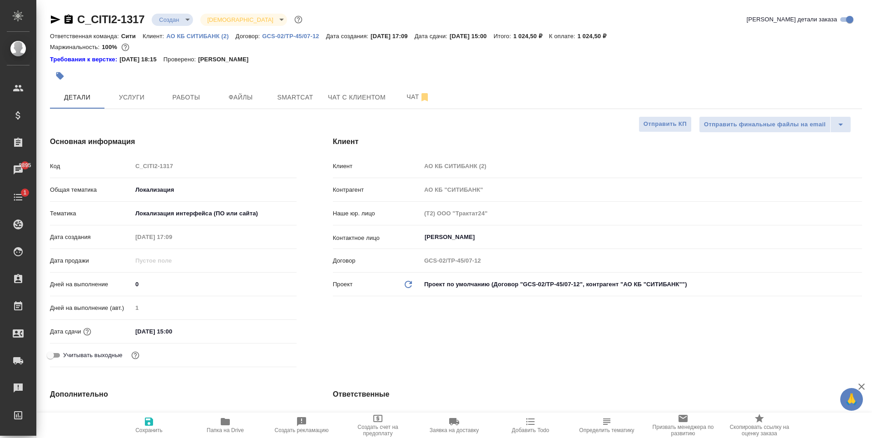
click at [151, 422] on icon "button" at bounding box center [149, 421] width 8 height 8
type textarea "x"
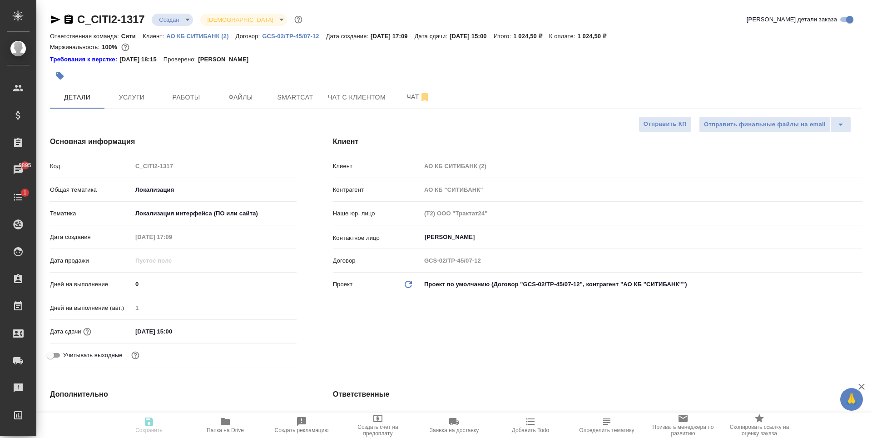
type textarea "x"
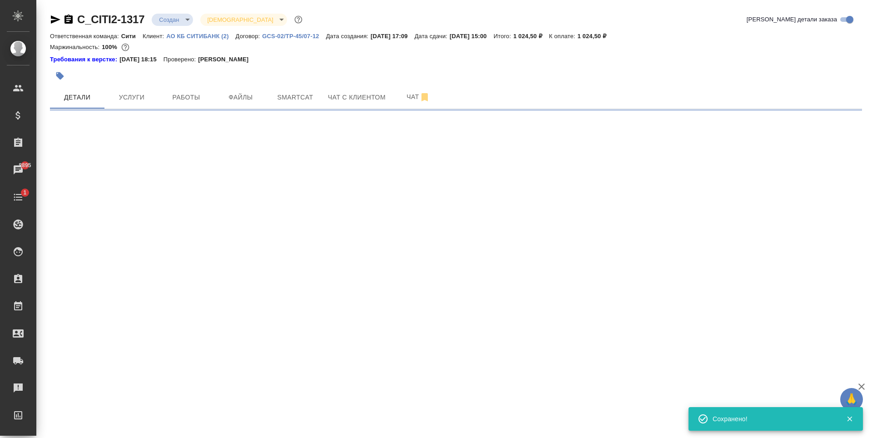
select select "RU"
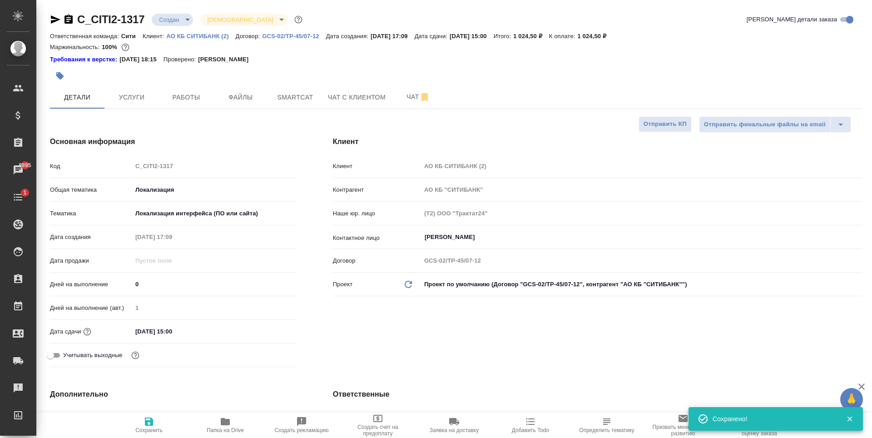
type textarea "x"
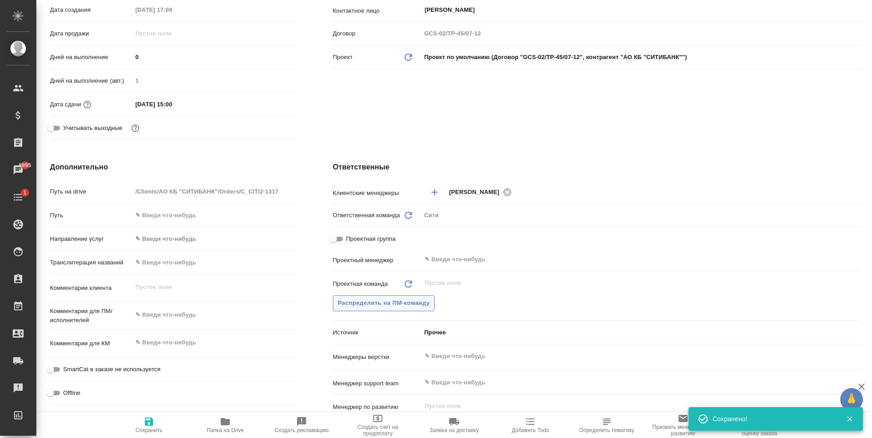
click at [411, 301] on span "Распределить на ПМ-команду" at bounding box center [384, 303] width 92 height 10
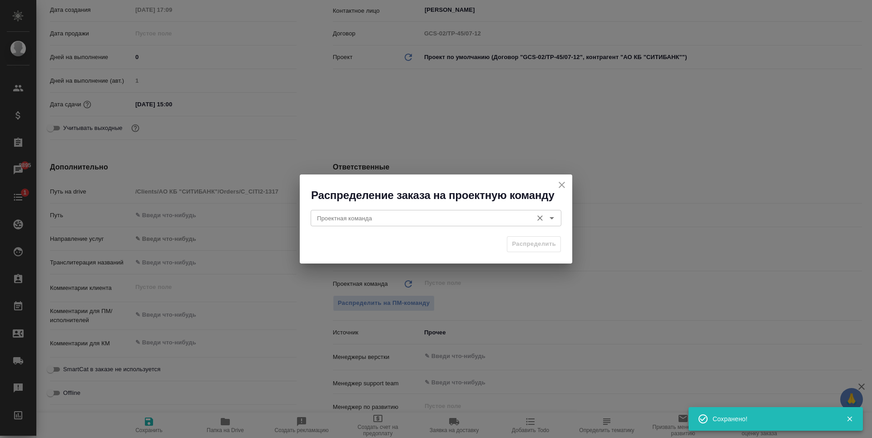
click at [397, 223] on input "Проектная команда" at bounding box center [420, 217] width 215 height 11
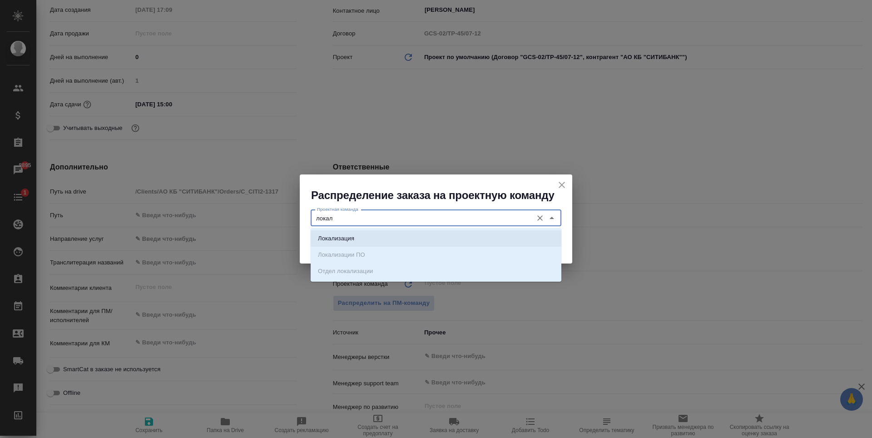
click at [383, 237] on li "Локализация" at bounding box center [435, 238] width 251 height 16
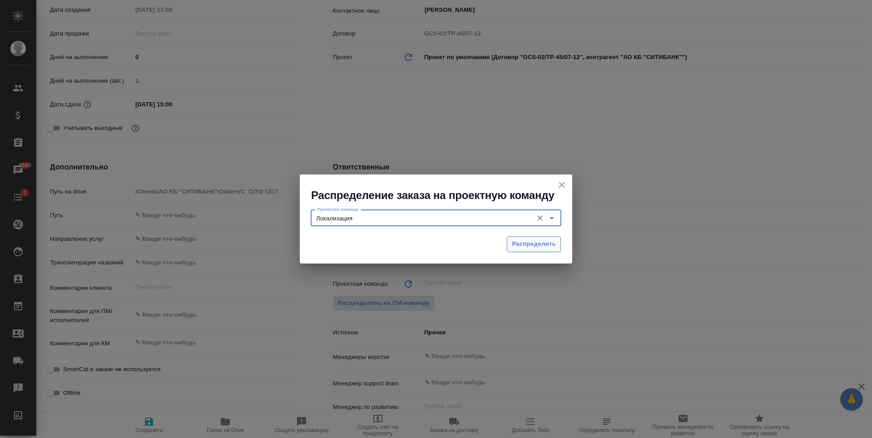
type input "Локализация"
click at [512, 241] on span "Распределить" at bounding box center [534, 244] width 44 height 10
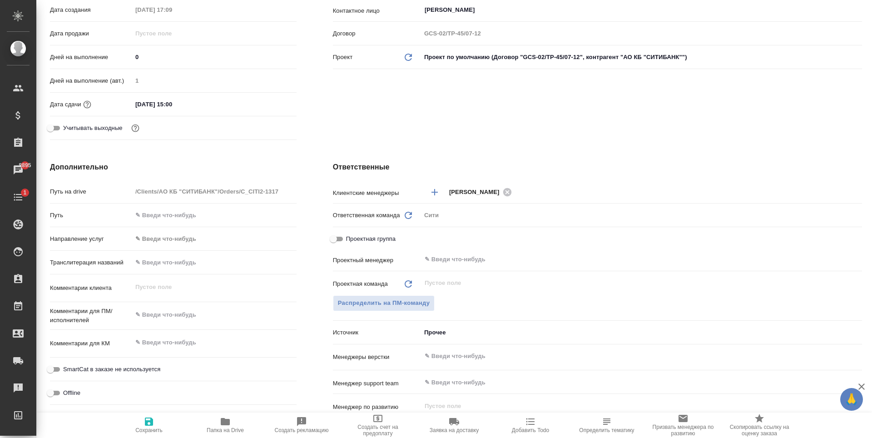
type textarea "x"
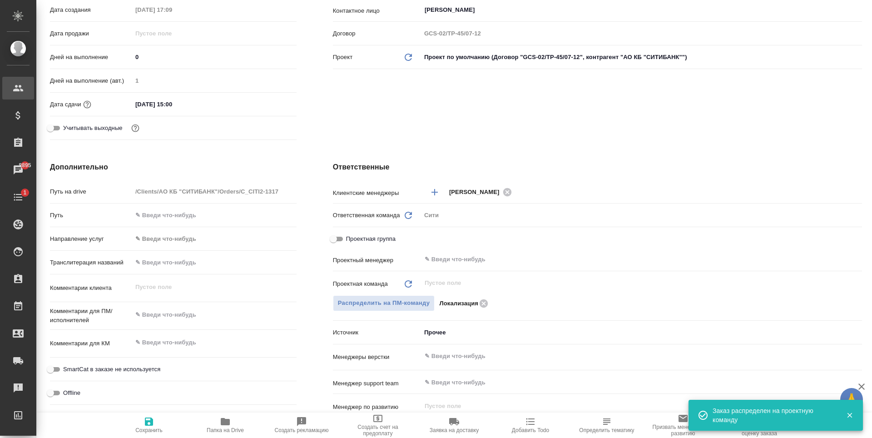
type textarea "x"
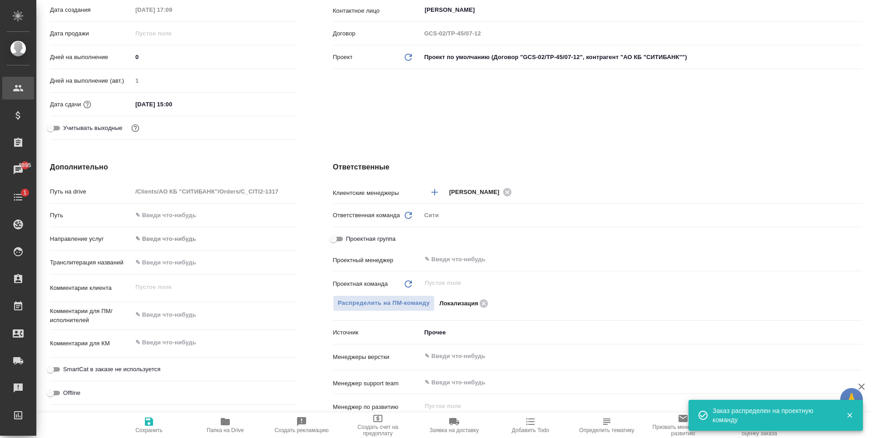
type textarea "x"
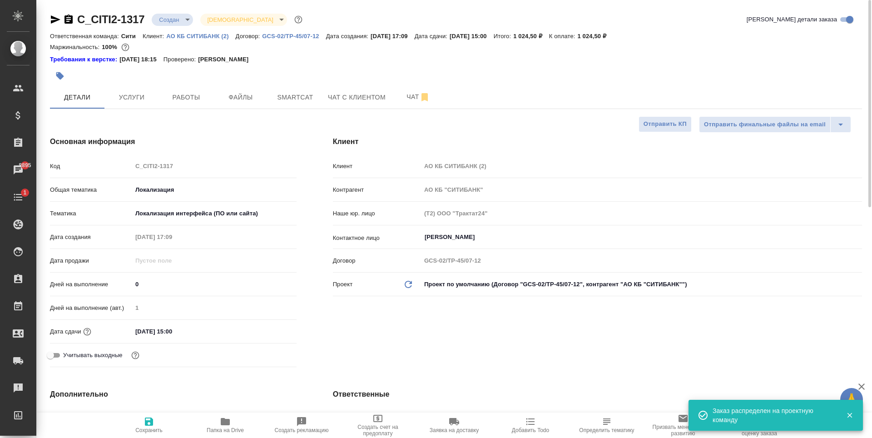
type textarea "x"
click at [197, 34] on p "АО КБ СИТИБАНК (2)" at bounding box center [200, 36] width 69 height 7
type textarea "x"
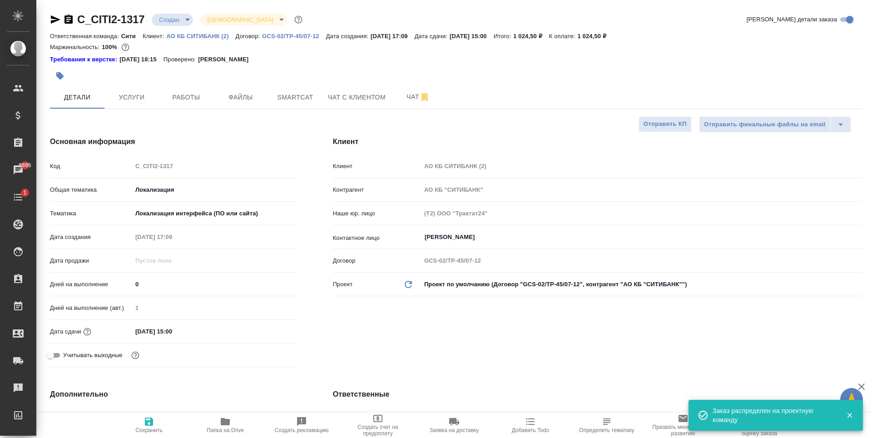
type textarea "x"
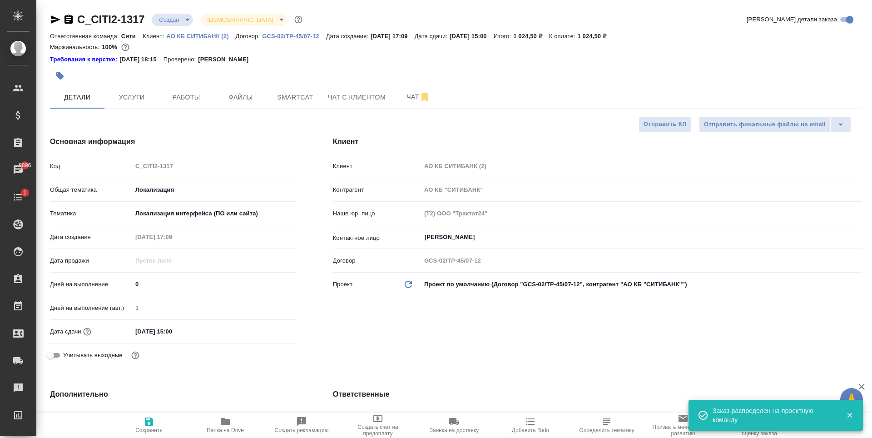
scroll to position [272, 0]
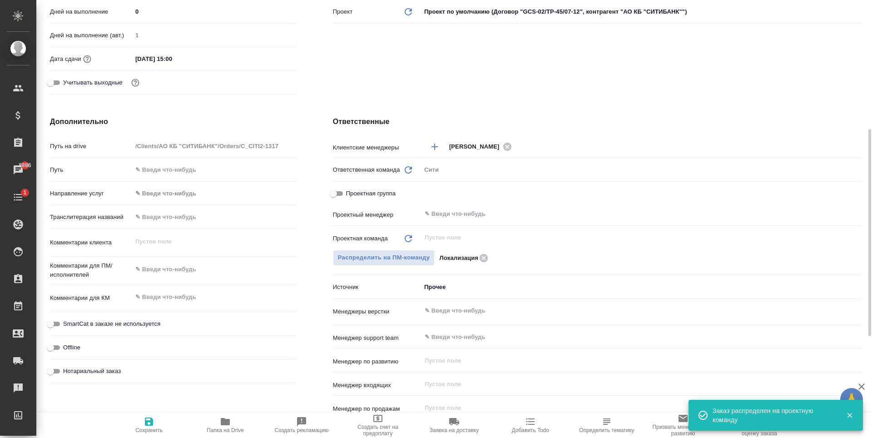
type textarea "x"
click at [168, 265] on textarea at bounding box center [214, 268] width 164 height 15
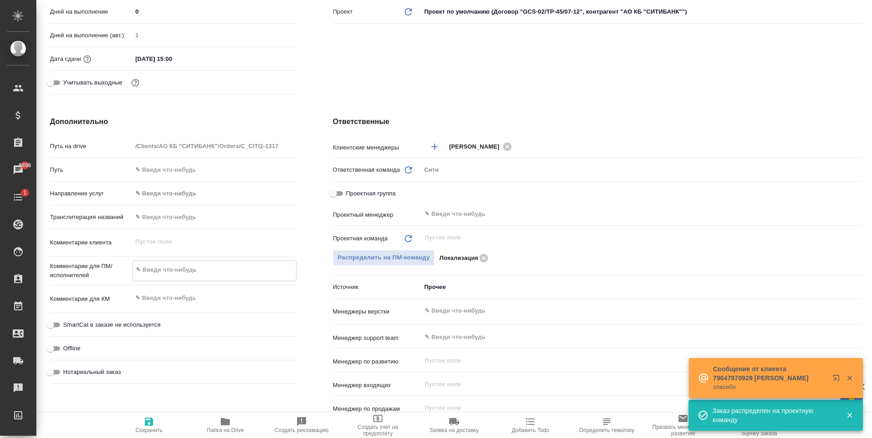
paste textarea "Корректорская вычитка понадобится для русского текста (сделать в режиме правок)…"
type textarea "Корректорская вычитка понадобится для русского текста (сделать в режиме правок)…"
type textarea "x"
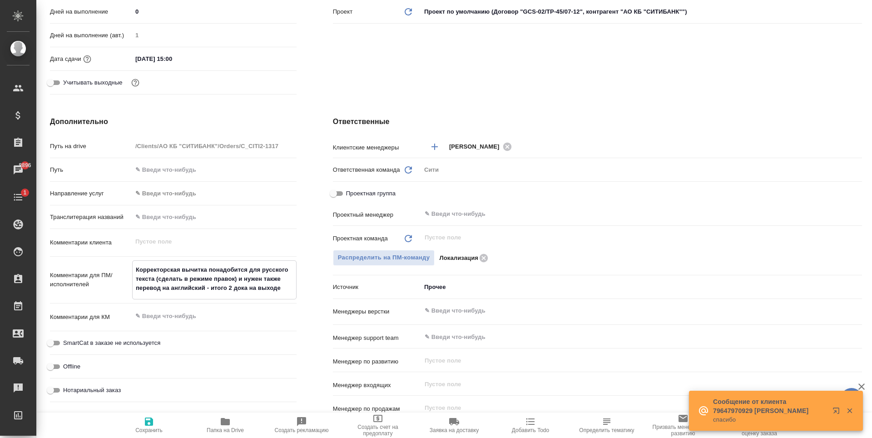
type textarea "Корректорская вычитка понадобится для русского текста (сделать в режиме правок)…"
type textarea "x"
click at [150, 418] on icon "button" at bounding box center [149, 421] width 8 height 8
type textarea "x"
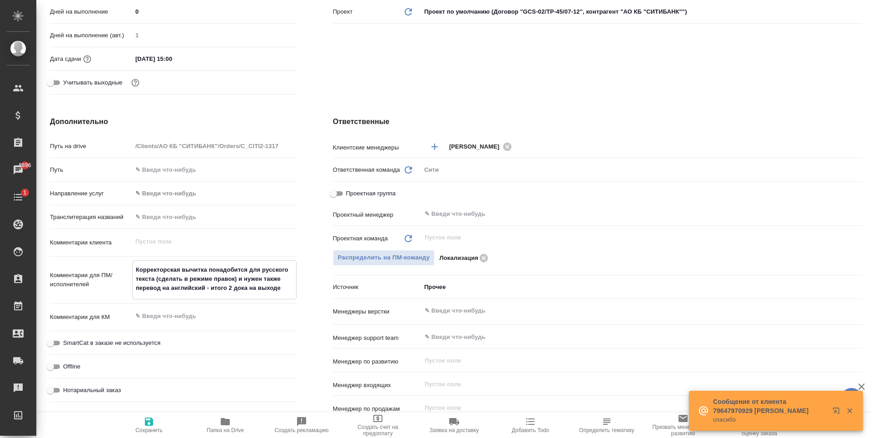
type textarea "x"
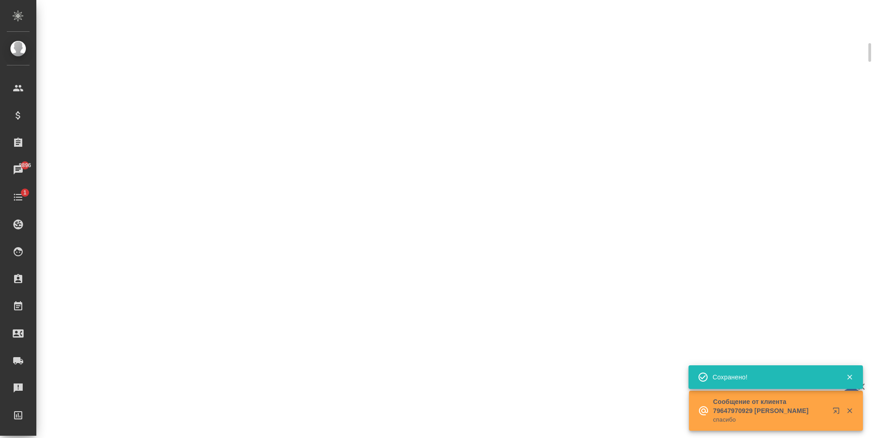
scroll to position [265, 0]
select select "RU"
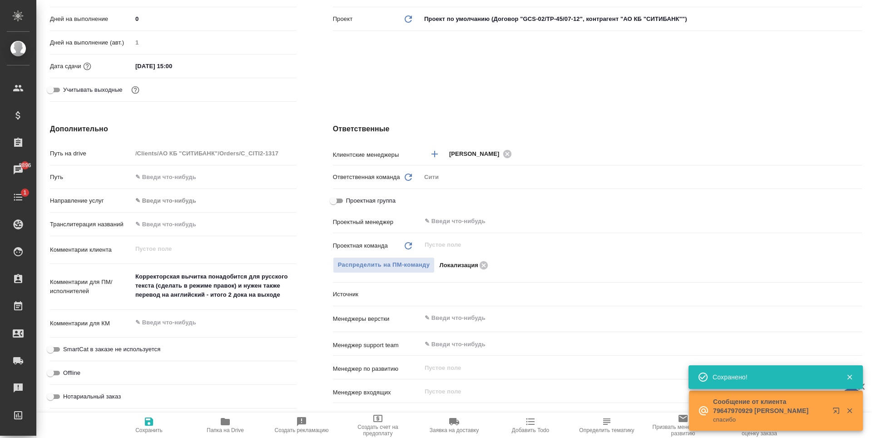
type textarea "x"
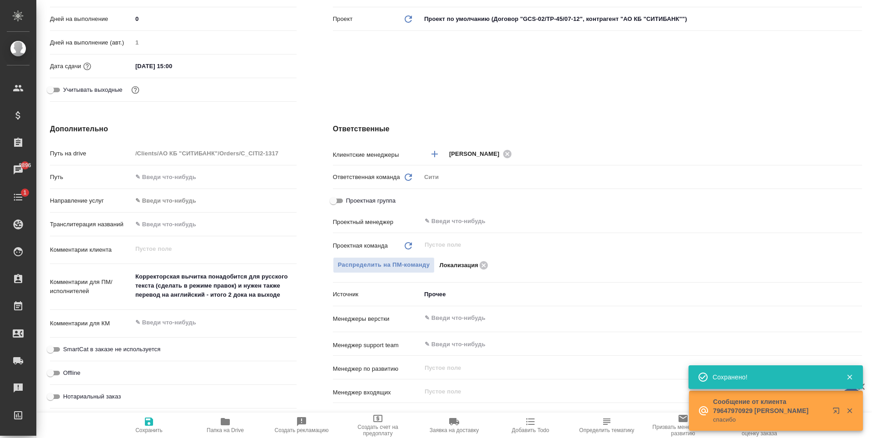
type textarea "x"
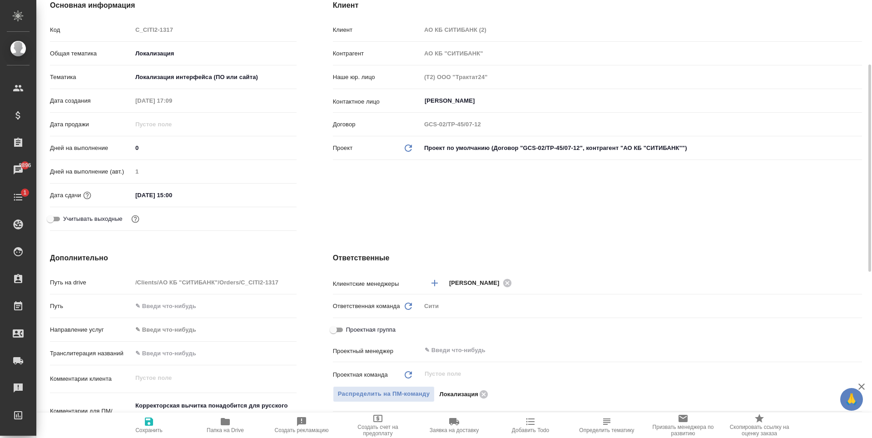
scroll to position [0, 0]
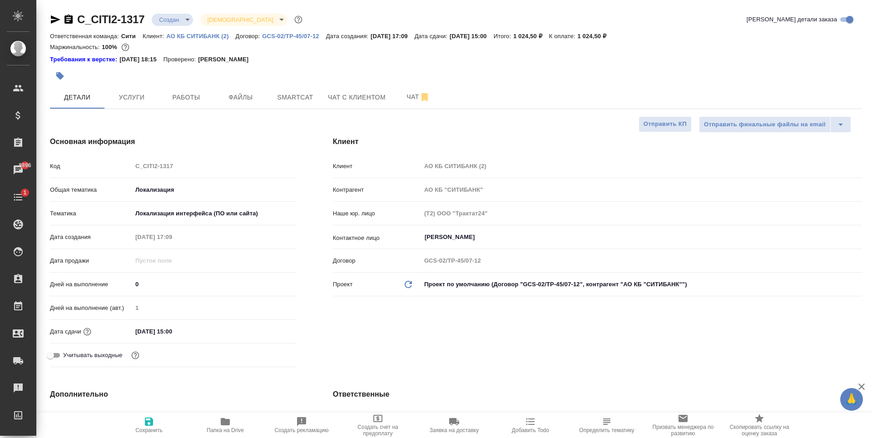
type textarea "x"
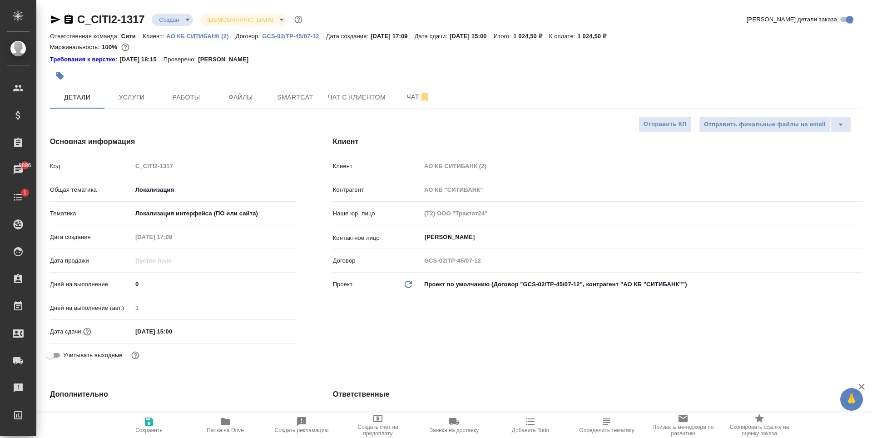
type textarea "x"
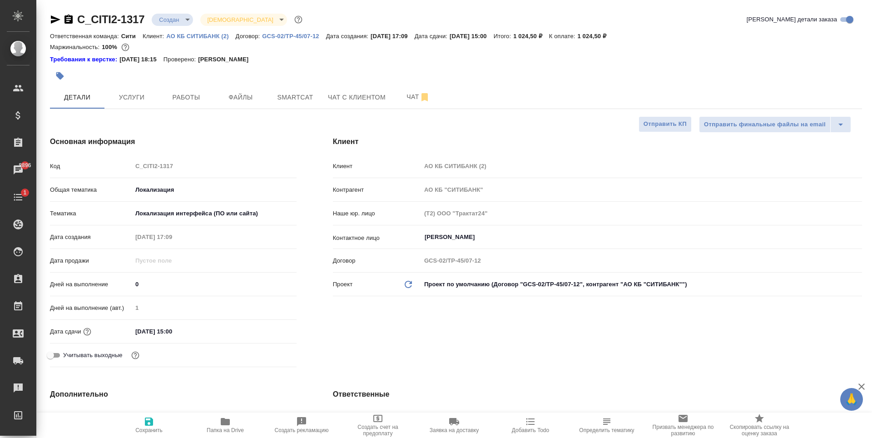
type textarea "x"
click at [166, 26] on div "C_CITI2-1317 Создан new Святая троица holyTrinity" at bounding box center [177, 19] width 254 height 15
click at [185, 326] on input "08.09.2025 15:00" at bounding box center [171, 331] width 79 height 13
click at [172, 328] on input "08.09.2025 15:00" at bounding box center [172, 331] width 79 height 13
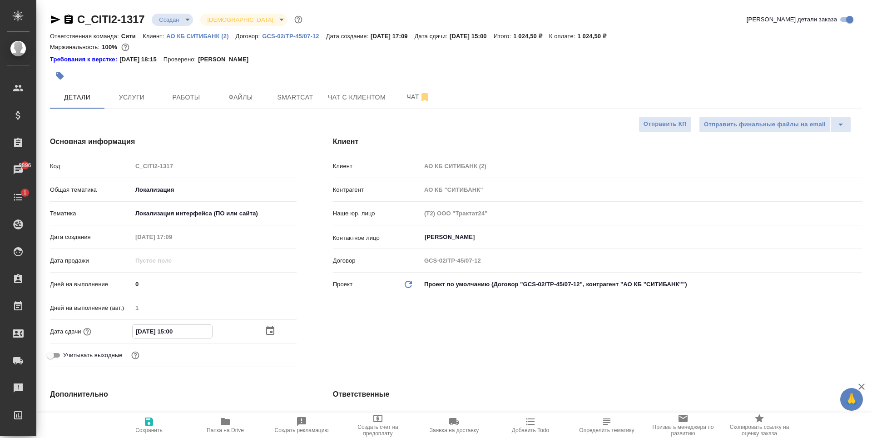
type input "08.09.2025 10:0_"
type textarea "x"
type input "[DATE] 16:00"
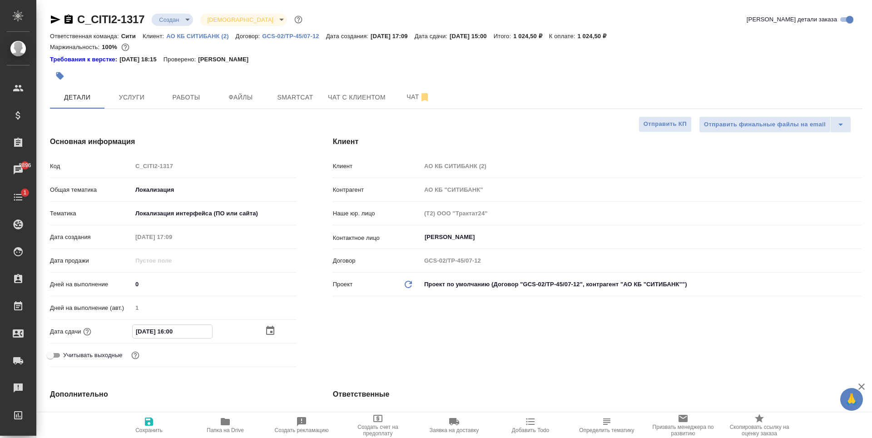
type textarea "x"
type input "[DATE] 16:00"
click at [155, 420] on span "Сохранить" at bounding box center [148, 424] width 65 height 17
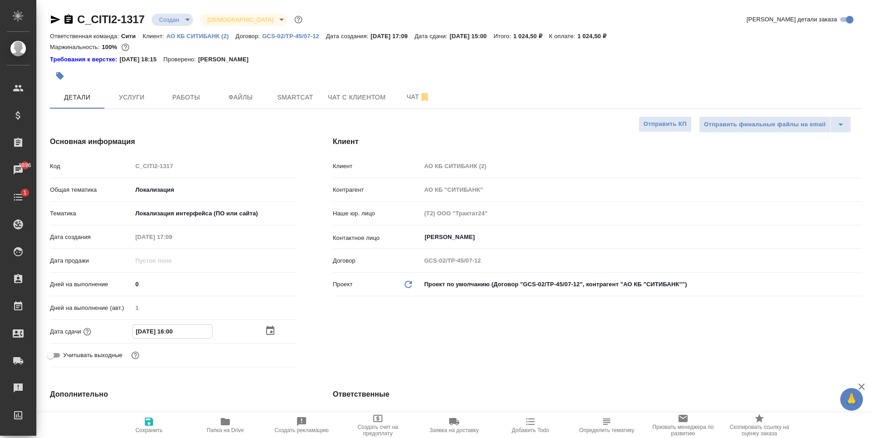
type textarea "x"
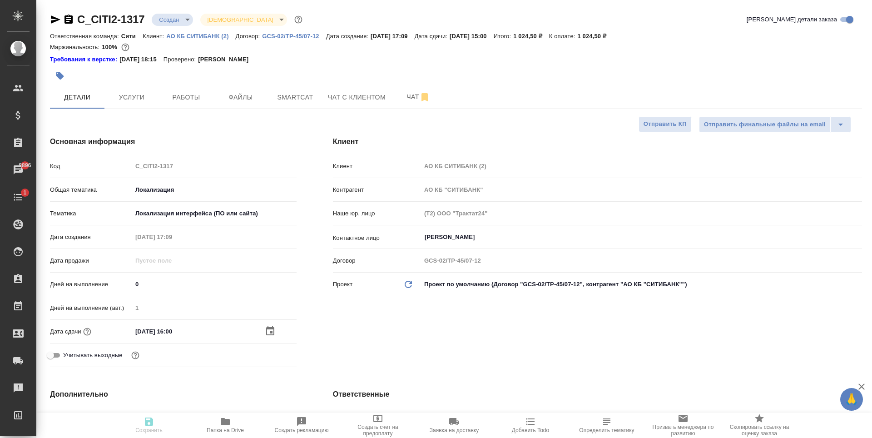
type textarea "x"
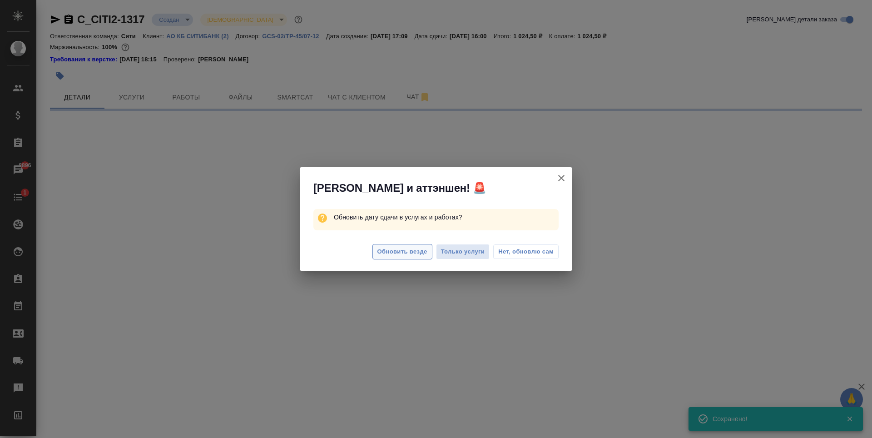
select select "RU"
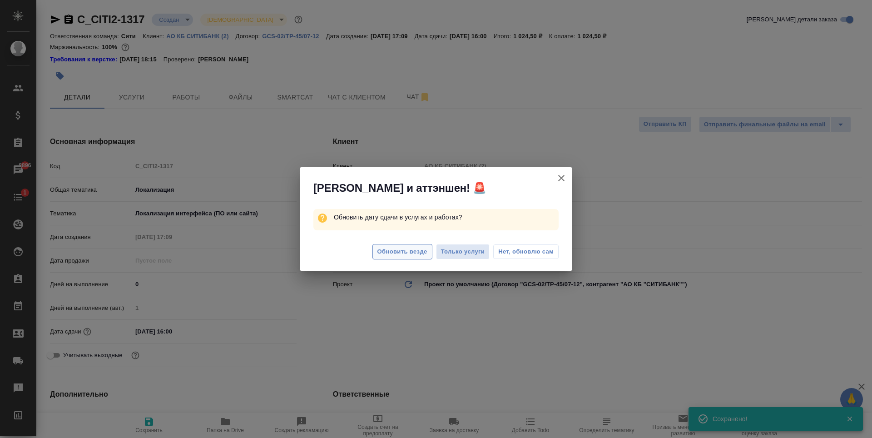
click at [410, 248] on span "Обновить везде" at bounding box center [402, 251] width 50 height 10
type textarea "x"
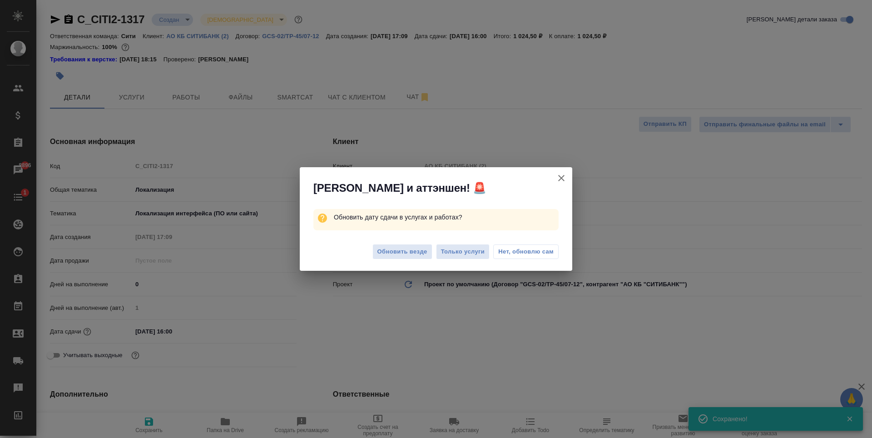
type textarea "x"
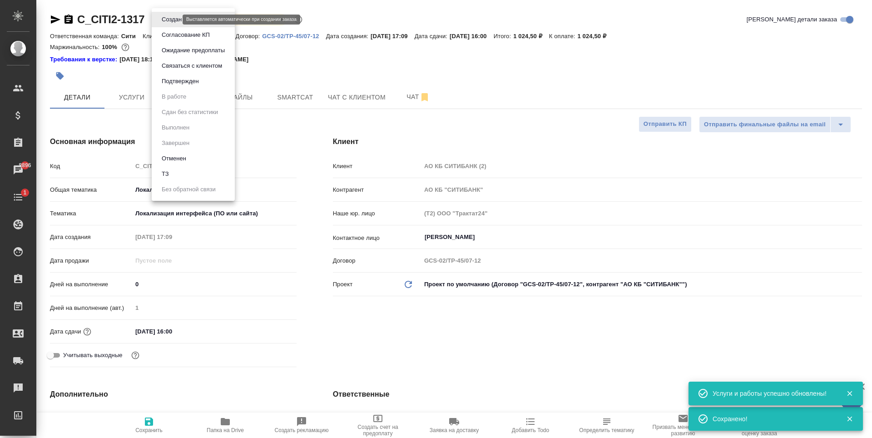
click at [175, 20] on body "🙏 .cls-1 fill:#fff; AWATERA Zaytseva Svetlana Клиенты Спецификации Заказы 8896 …" at bounding box center [436, 219] width 872 height 438
click at [202, 83] on li "Подтвержден" at bounding box center [193, 81] width 83 height 15
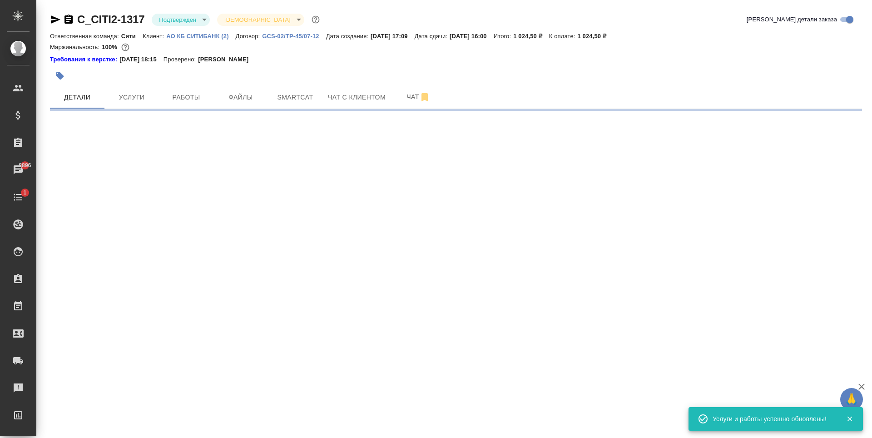
select select "RU"
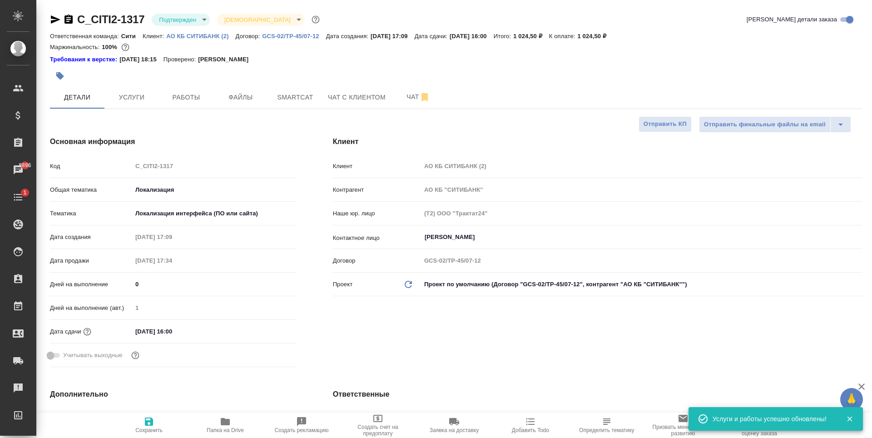
type textarea "x"
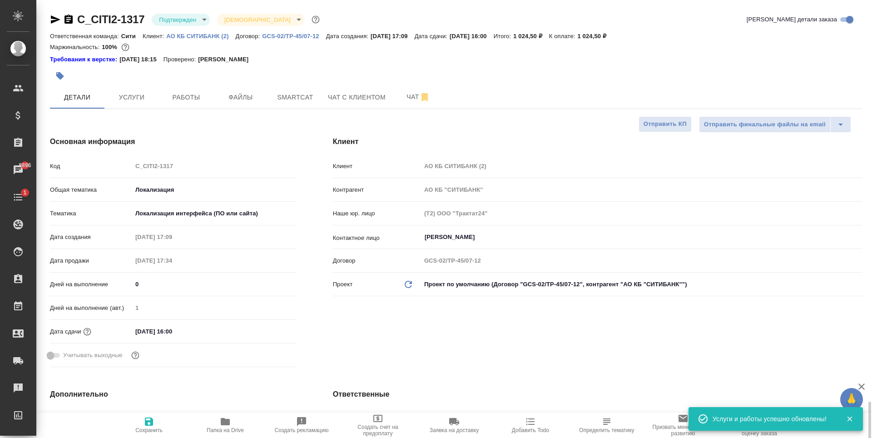
type textarea "x"
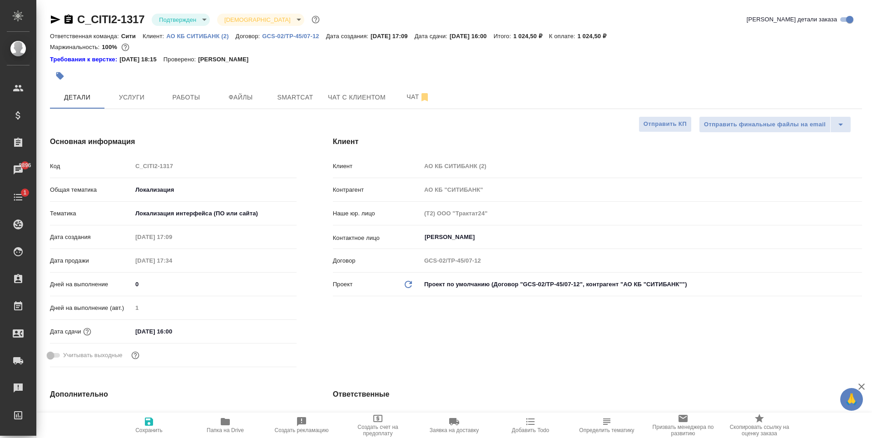
type textarea "x"
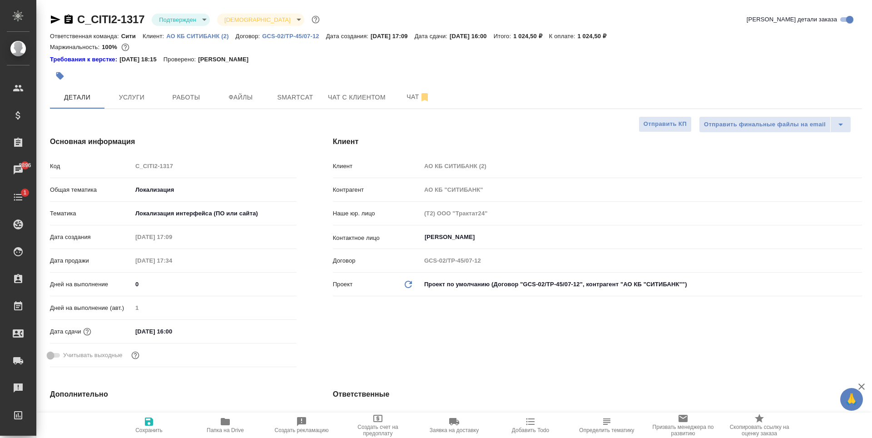
type textarea "x"
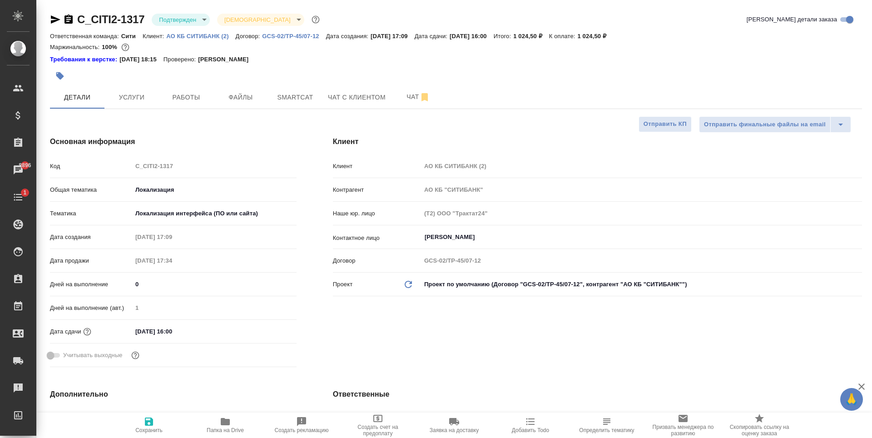
type textarea "x"
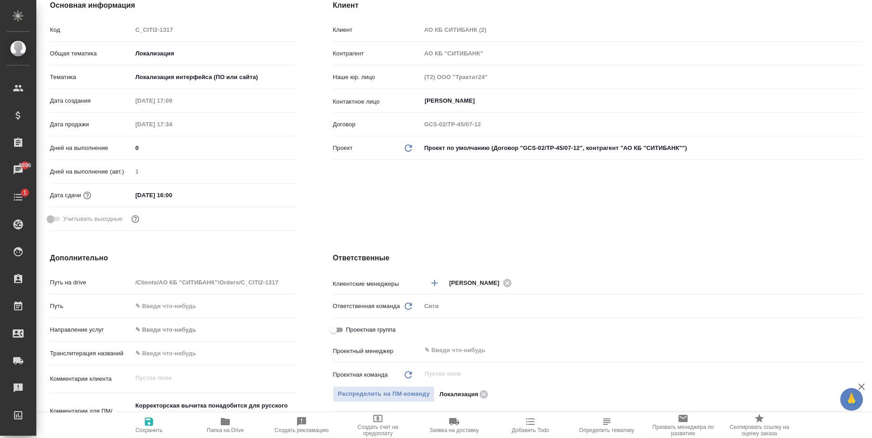
type textarea "x"
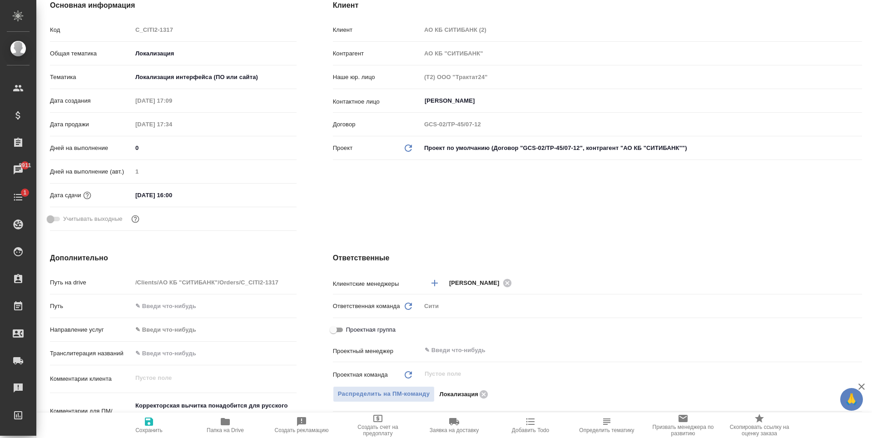
type textarea "x"
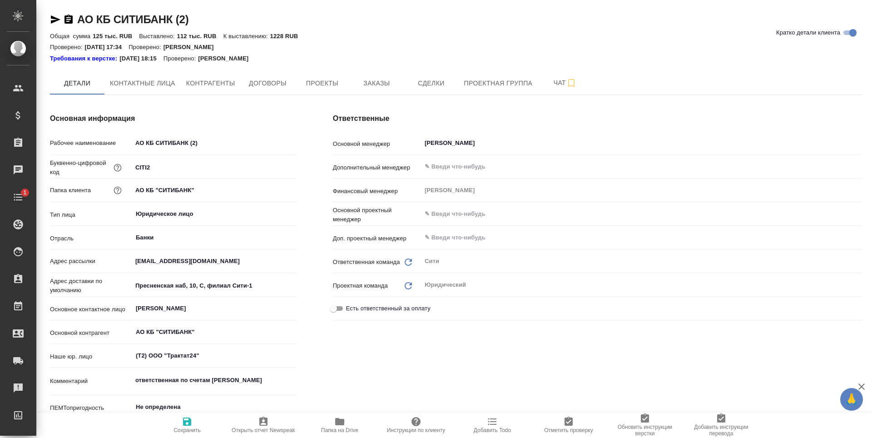
type textarea "x"
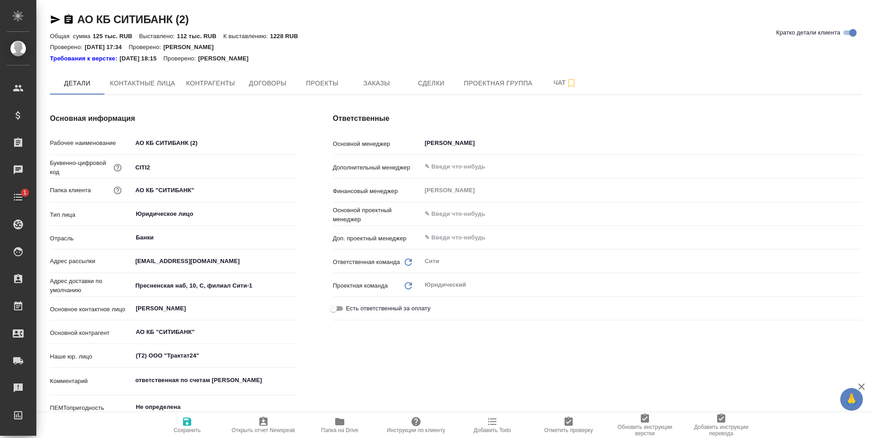
type textarea "x"
click at [376, 75] on button "Заказы" at bounding box center [376, 83] width 54 height 23
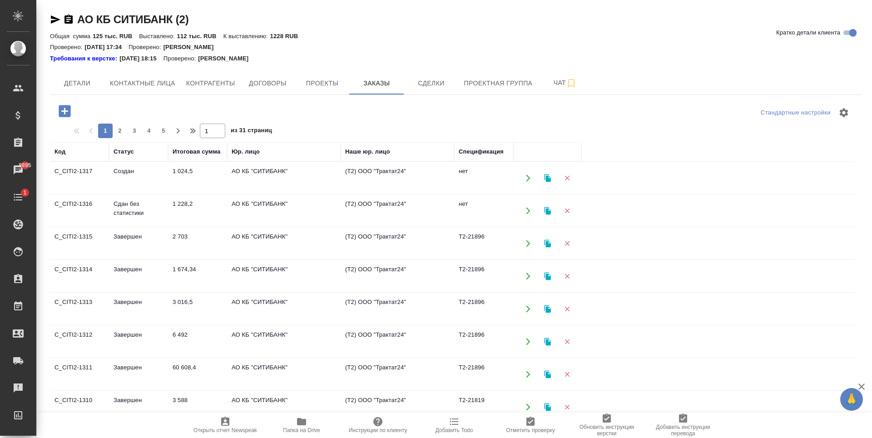
click at [92, 209] on td "C_CITI2-1316" at bounding box center [79, 211] width 59 height 32
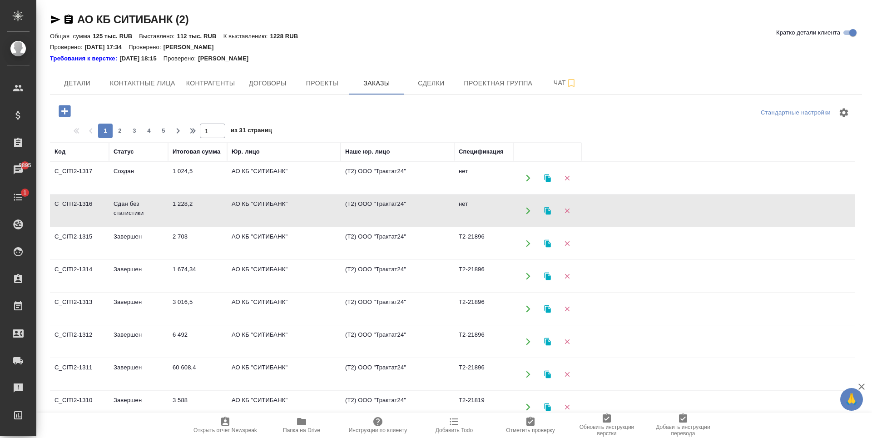
click at [92, 209] on td "C_CITI2-1316" at bounding box center [79, 211] width 59 height 32
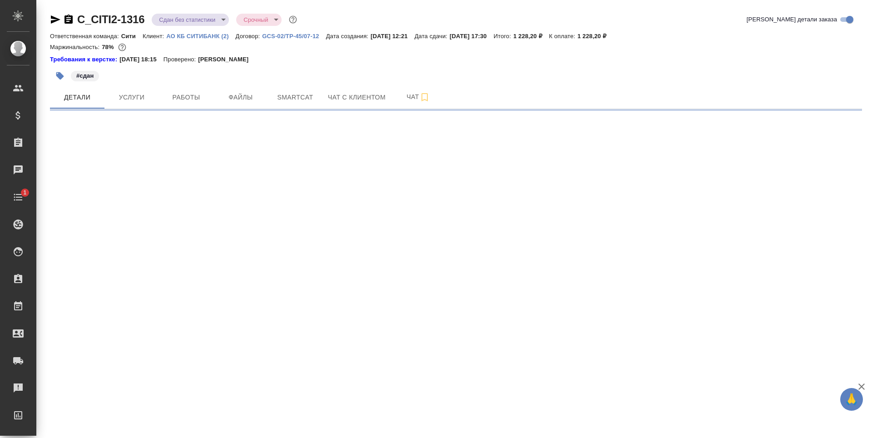
select select "RU"
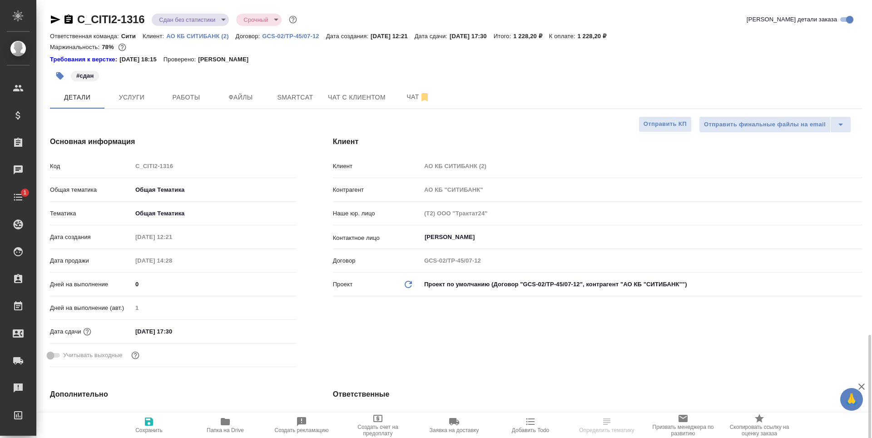
type textarea "x"
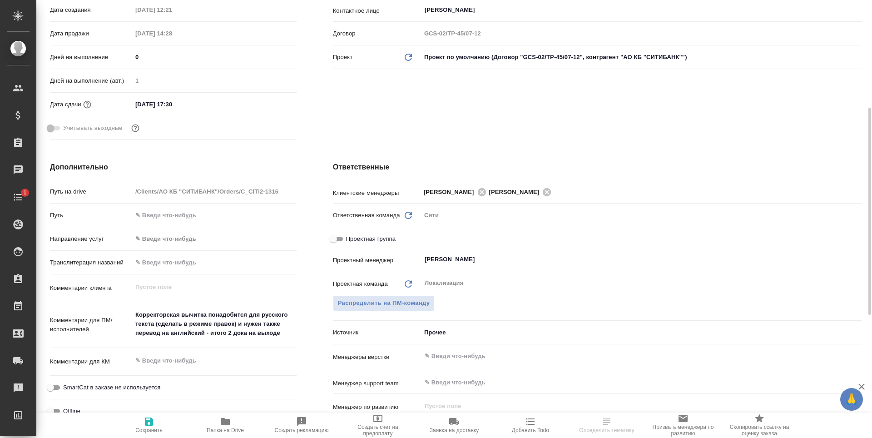
type textarea "x"
click at [161, 323] on textarea "Корректорская вычитка понадобится для русского текста (сделать в режиме правок)…" at bounding box center [214, 324] width 164 height 34
click at [161, 323] on textarea "Корректорская вычитка понадобится для русского текста (сделать в режиме правок)…" at bounding box center [214, 324] width 163 height 34
click at [203, 321] on textarea "Корректорская вычитка понадобится для русского текста (сделать в режиме правок)…" at bounding box center [214, 324] width 163 height 34
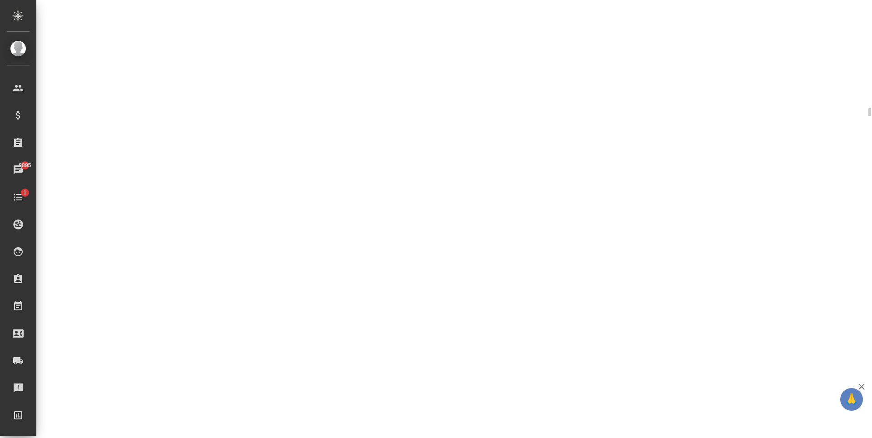
select select "RU"
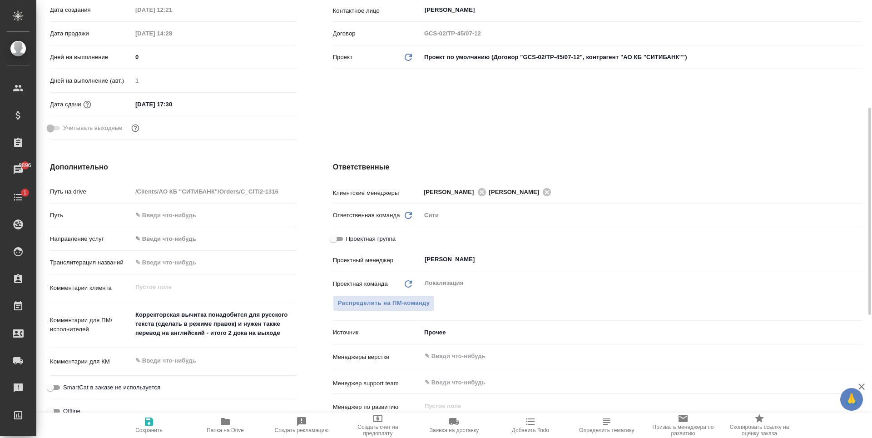
type textarea "x"
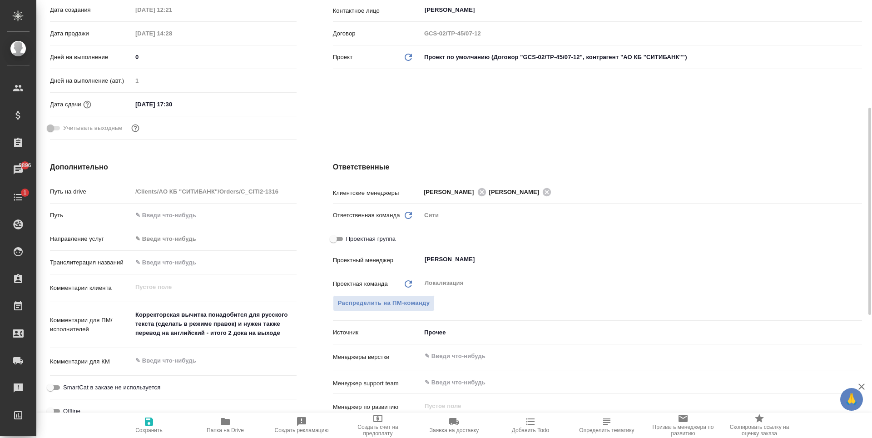
type textarea "x"
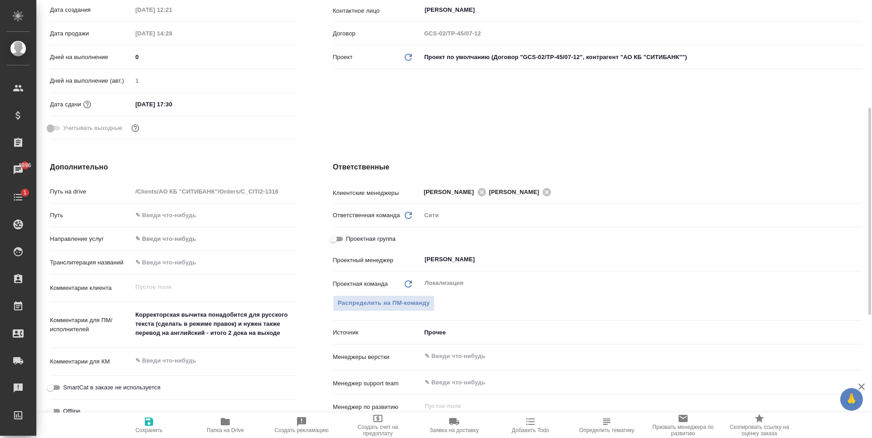
type textarea "x"
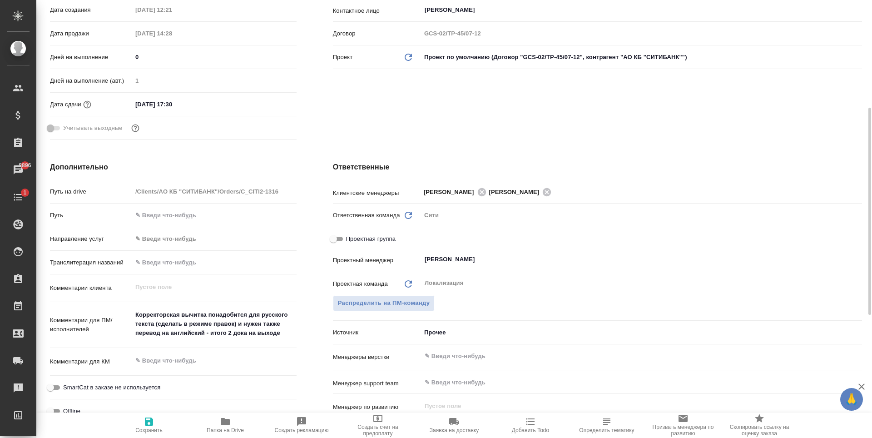
type textarea "x"
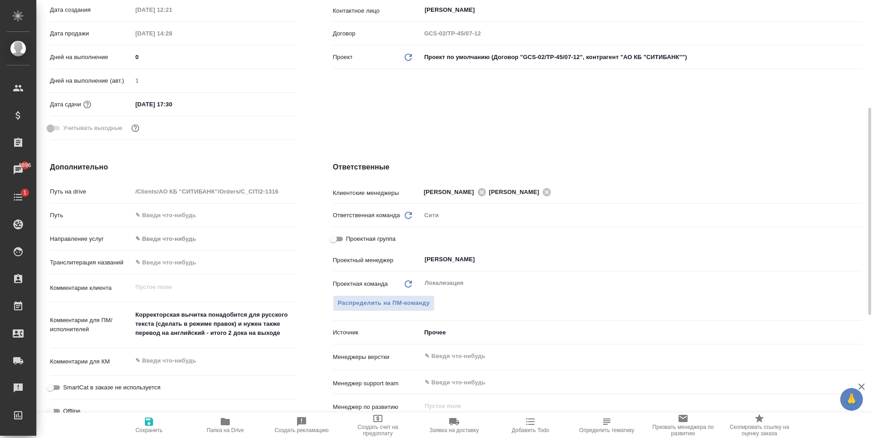
type textarea "x"
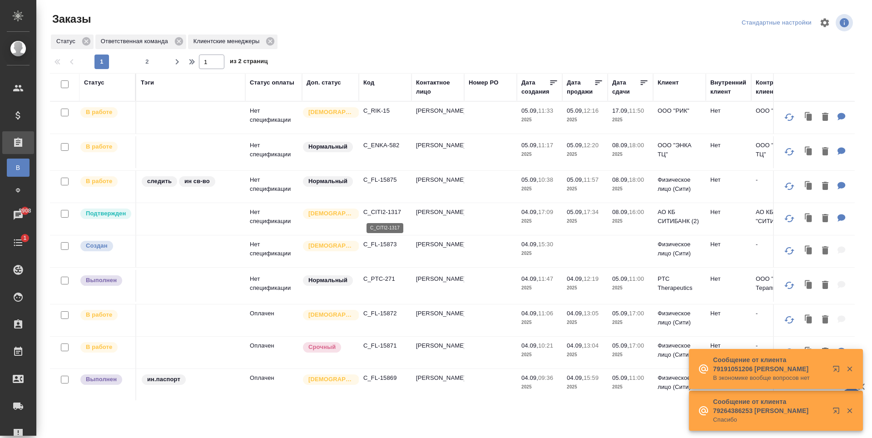
click at [382, 210] on p "C_CITI2-1317" at bounding box center [385, 211] width 44 height 9
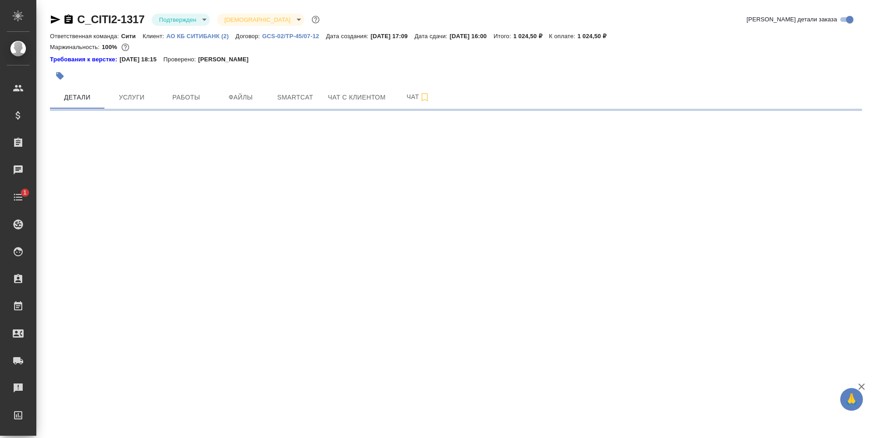
select select "RU"
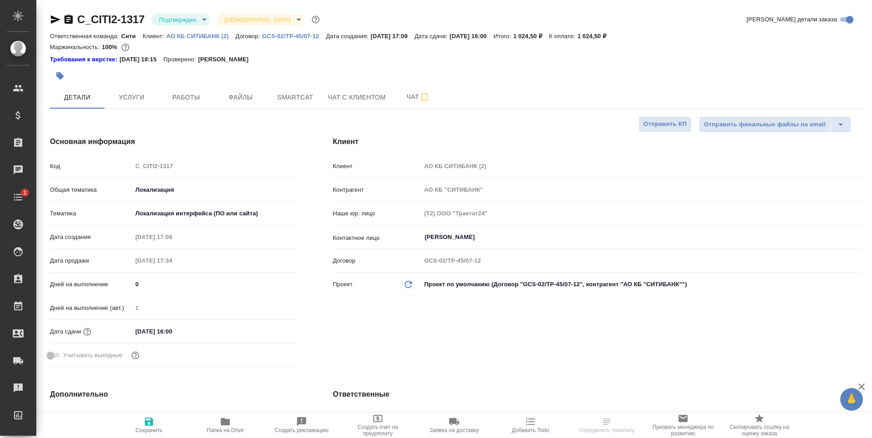
type textarea "x"
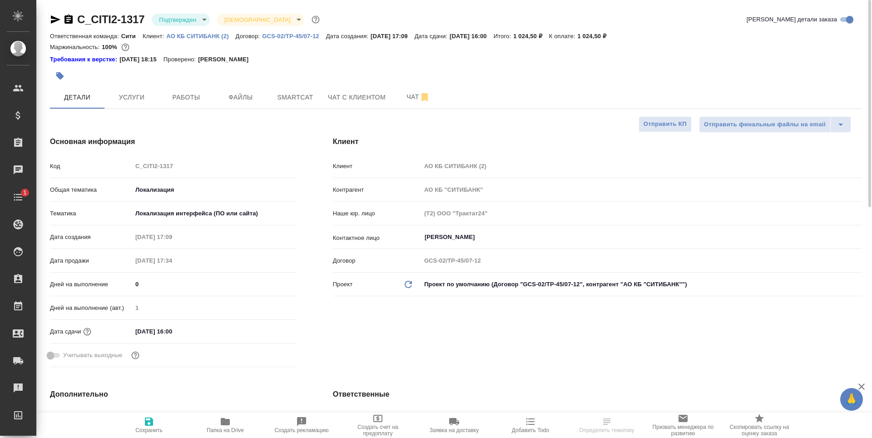
type textarea "x"
click at [51, 18] on icon "button" at bounding box center [56, 19] width 10 height 8
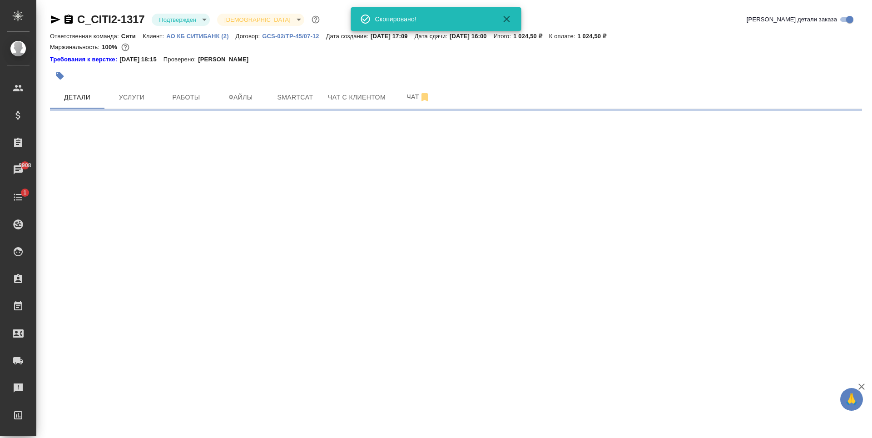
select select "RU"
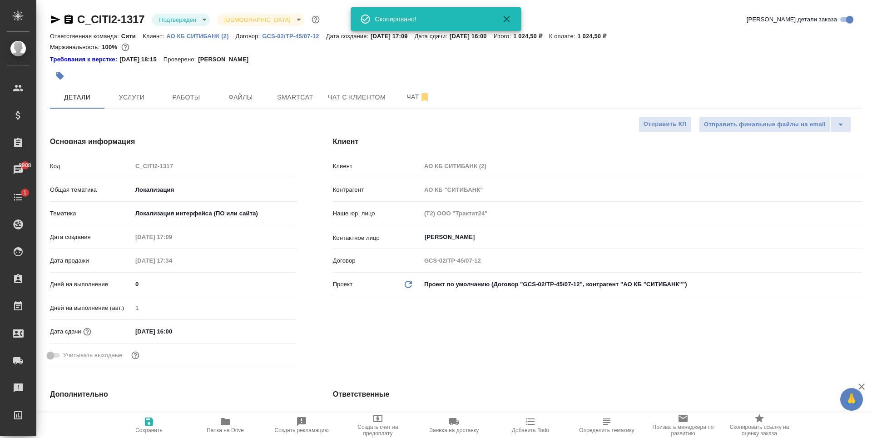
type textarea "x"
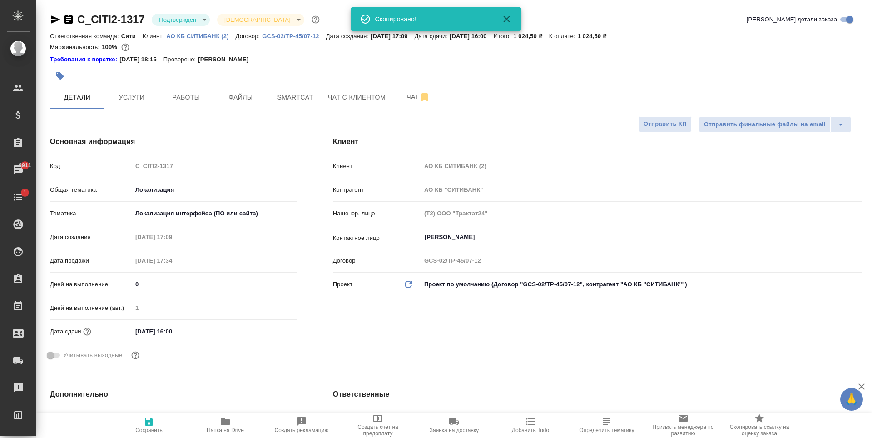
type textarea "x"
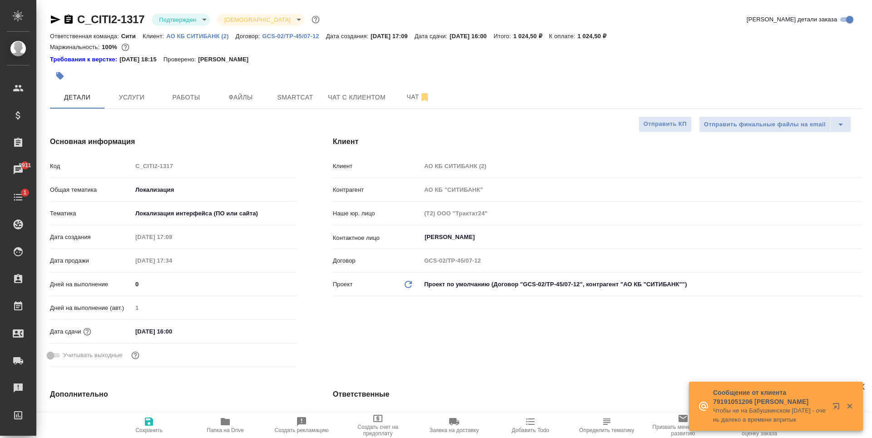
click at [439, 330] on div "Клиент Клиент АО КБ СИТИБАНК (2) Контрагент АО КБ "СИТИБАНК" Наше юр. лицо (Т2)…" at bounding box center [597, 253] width 565 height 271
type textarea "x"
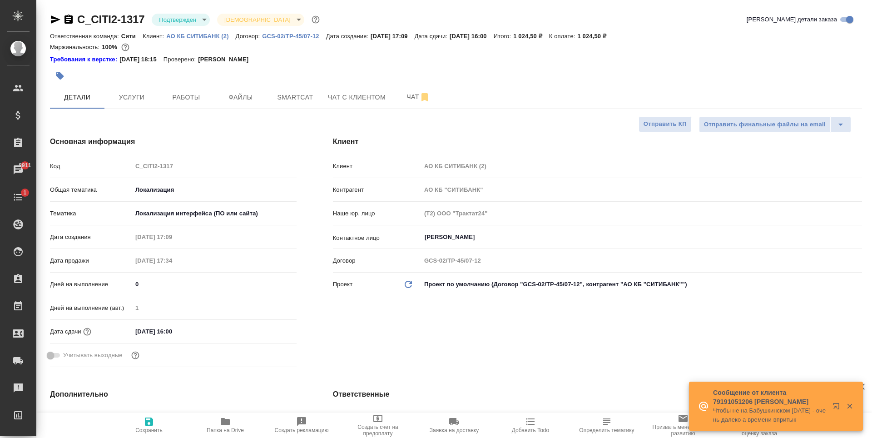
type textarea "x"
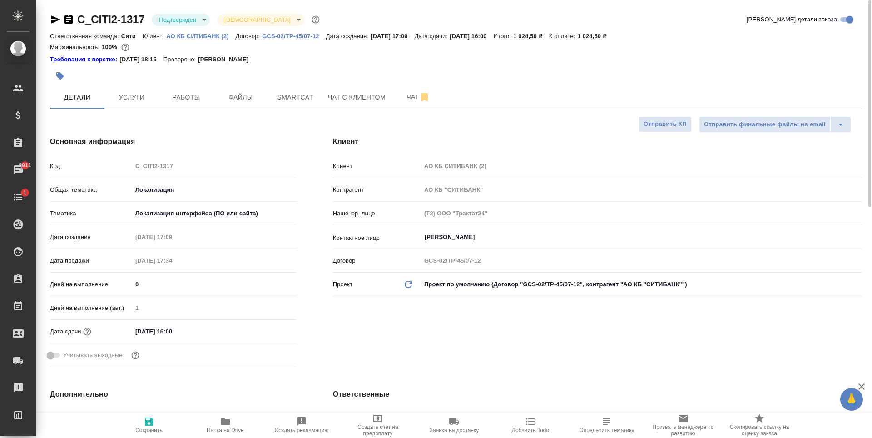
type textarea "x"
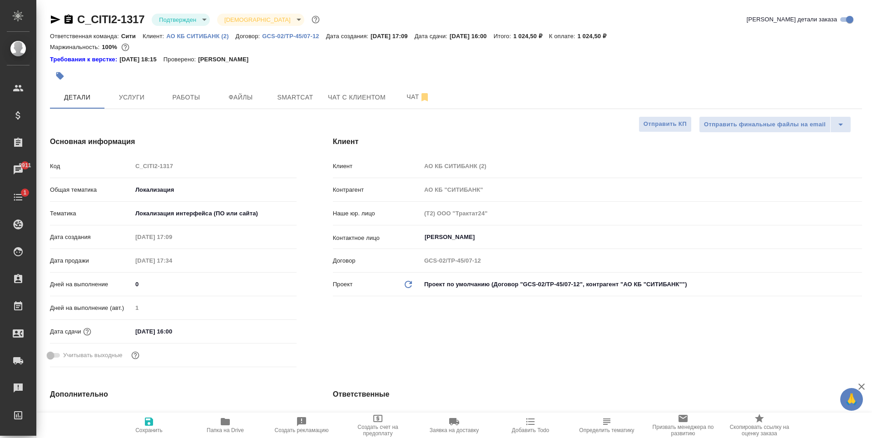
type textarea "x"
click at [53, 21] on icon "button" at bounding box center [56, 19] width 10 height 8
type textarea "x"
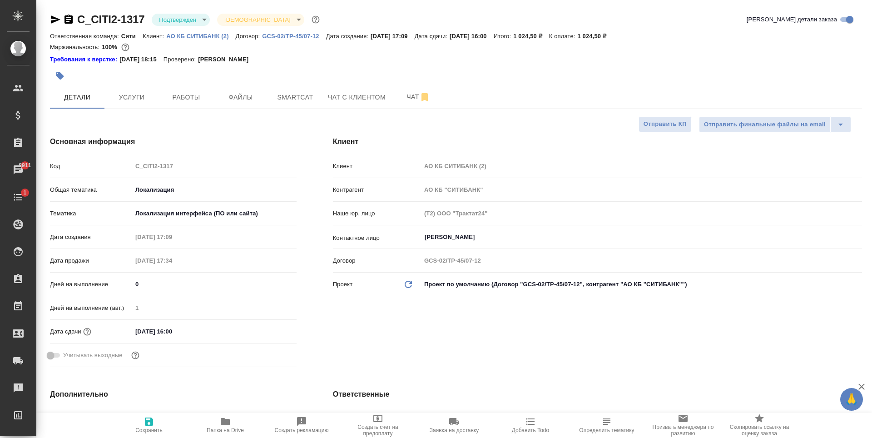
type textarea "x"
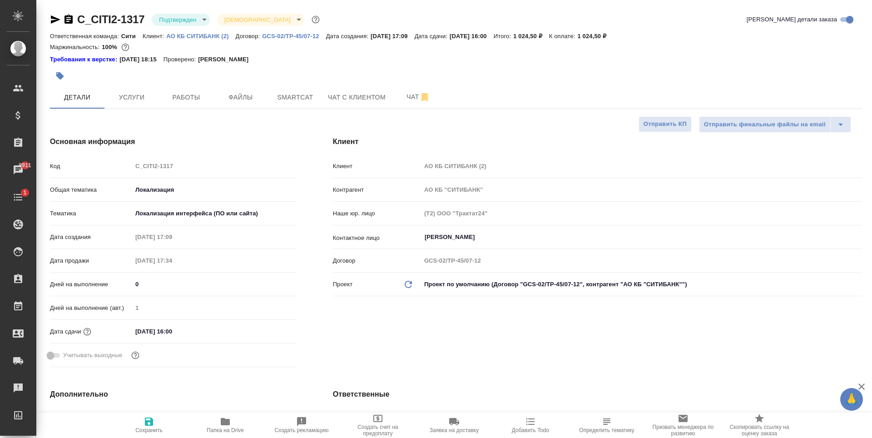
type textarea "x"
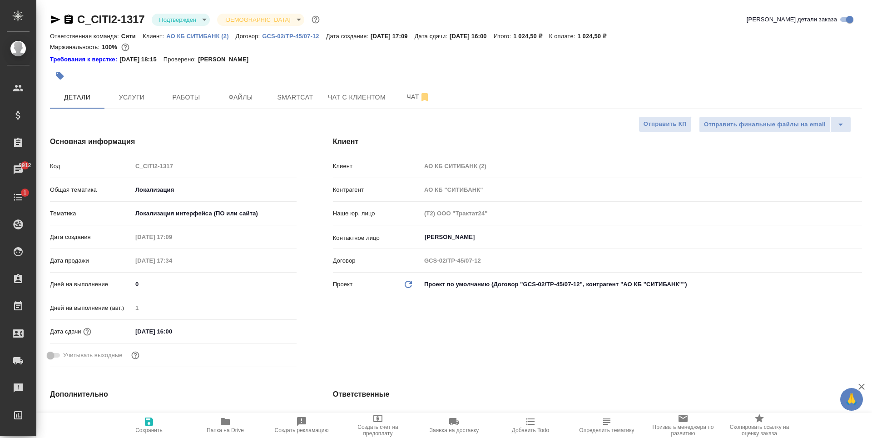
type textarea "x"
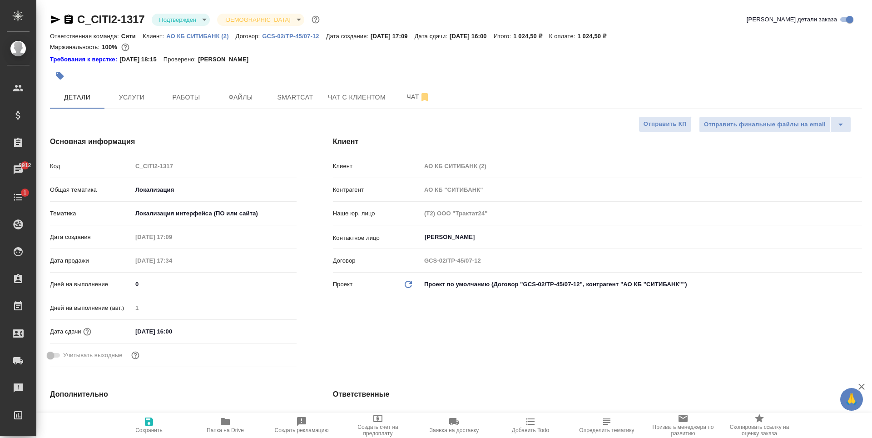
click at [540, 339] on div "Клиент Клиент АО КБ СИТИБАНК (2) Контрагент АО КБ "СИТИБАНК" Наше юр. лицо (Т2)…" at bounding box center [597, 253] width 565 height 271
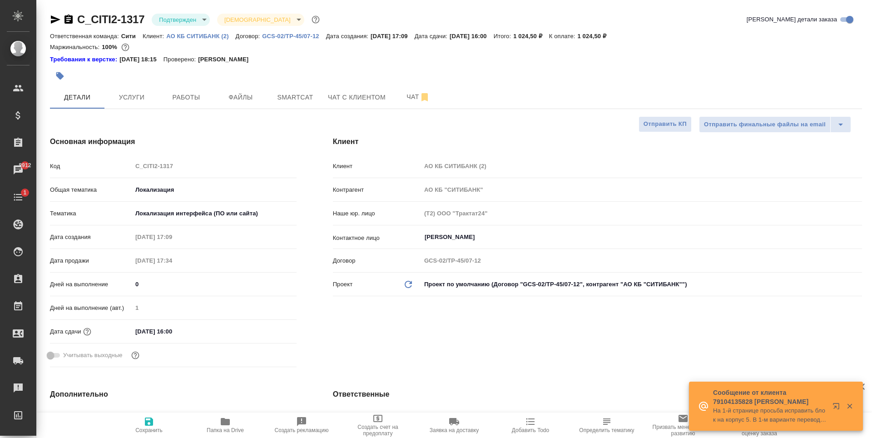
type textarea "x"
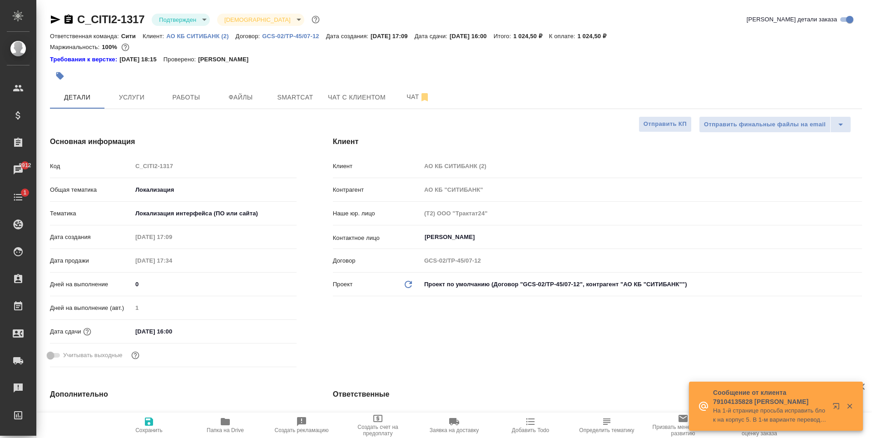
type textarea "x"
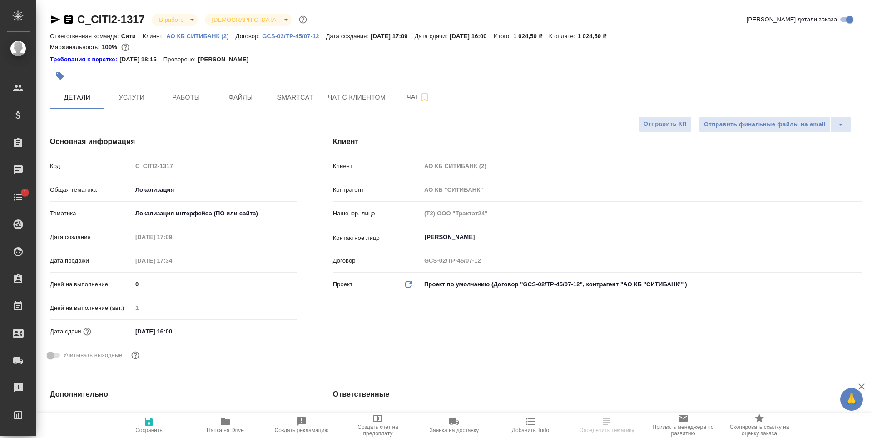
select select "RU"
